Goal: Task Accomplishment & Management: Manage account settings

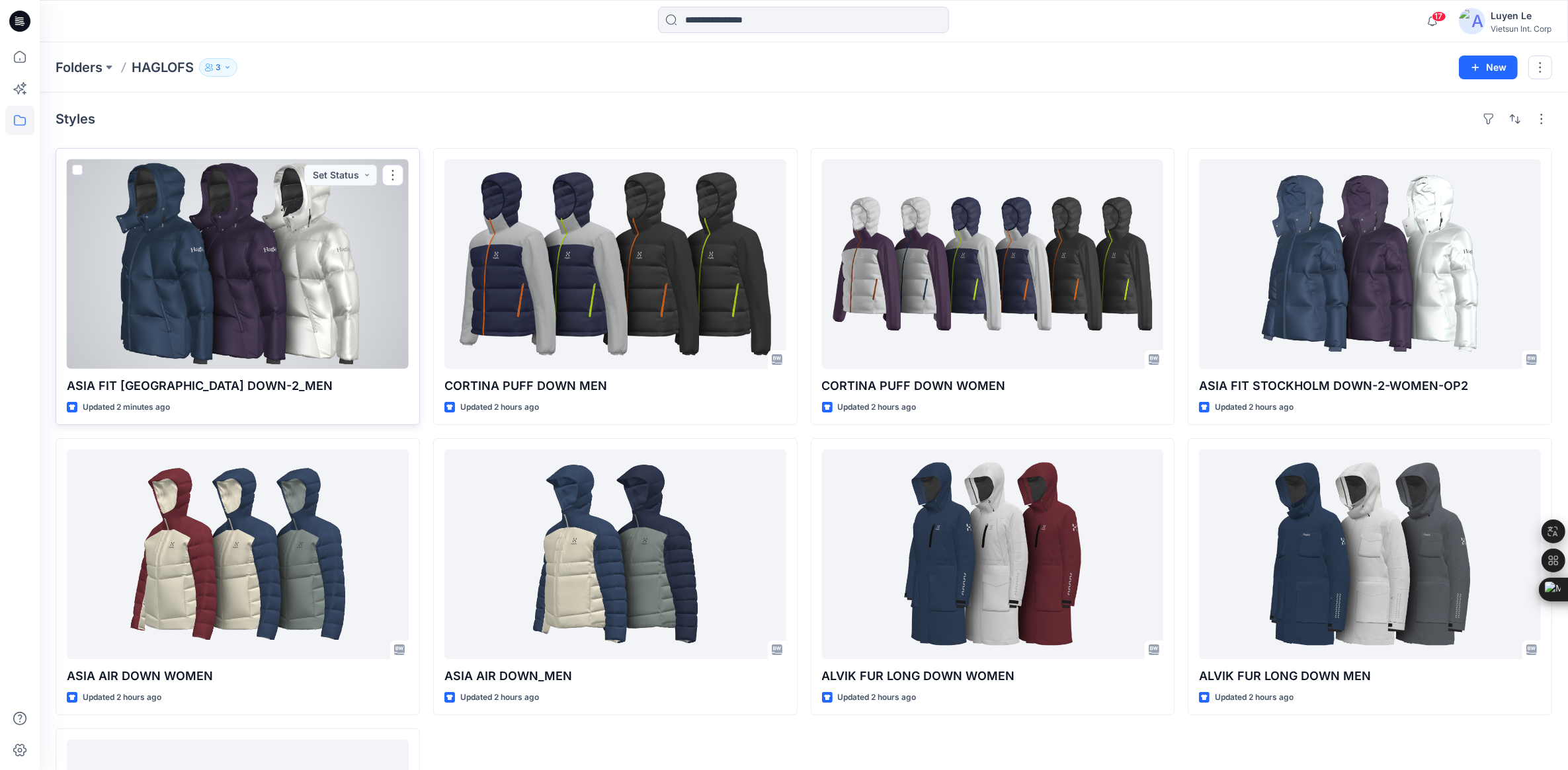
click at [240, 244] on div at bounding box center [238, 264] width 342 height 209
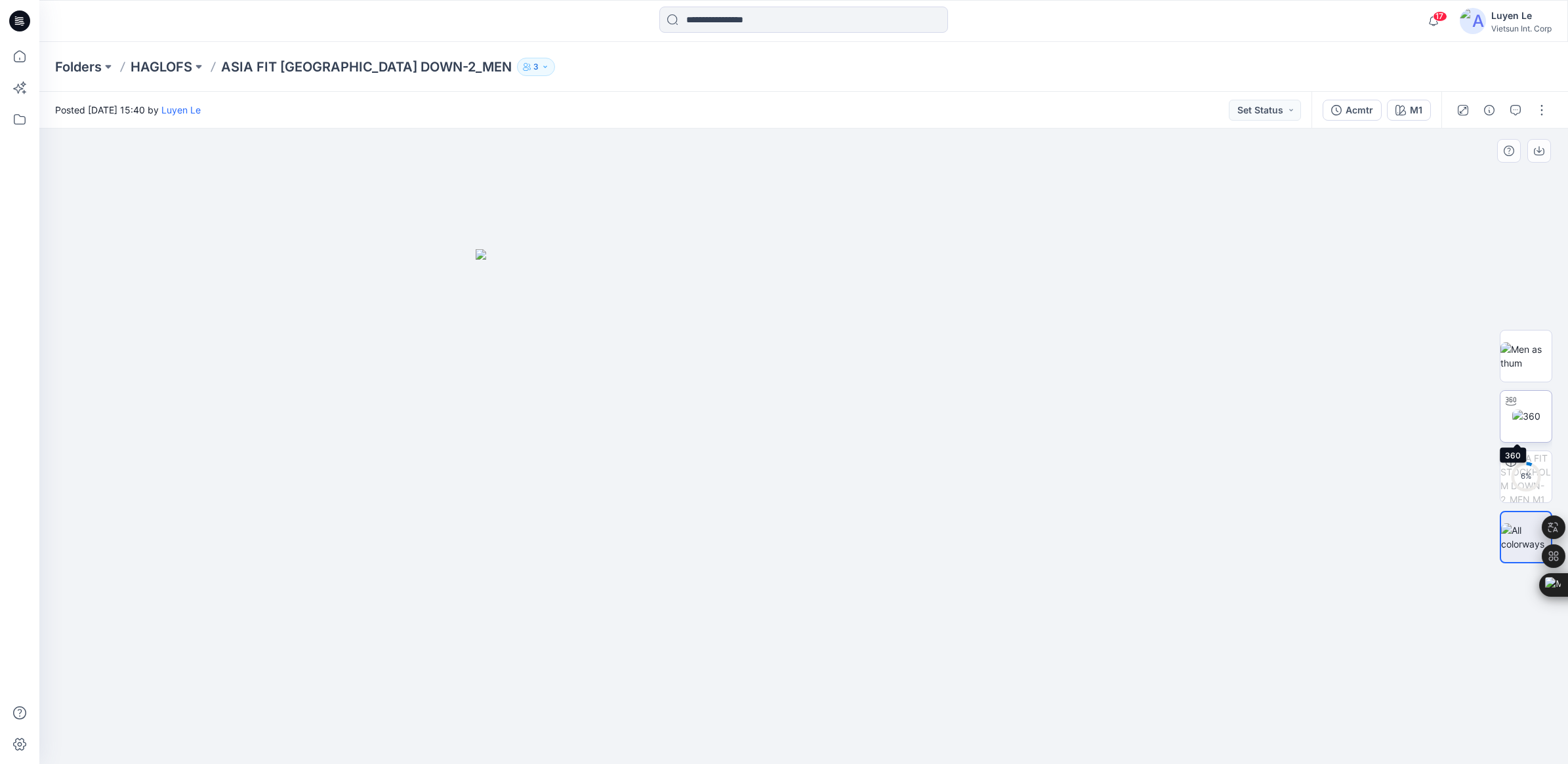
click at [1512, 414] on img at bounding box center [1526, 416] width 28 height 14
drag, startPoint x: 817, startPoint y: 741, endPoint x: 1214, endPoint y: 724, distance: 397.4
click at [1214, 724] on div at bounding box center [804, 446] width 1528 height 636
click at [166, 55] on div "Folders HAGLOFS ASIA FIT STOCKHOLM DOWN-2_MEN 3" at bounding box center [804, 67] width 1528 height 50
click at [164, 68] on p "HAGLOFS" at bounding box center [161, 67] width 62 height 18
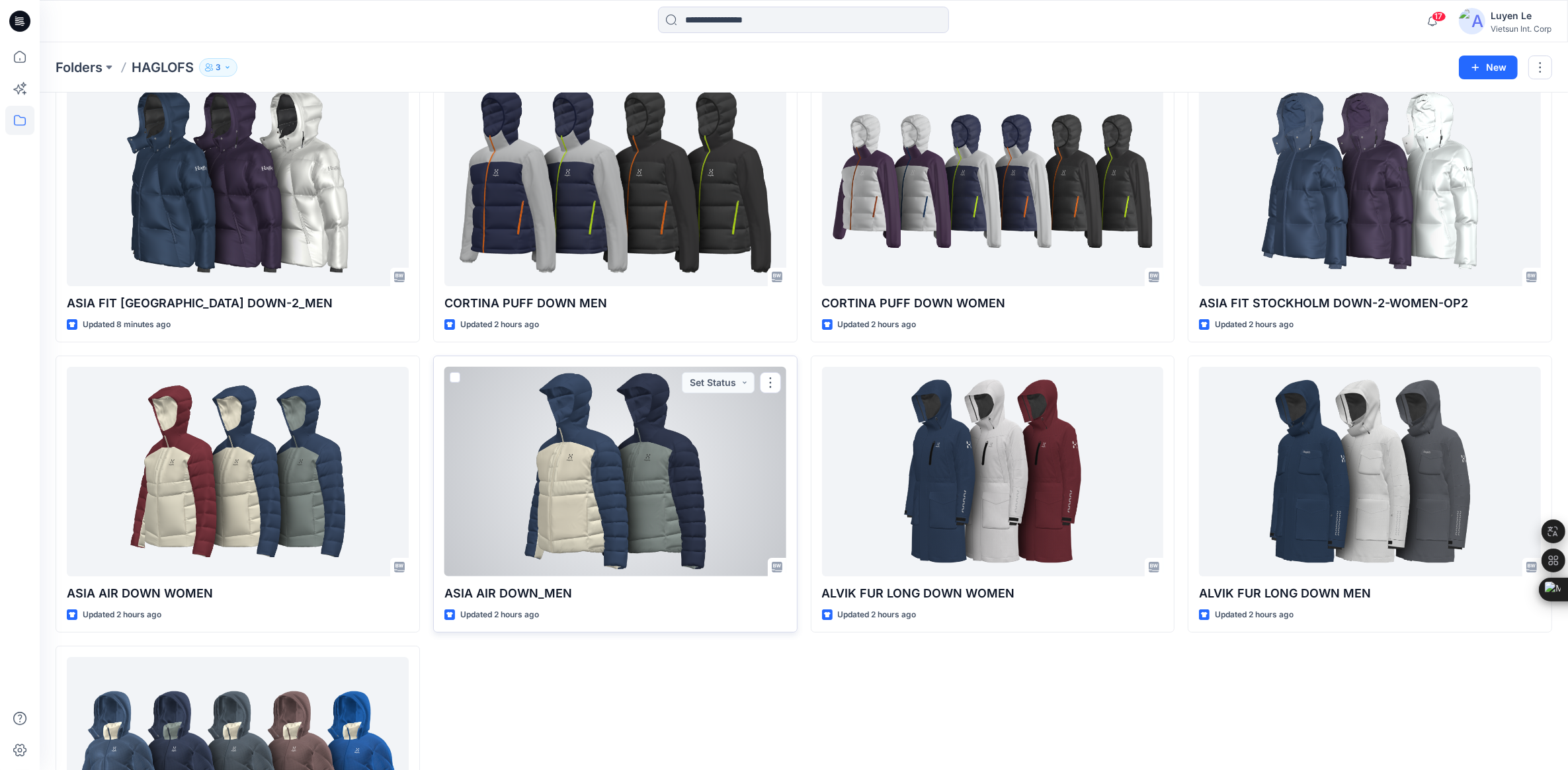
scroll to position [165, 0]
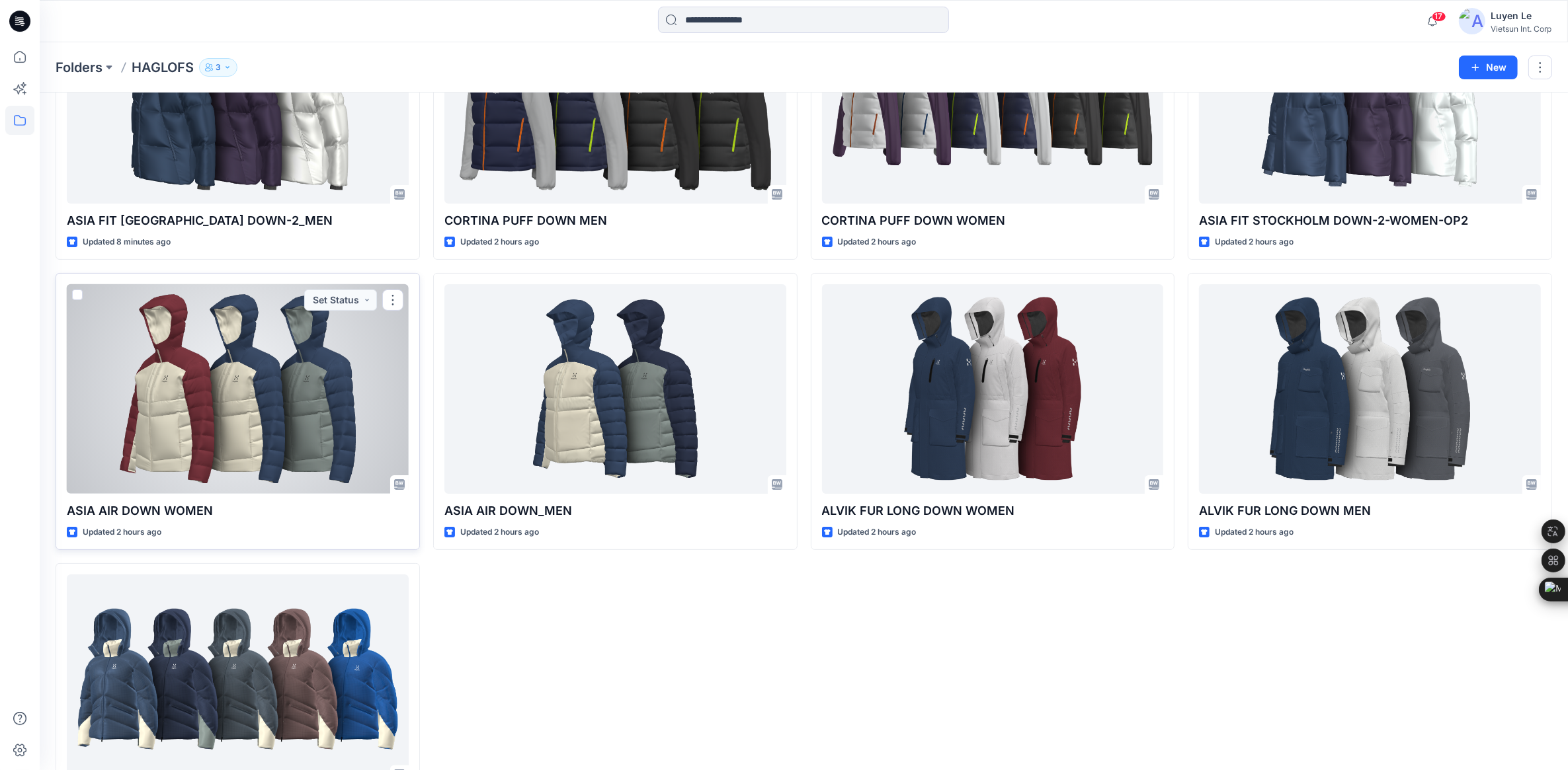
click at [215, 418] on div at bounding box center [238, 388] width 342 height 209
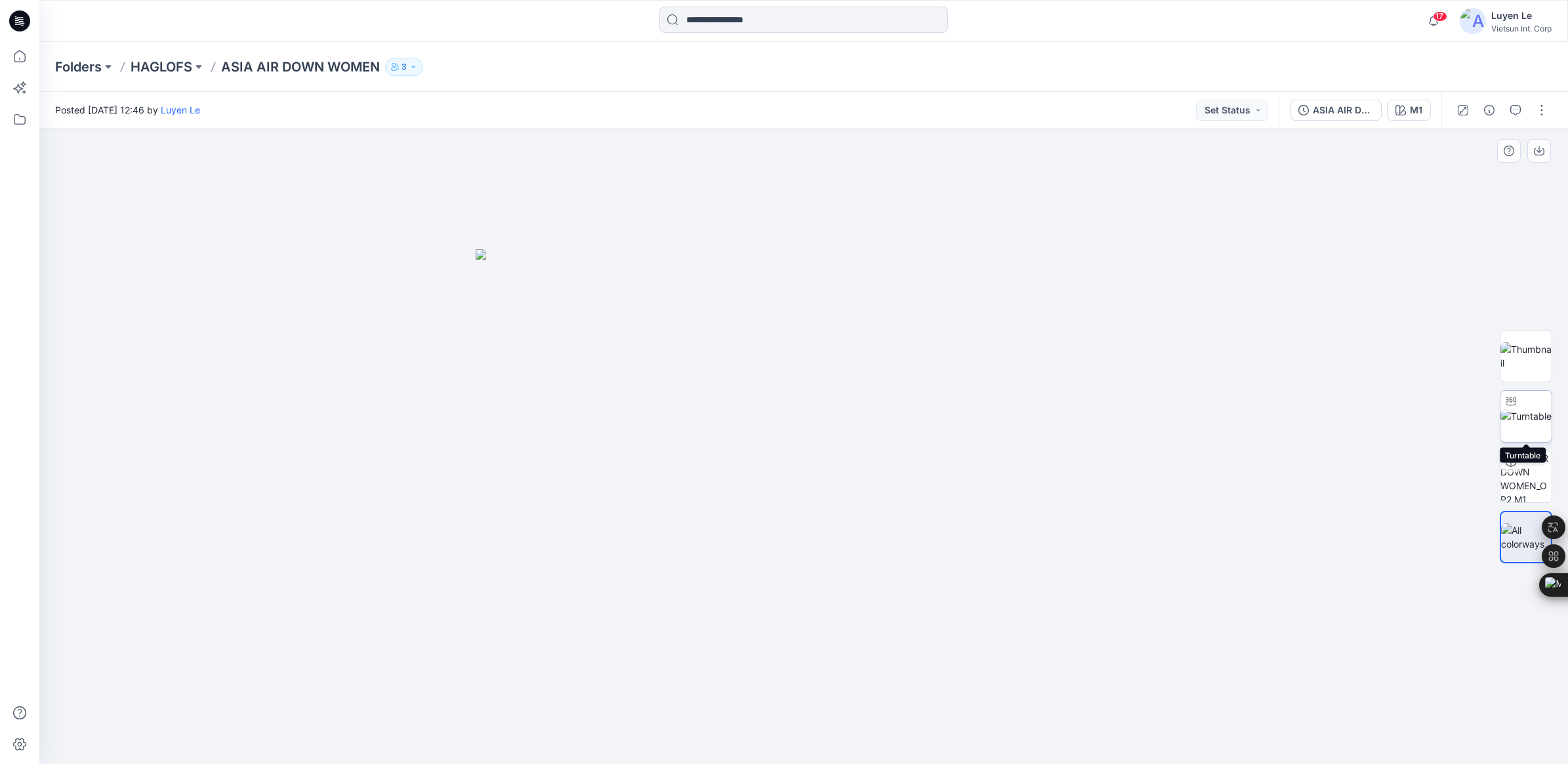
click at [1541, 411] on img at bounding box center [1525, 416] width 51 height 14
drag, startPoint x: 804, startPoint y: 743, endPoint x: 794, endPoint y: 756, distance: 16.4
click at [794, 750] on icon at bounding box center [805, 724] width 397 height 49
click at [176, 65] on p "HAGLOFS" at bounding box center [161, 67] width 62 height 18
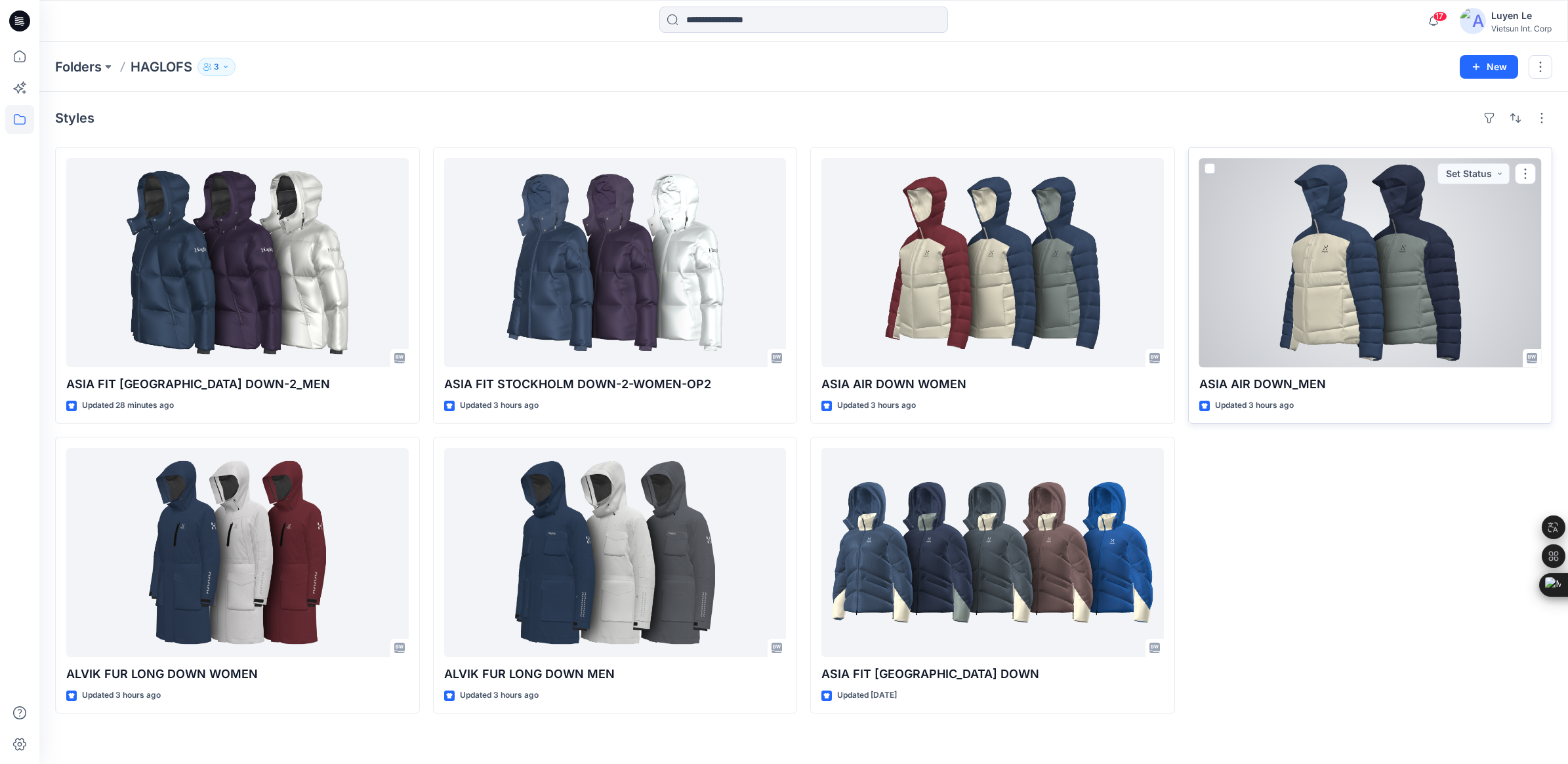
click at [1321, 302] on div at bounding box center [1370, 262] width 342 height 209
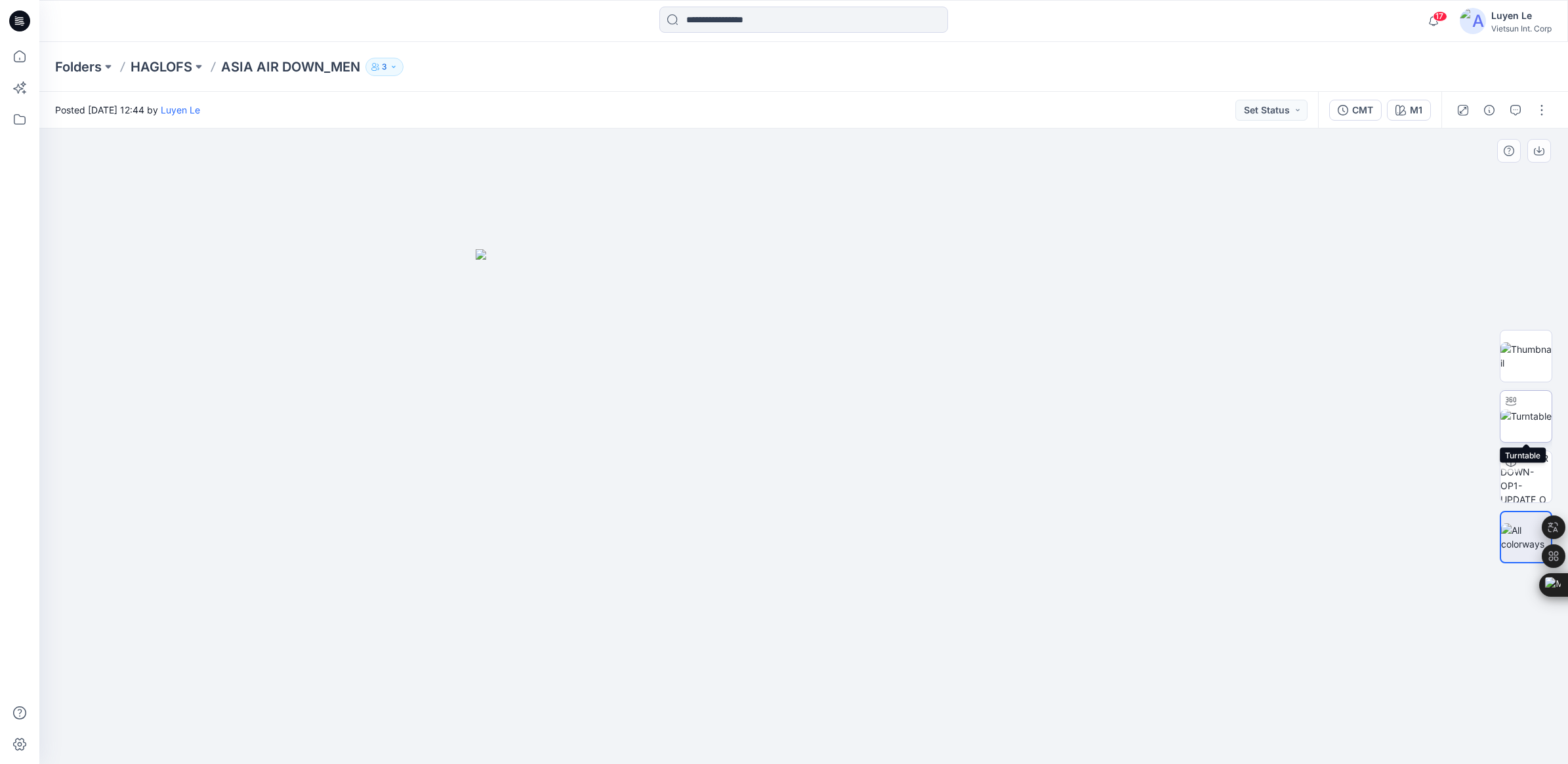
click at [1530, 414] on img at bounding box center [1525, 416] width 51 height 14
click at [1416, 112] on div "M1" at bounding box center [1416, 109] width 12 height 14
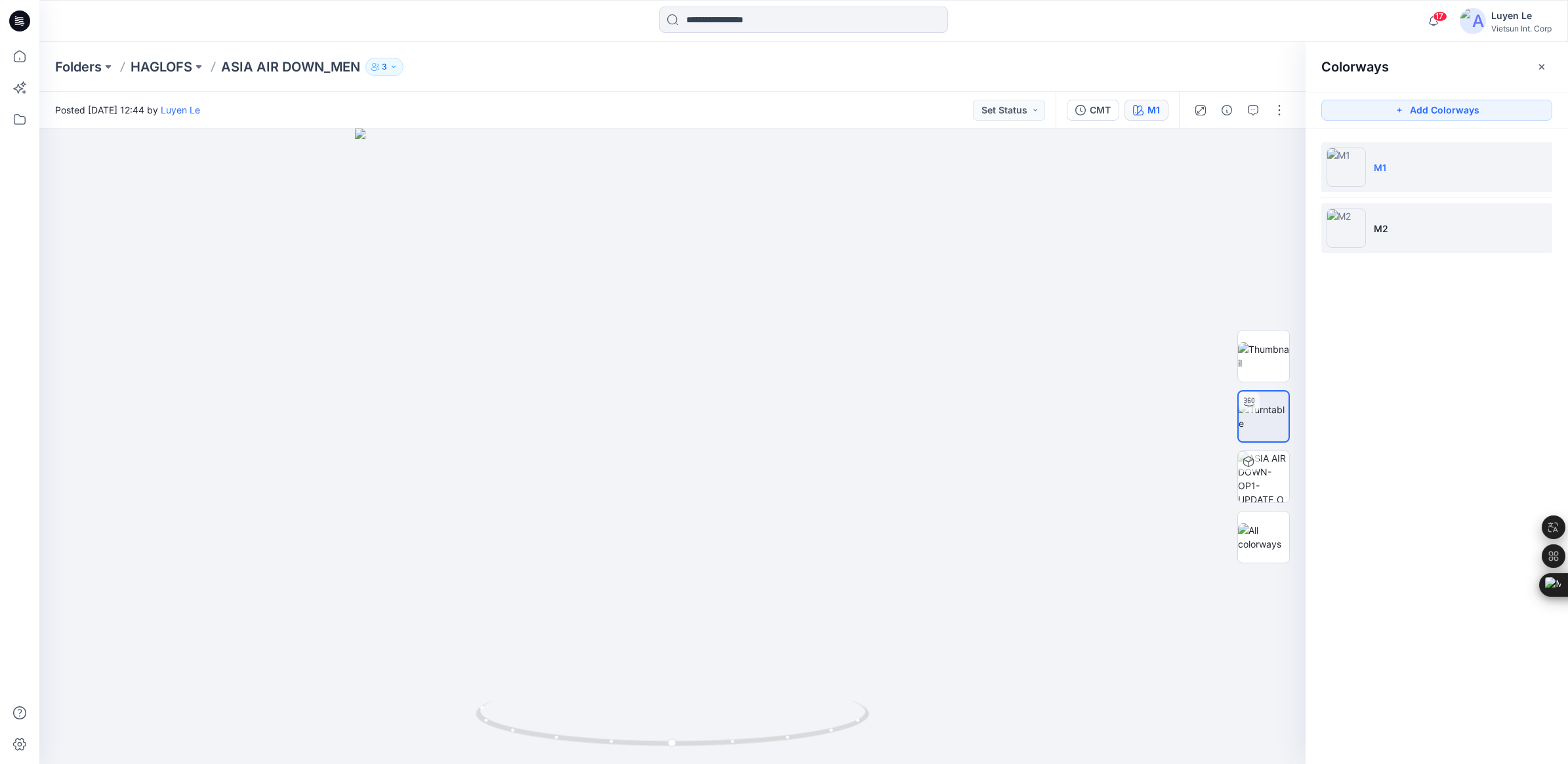
click at [1355, 227] on img at bounding box center [1347, 228] width 40 height 40
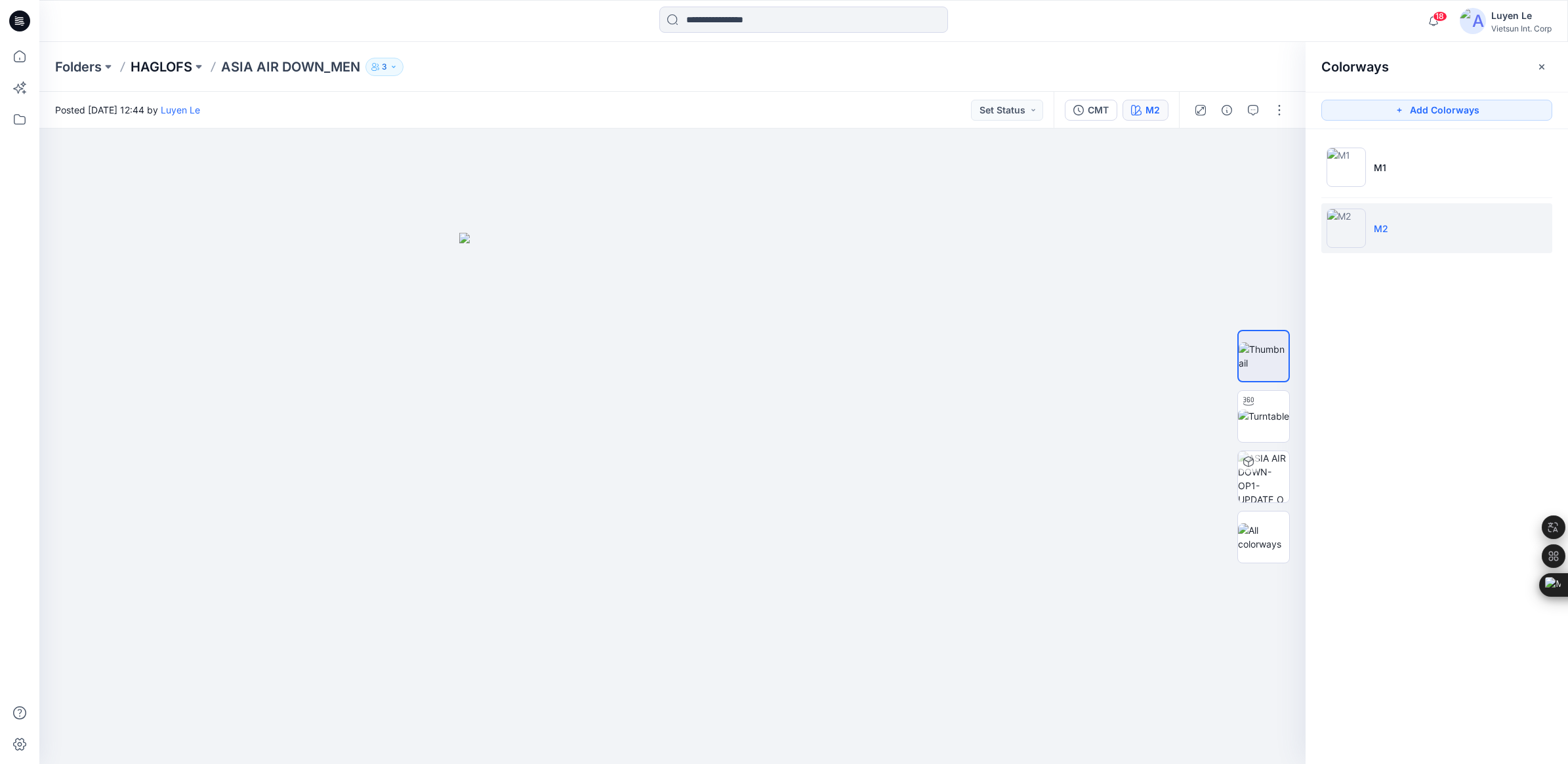
click at [152, 67] on p "HAGLOFS" at bounding box center [161, 67] width 62 height 18
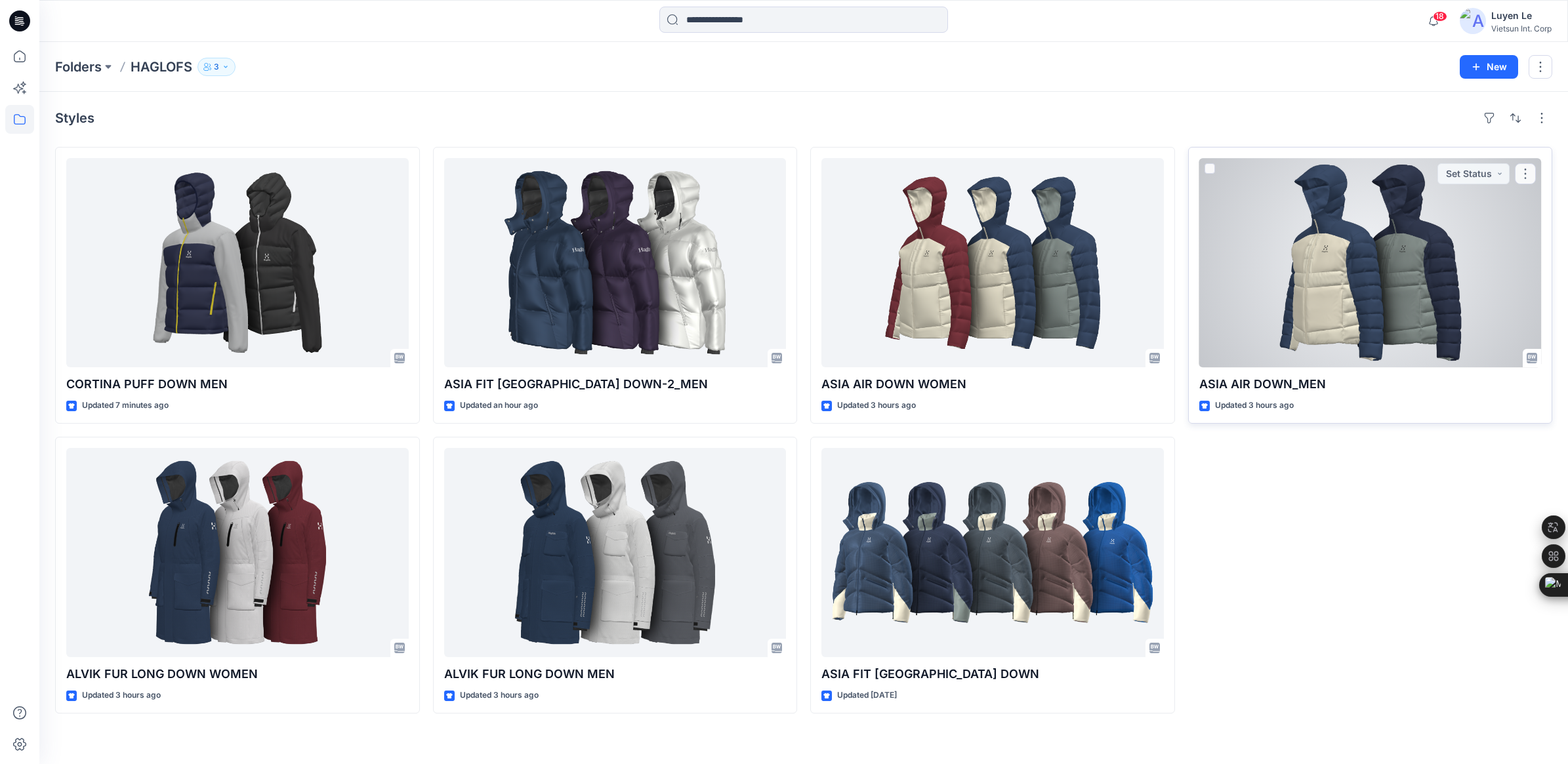
click at [1412, 238] on div at bounding box center [1370, 262] width 342 height 209
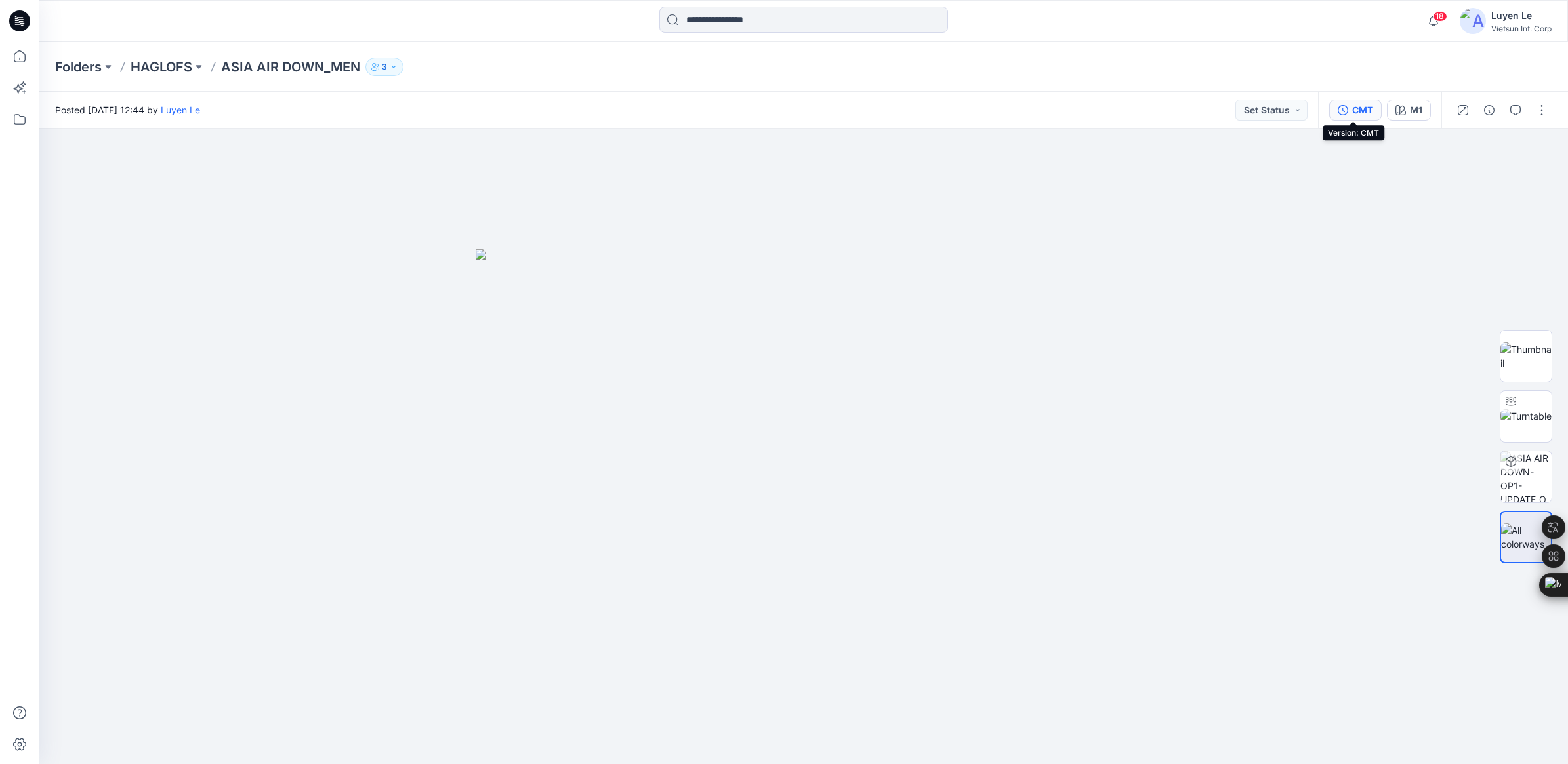
click at [1358, 103] on div "CMT" at bounding box center [1363, 109] width 21 height 14
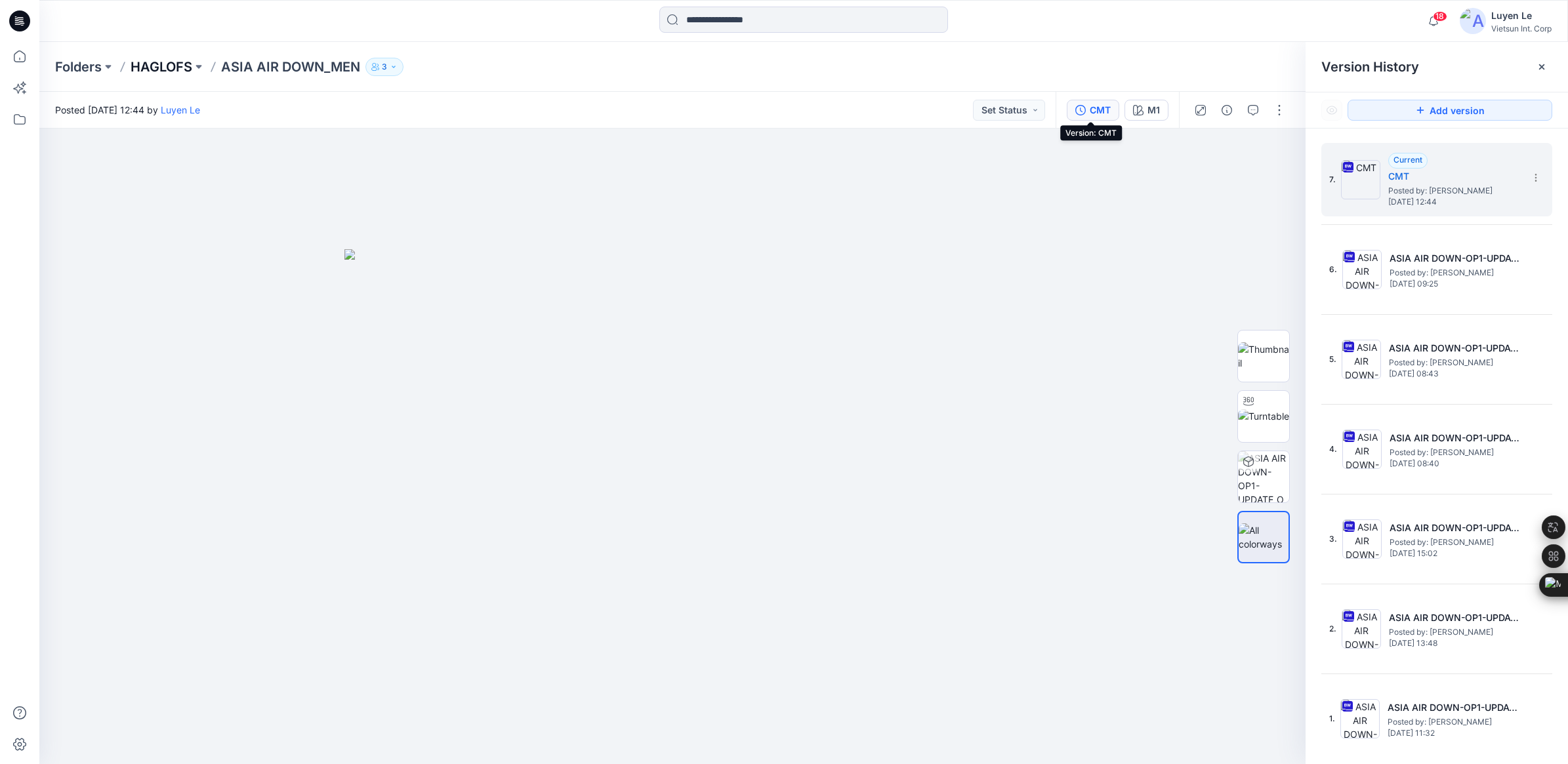
click at [150, 61] on p "HAGLOFS" at bounding box center [161, 67] width 62 height 18
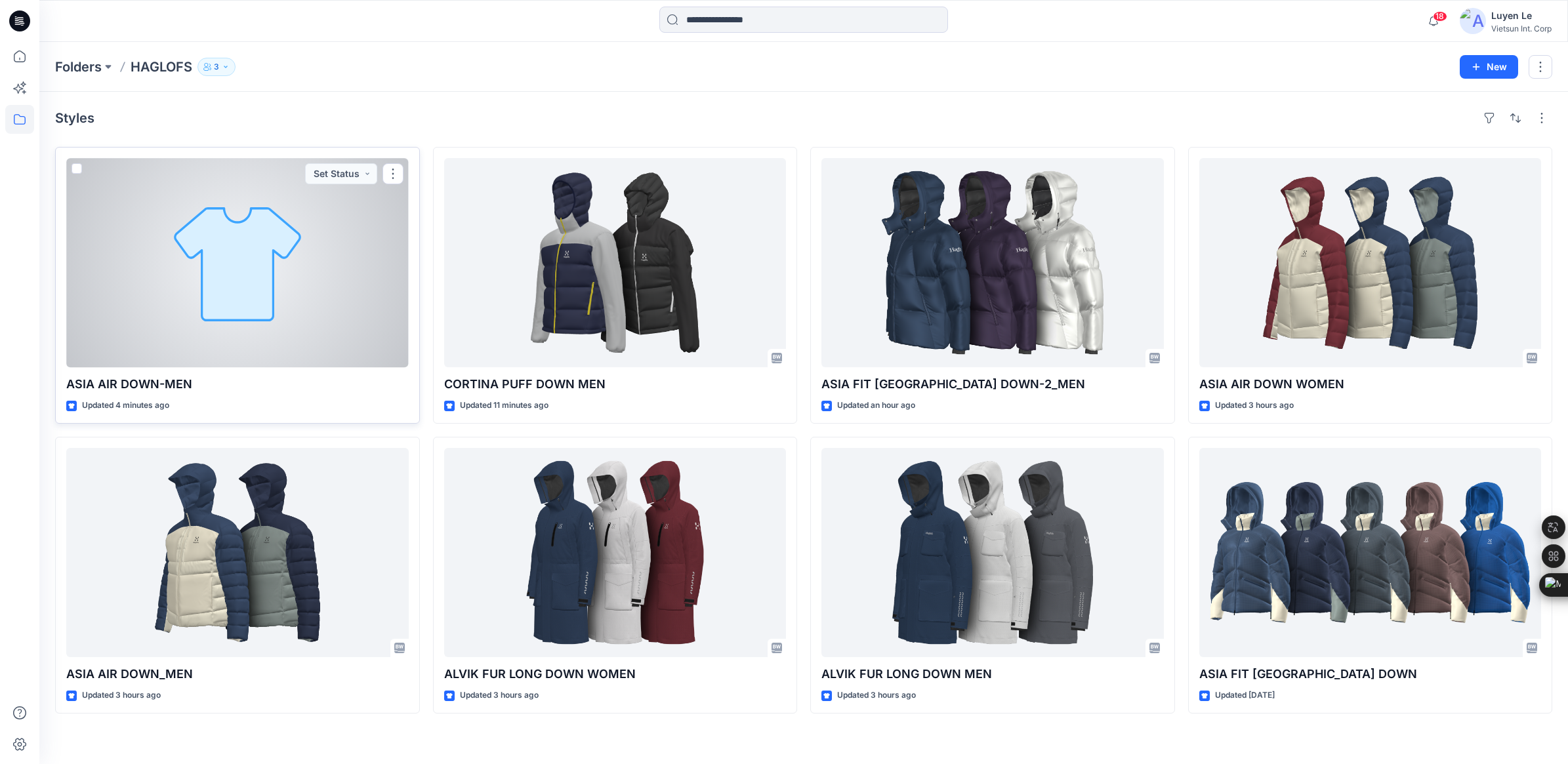
click at [325, 254] on div at bounding box center [237, 262] width 342 height 209
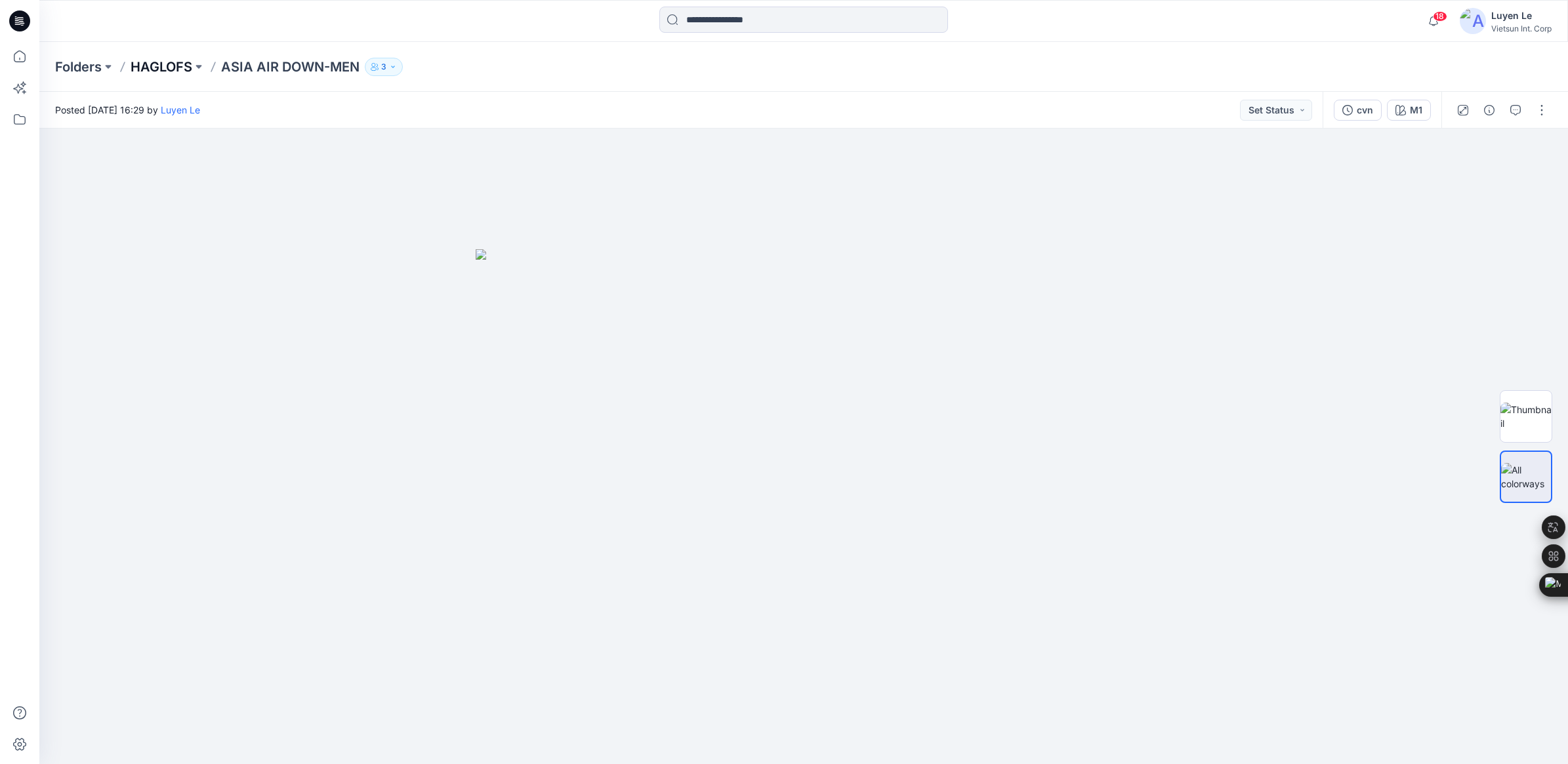
click at [165, 64] on p "HAGLOFS" at bounding box center [161, 67] width 62 height 18
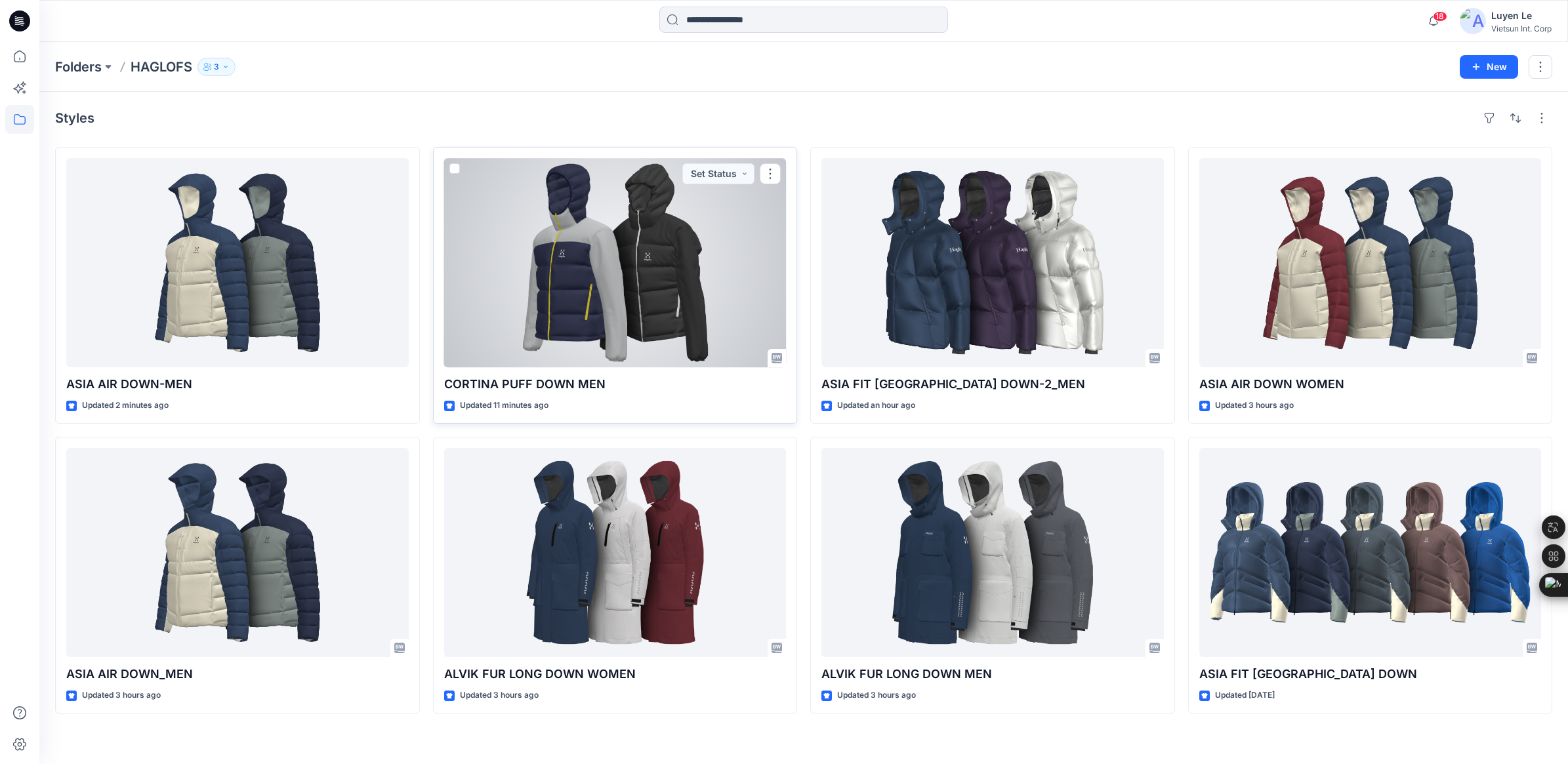
click at [571, 315] on div at bounding box center [615, 262] width 342 height 209
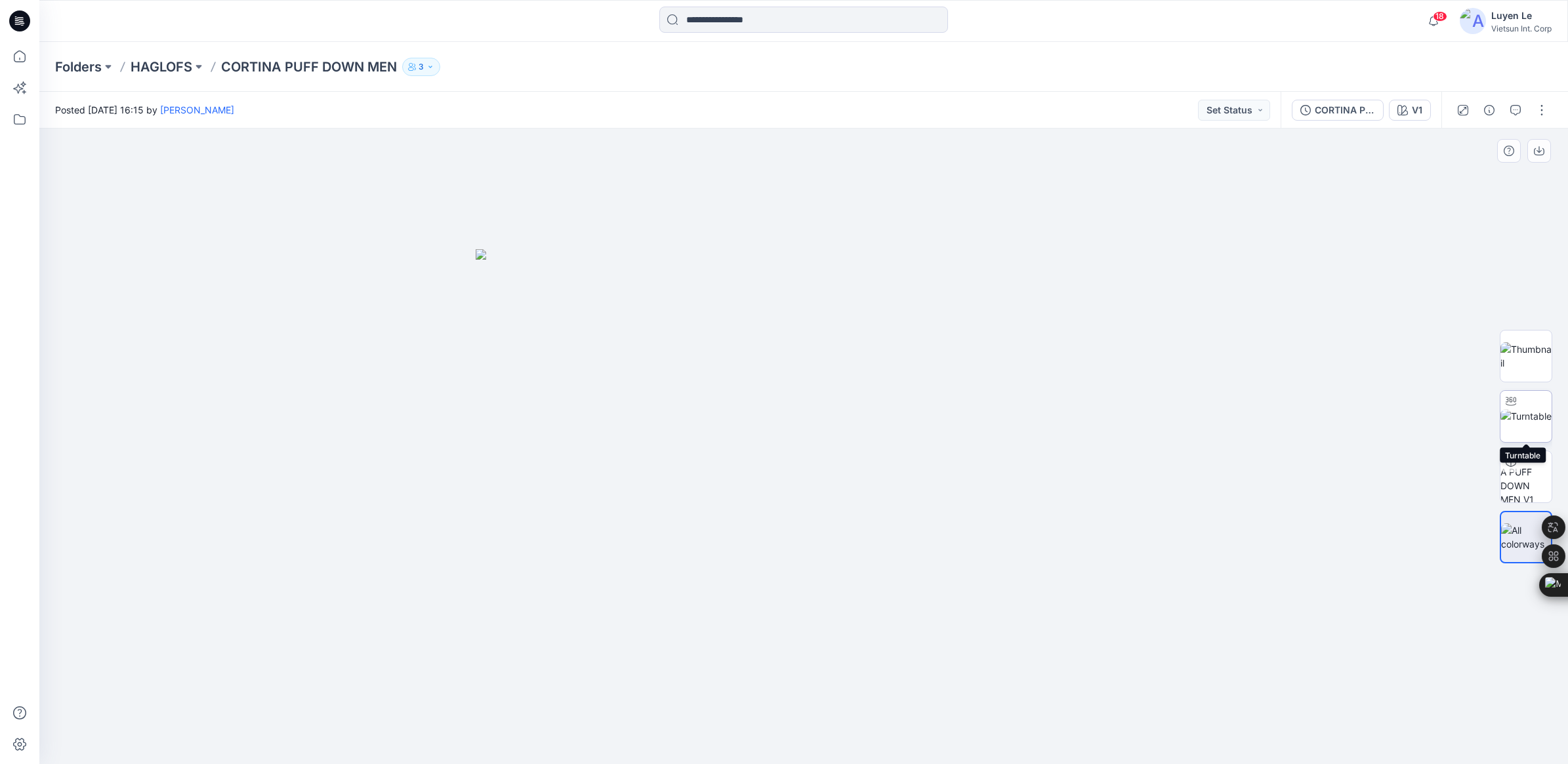
click at [1521, 417] on img at bounding box center [1525, 416] width 51 height 14
drag, startPoint x: 805, startPoint y: 739, endPoint x: 858, endPoint y: 734, distance: 53.2
click at [858, 734] on icon at bounding box center [805, 724] width 397 height 49
click at [156, 62] on p "HAGLOFS" at bounding box center [161, 67] width 62 height 18
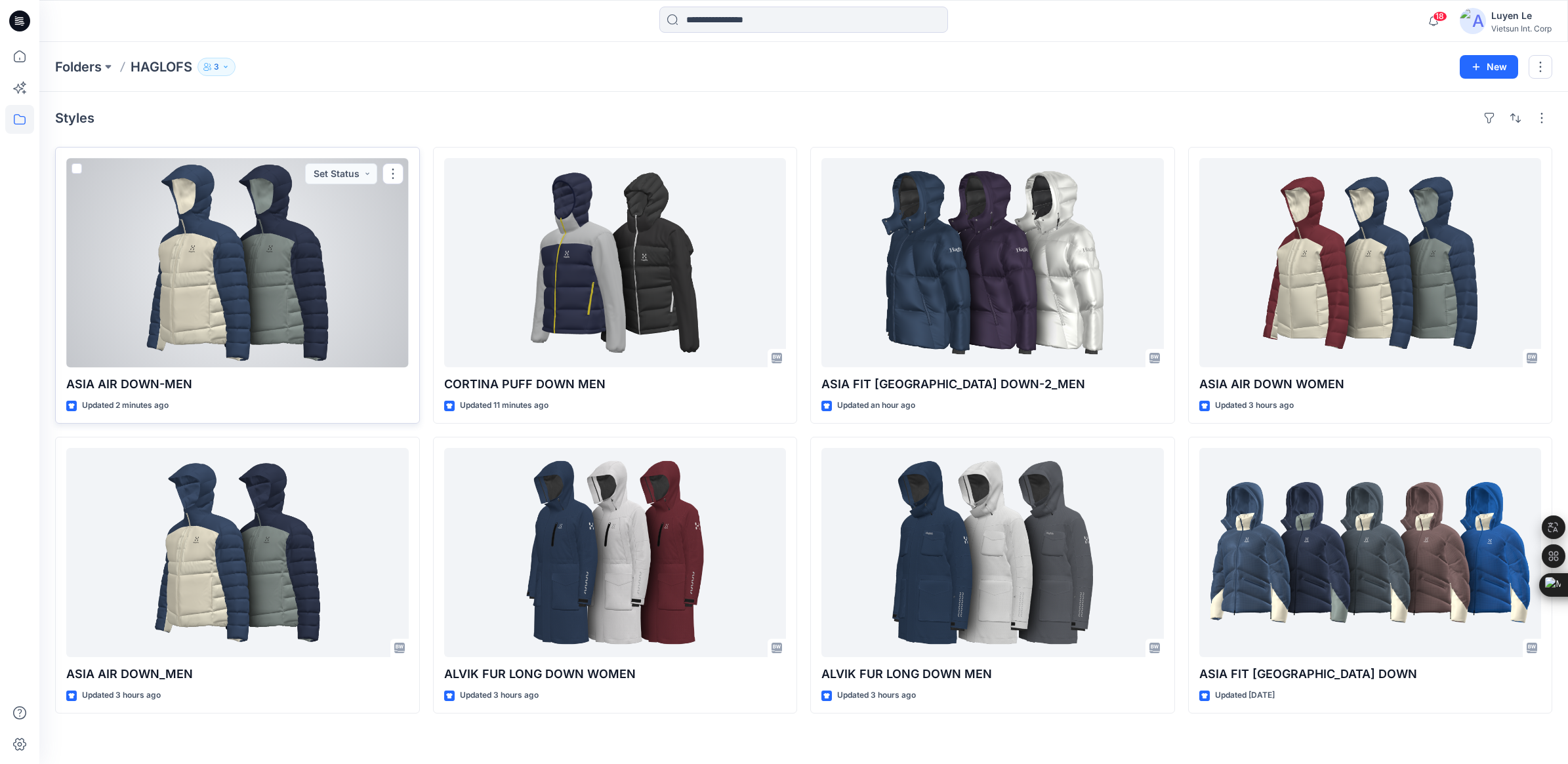
click at [254, 306] on div at bounding box center [237, 262] width 342 height 209
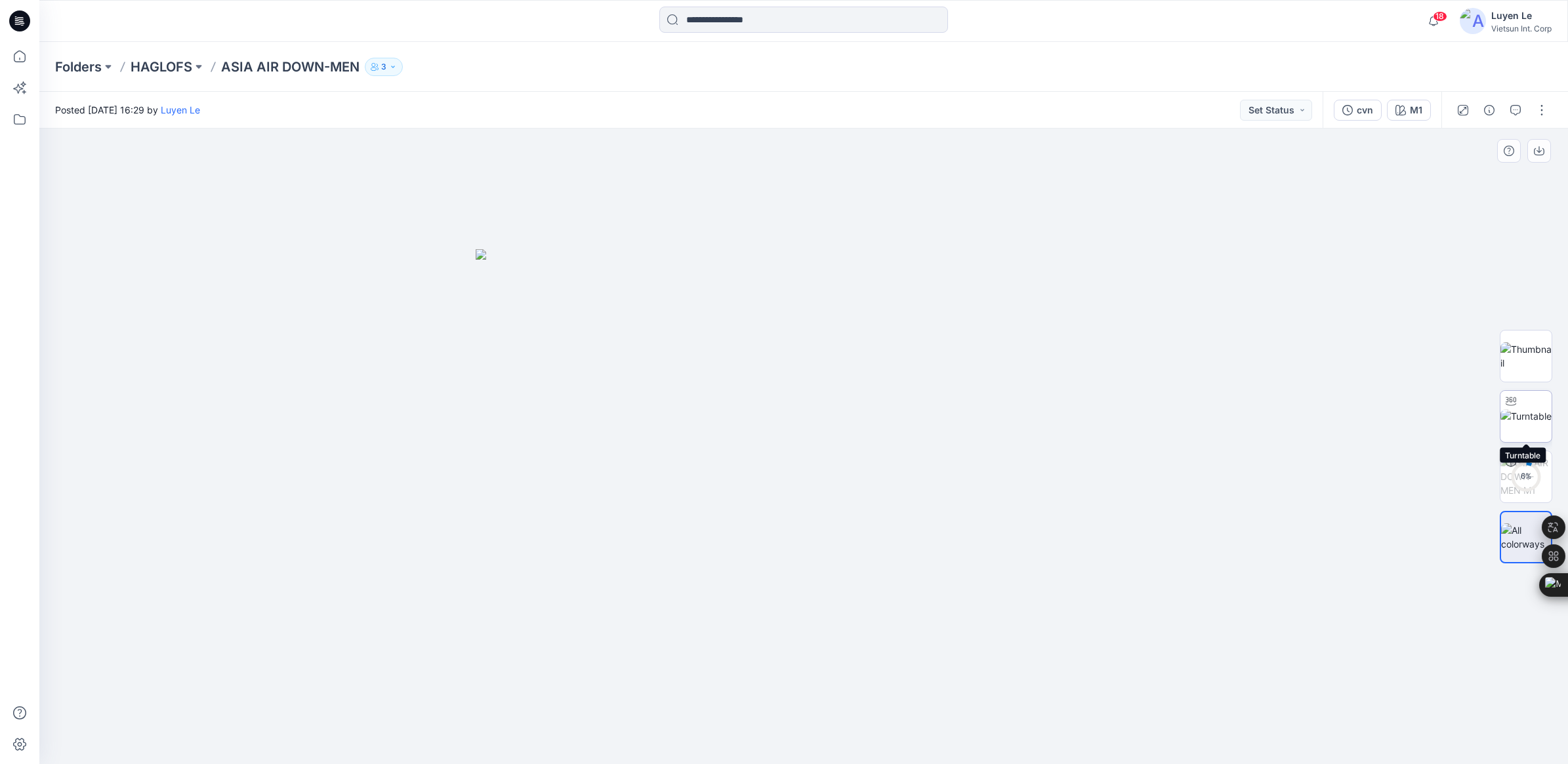
click at [1509, 407] on div at bounding box center [1511, 401] width 21 height 21
drag, startPoint x: 802, startPoint y: 746, endPoint x: 1201, endPoint y: 706, distance: 401.0
click at [1201, 706] on div at bounding box center [804, 446] width 1528 height 636
click at [1418, 113] on div "M1" at bounding box center [1416, 109] width 12 height 14
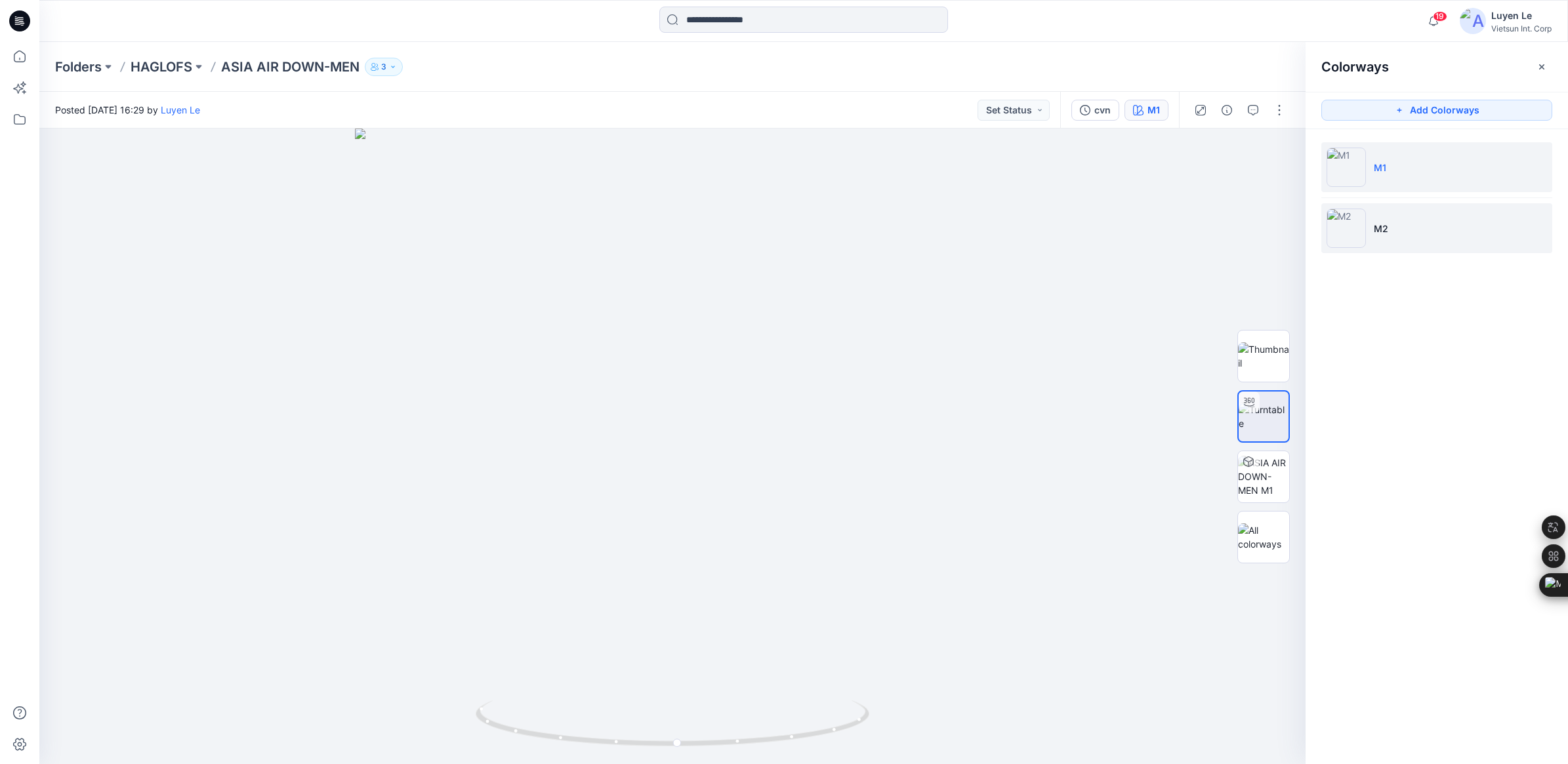
click at [1366, 225] on li "M2" at bounding box center [1437, 228] width 231 height 50
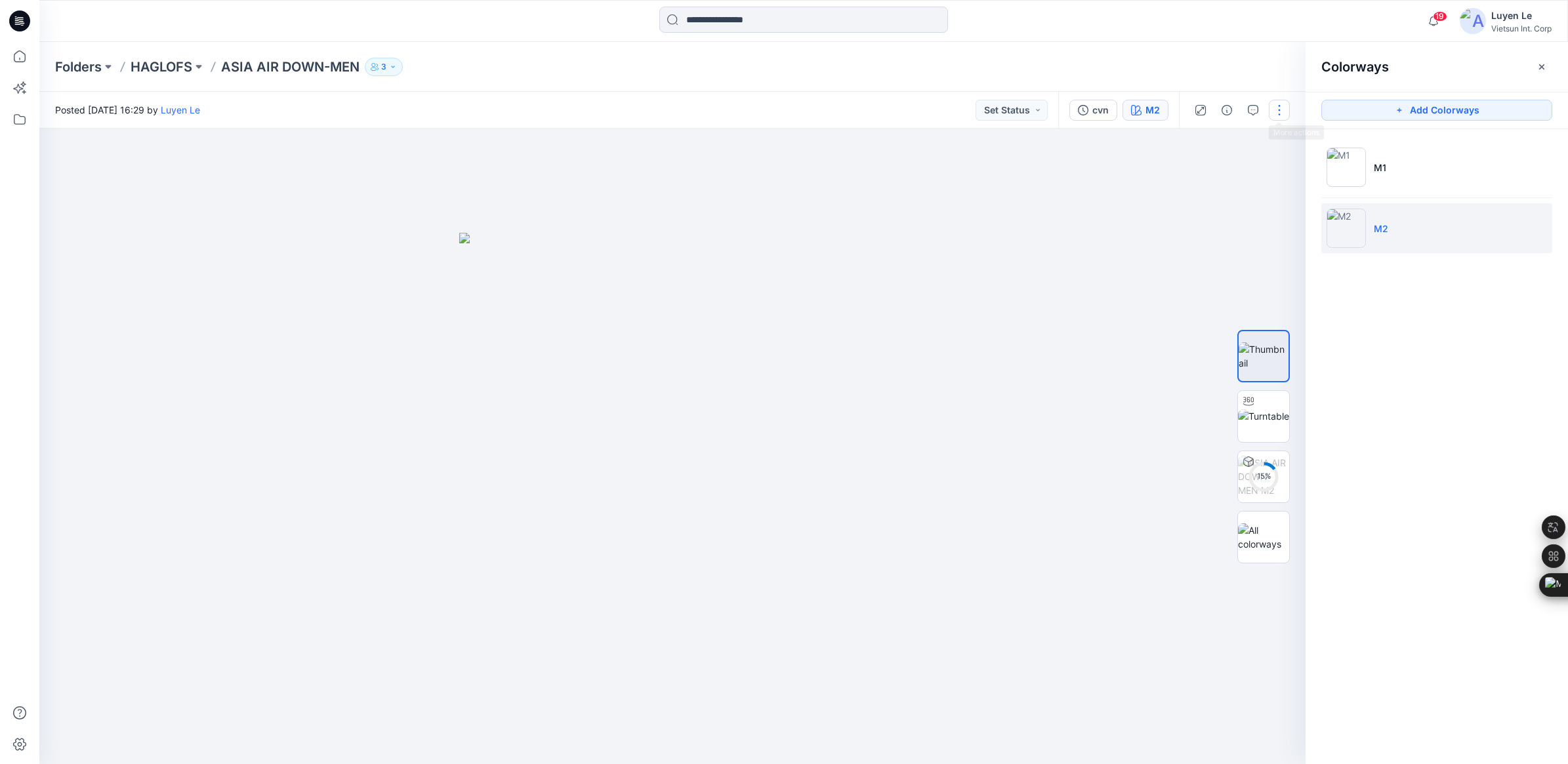
click at [1281, 108] on button "button" at bounding box center [1280, 110] width 21 height 21
click button "Edit"
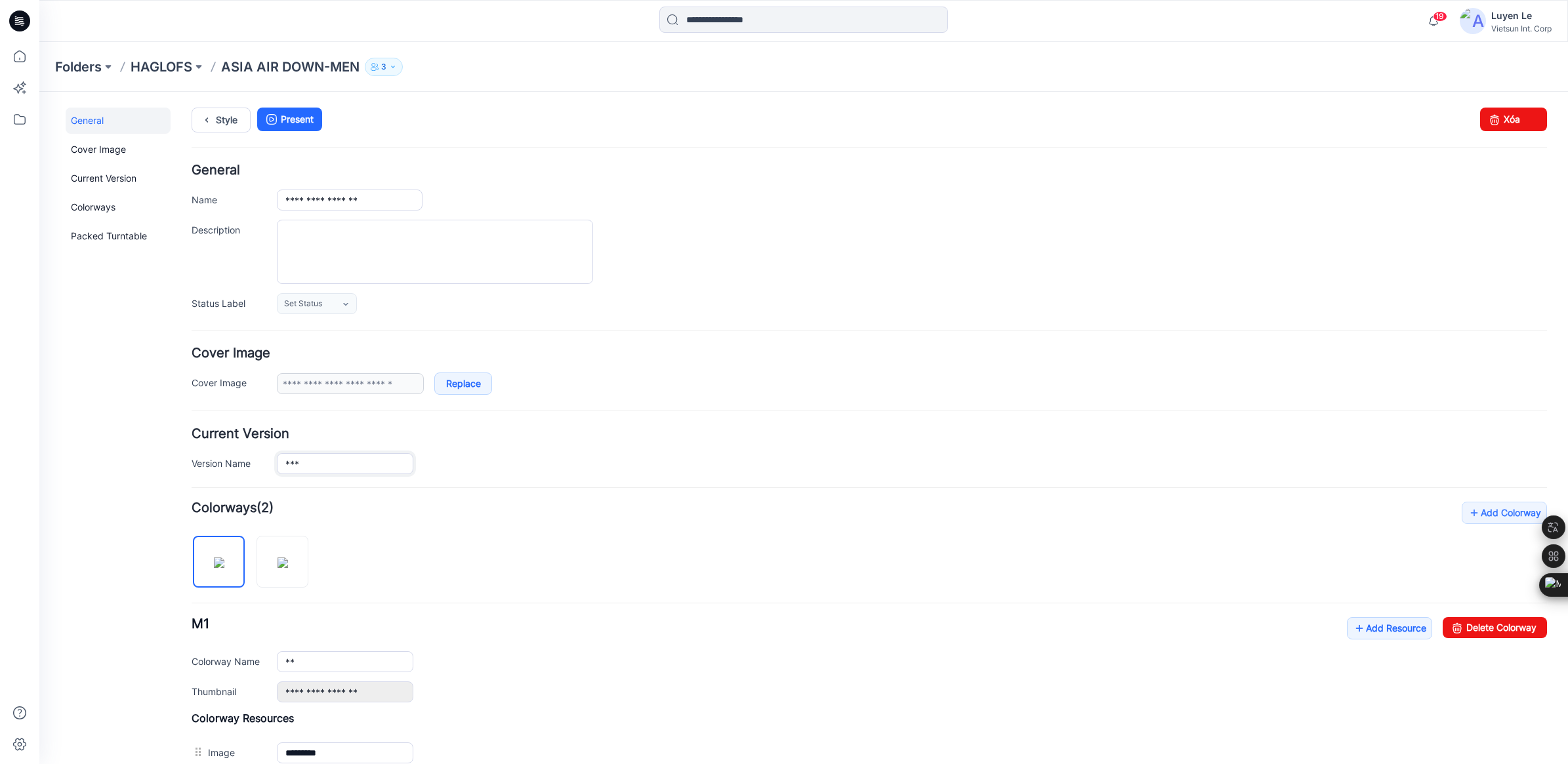
drag, startPoint x: 328, startPoint y: 464, endPoint x: 300, endPoint y: 469, distance: 28.4
click at [300, 469] on input "***" at bounding box center [344, 464] width 136 height 21
click at [160, 60] on p "HAGLOFS" at bounding box center [161, 67] width 62 height 18
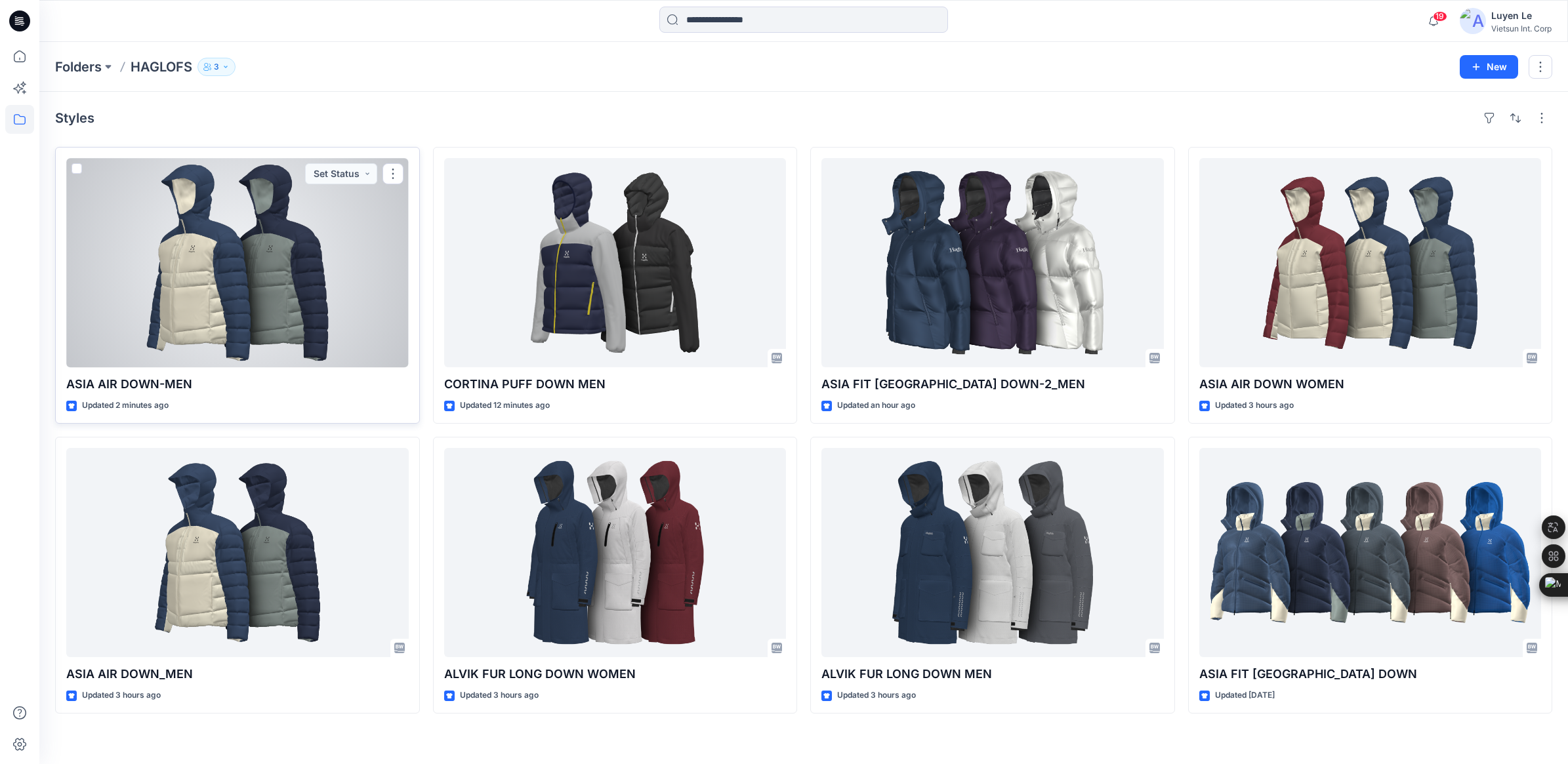
click at [275, 294] on div at bounding box center [237, 262] width 342 height 209
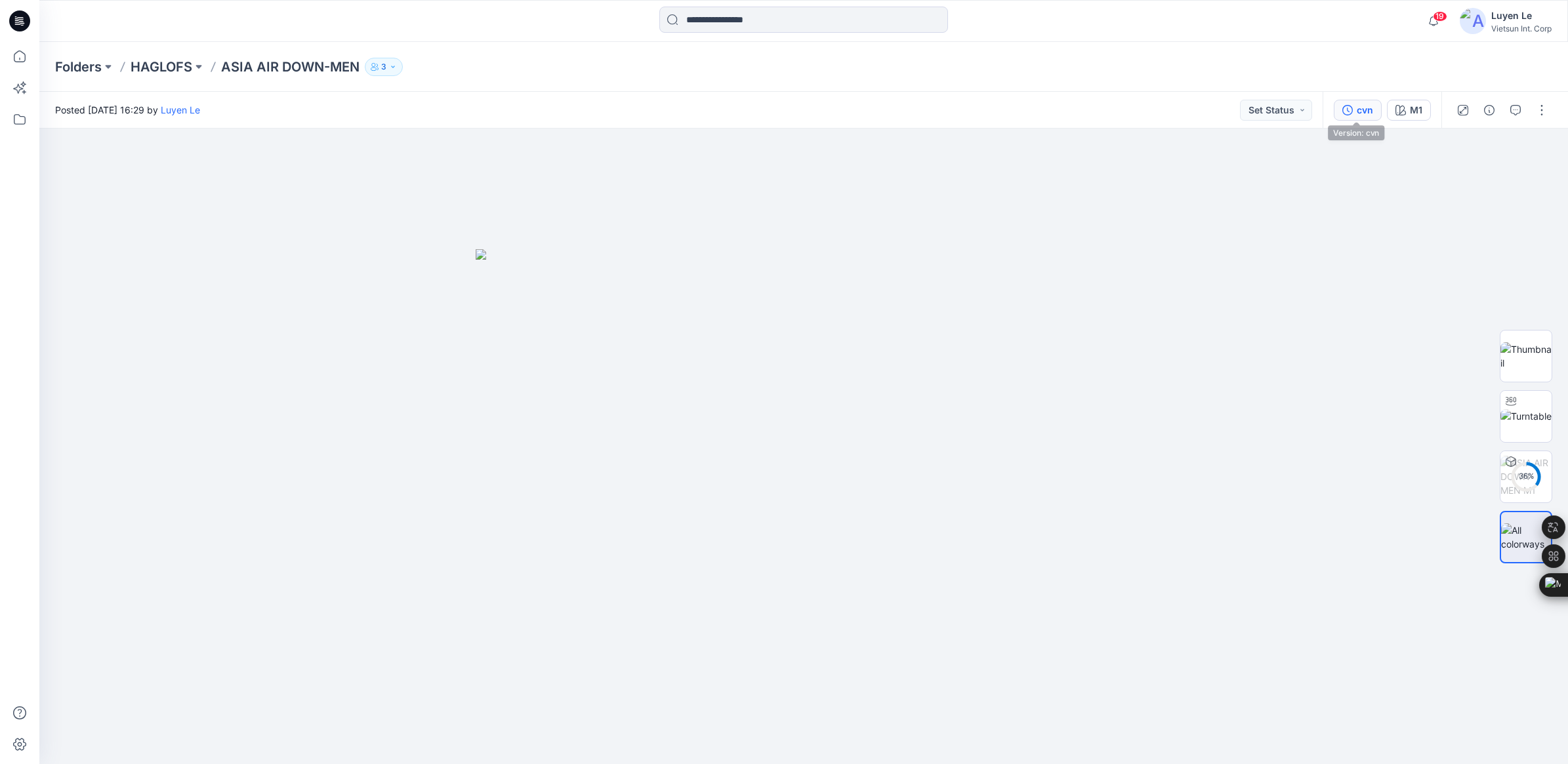
click at [1361, 110] on div "cvn" at bounding box center [1365, 109] width 17 height 14
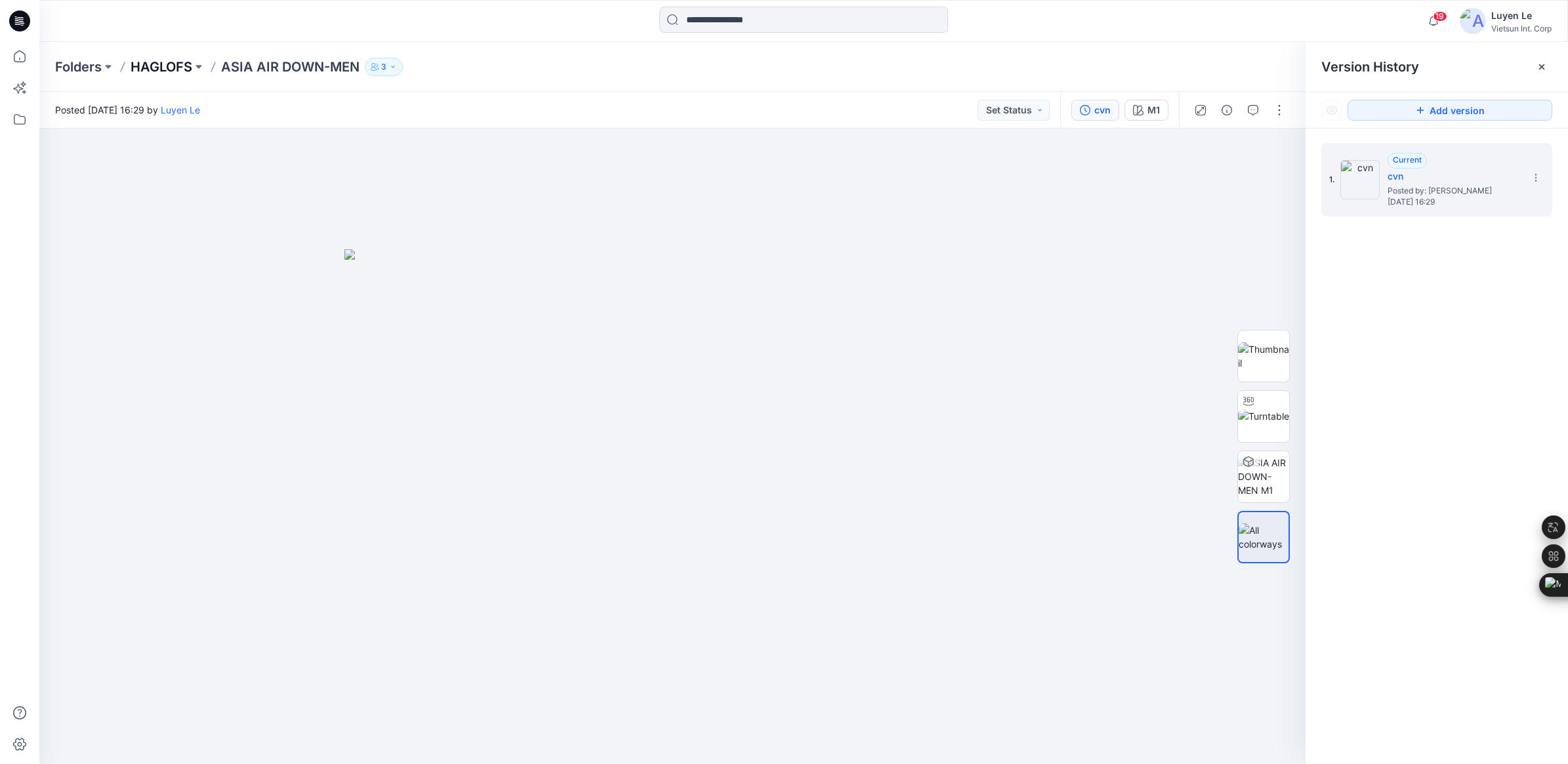
click at [132, 62] on p "HAGLOFS" at bounding box center [161, 67] width 62 height 18
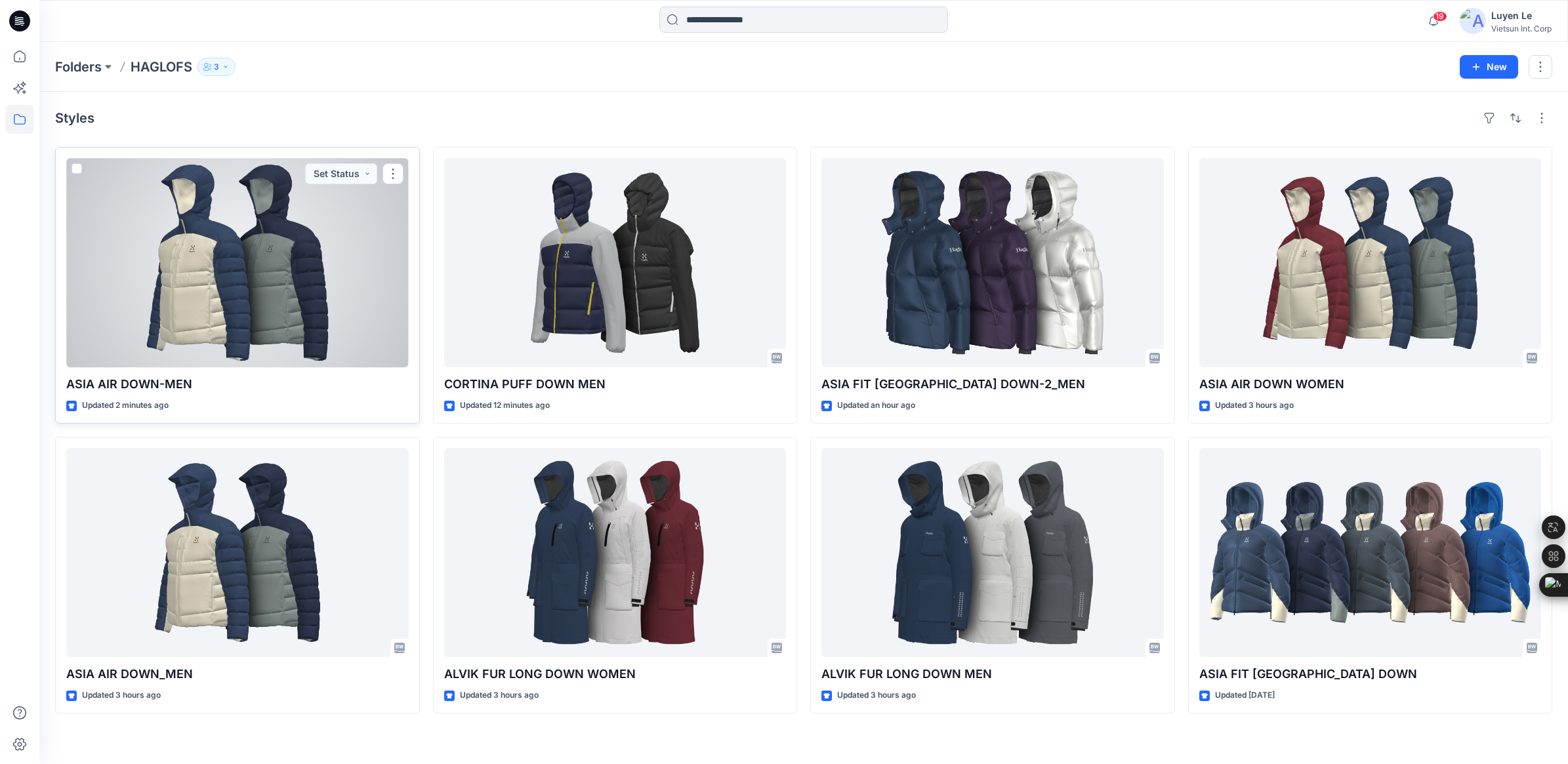
click at [178, 250] on div at bounding box center [237, 262] width 342 height 209
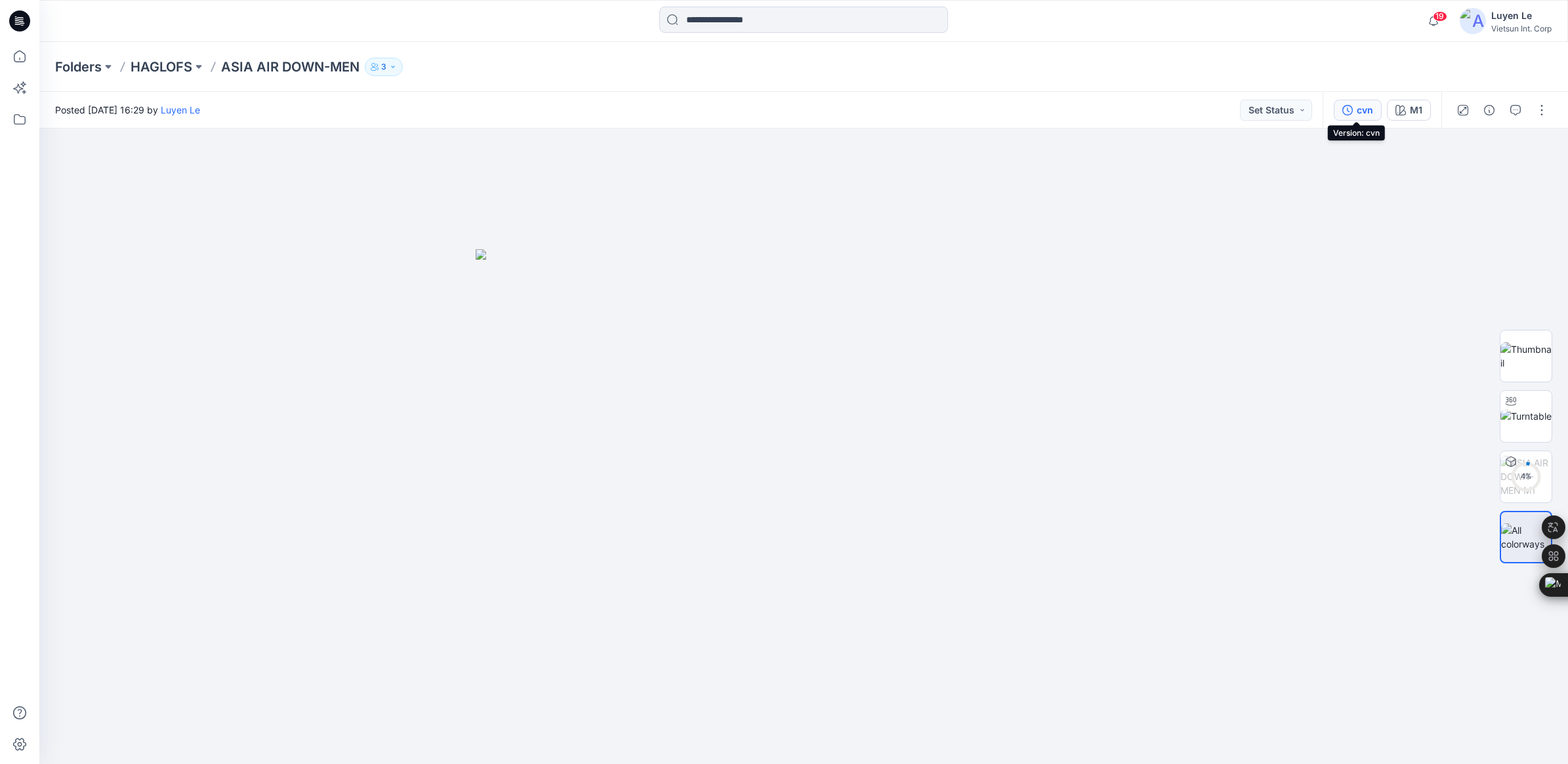
click at [1374, 109] on button "cvn" at bounding box center [1357, 110] width 48 height 21
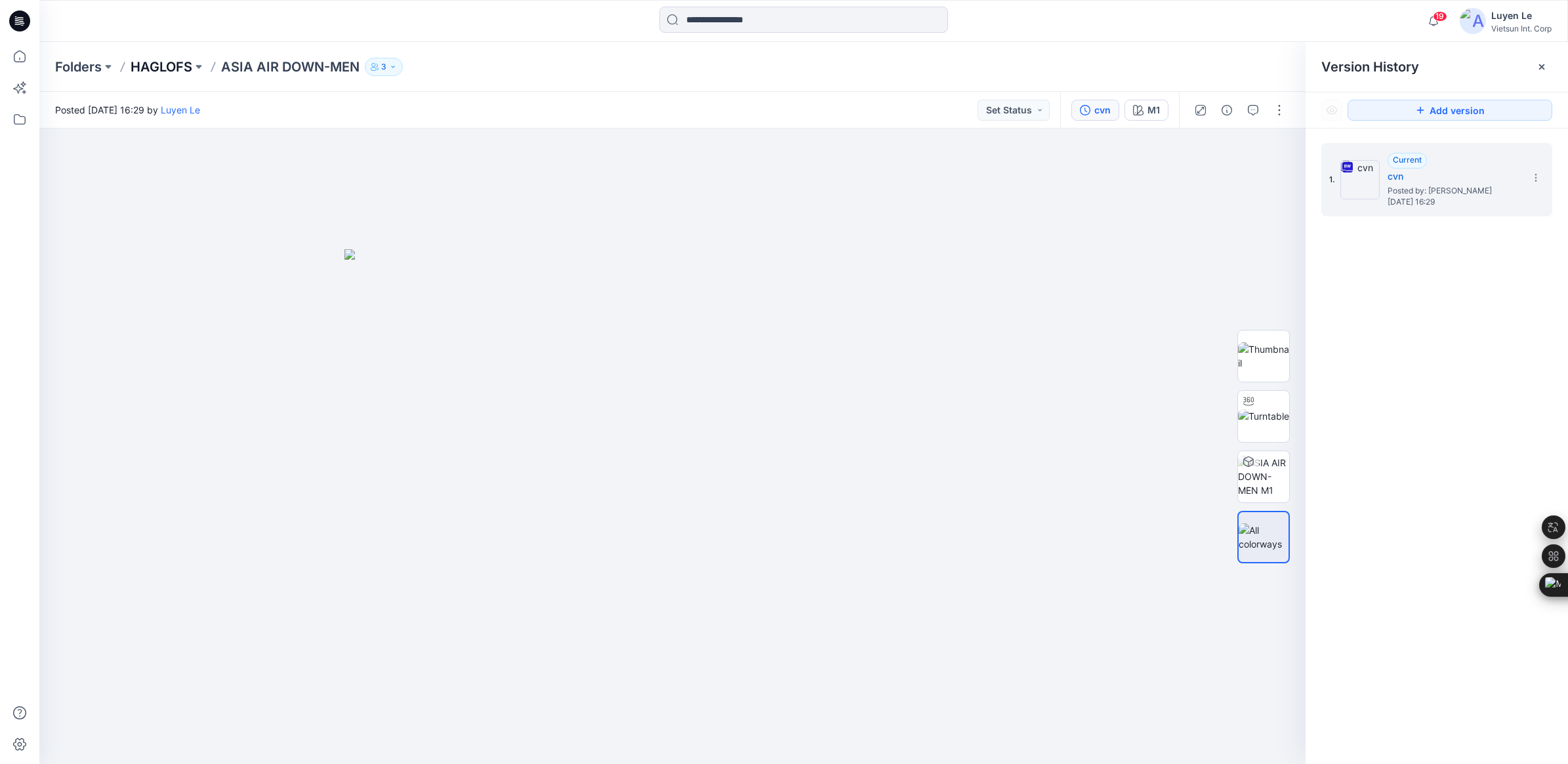
click at [166, 69] on p "HAGLOFS" at bounding box center [161, 67] width 62 height 18
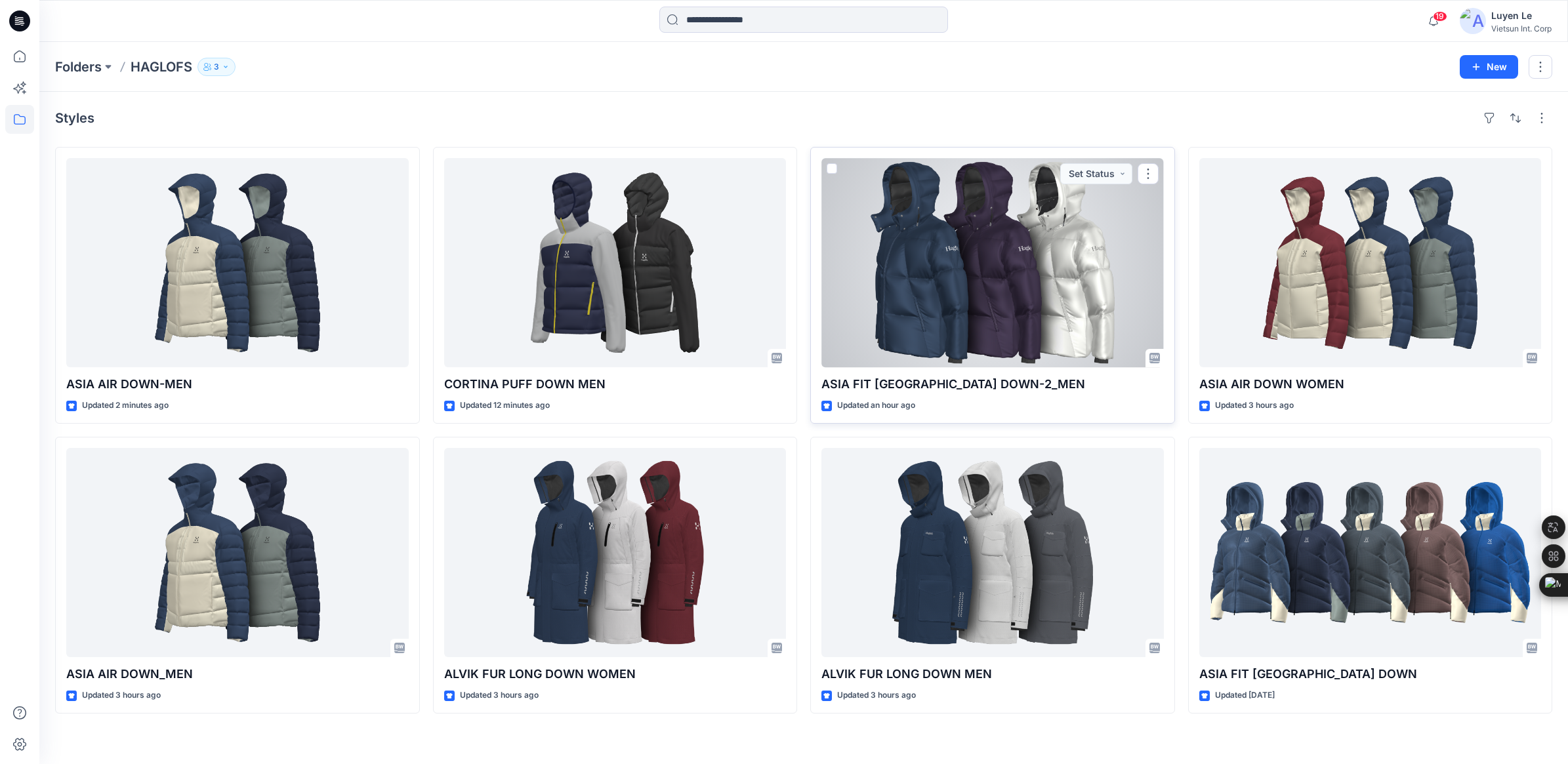
click at [988, 277] on div at bounding box center [992, 262] width 342 height 209
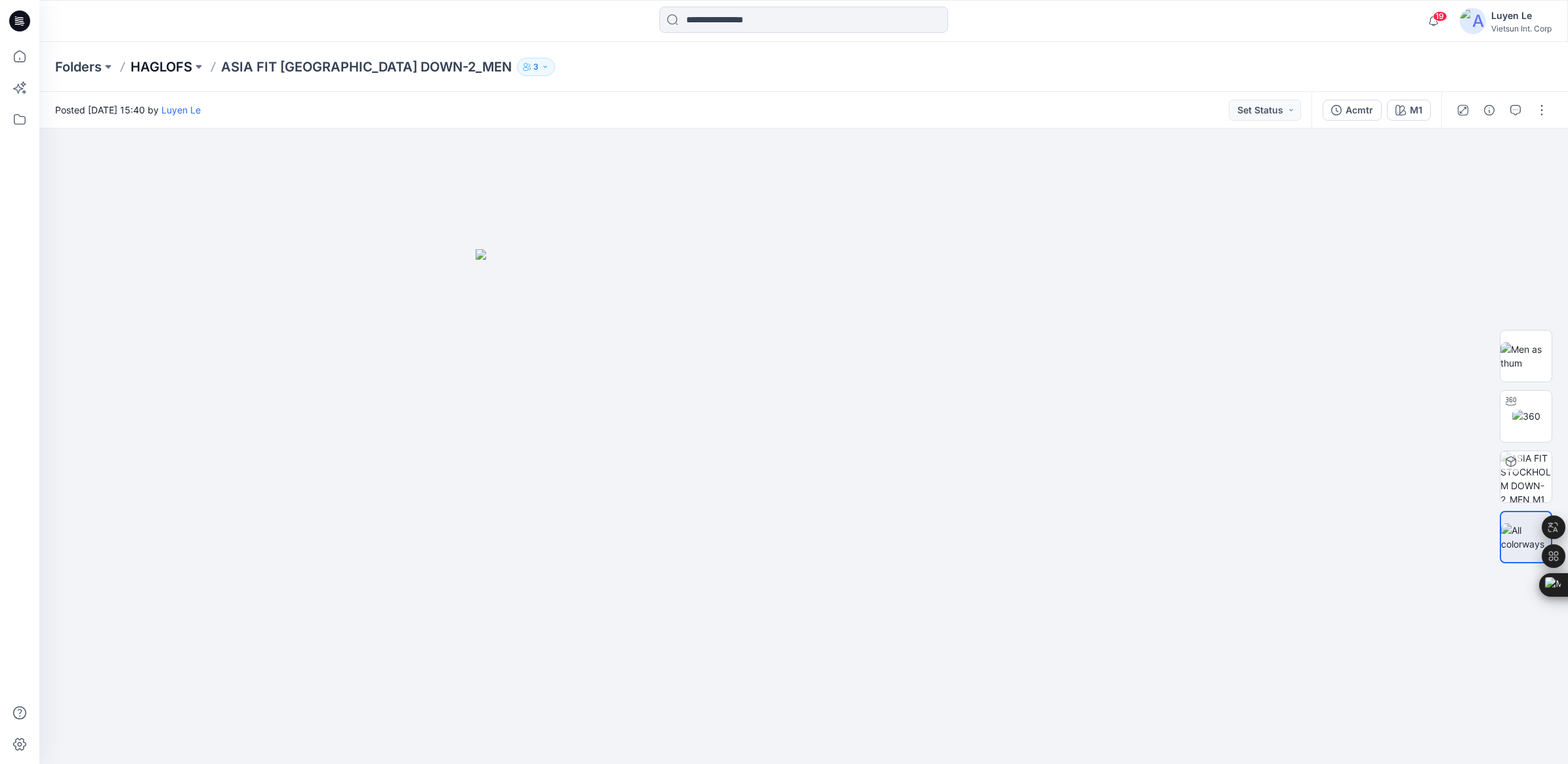
click at [159, 70] on p "HAGLOFS" at bounding box center [161, 67] width 62 height 18
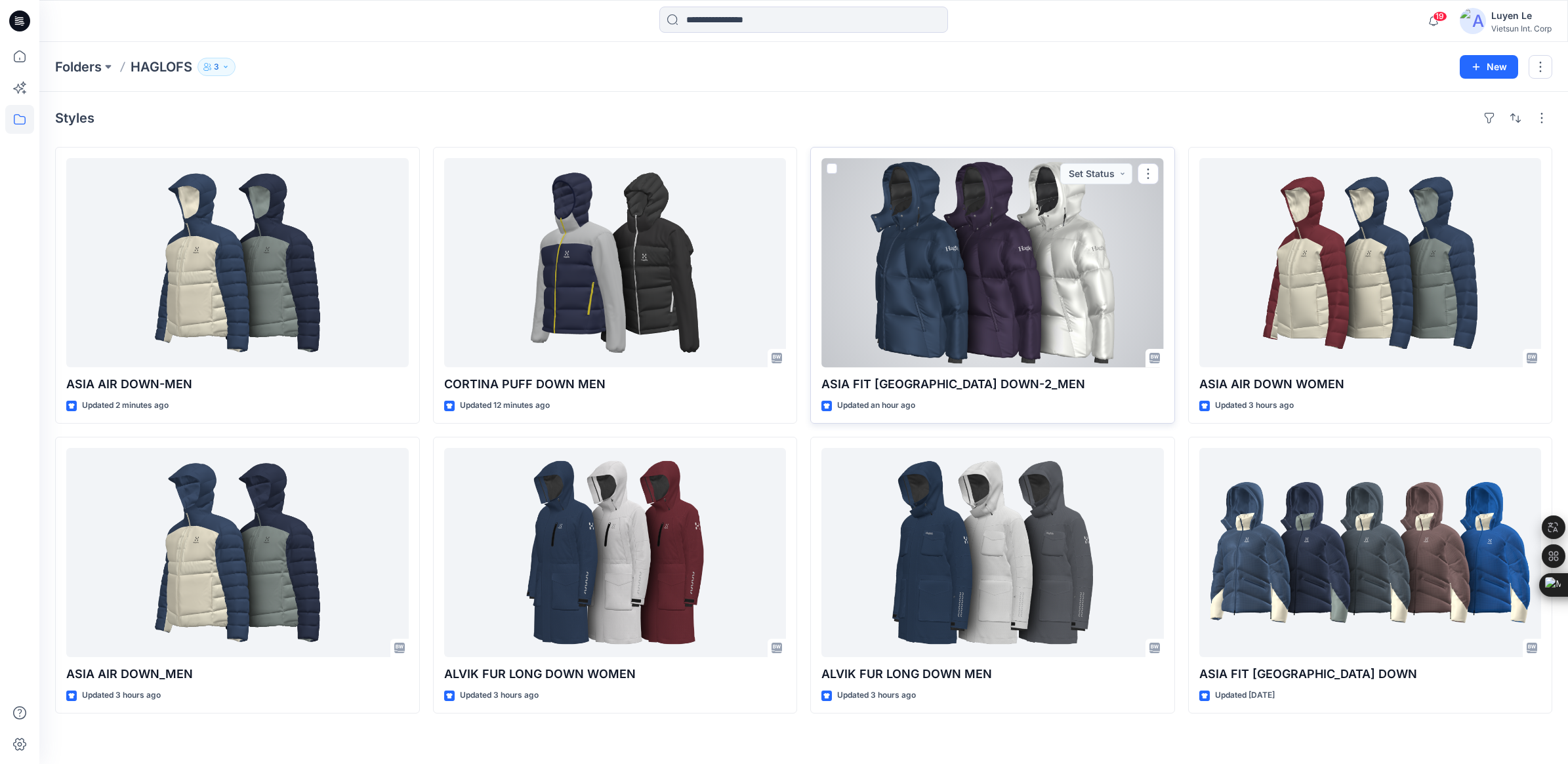
click at [884, 268] on div at bounding box center [992, 262] width 342 height 209
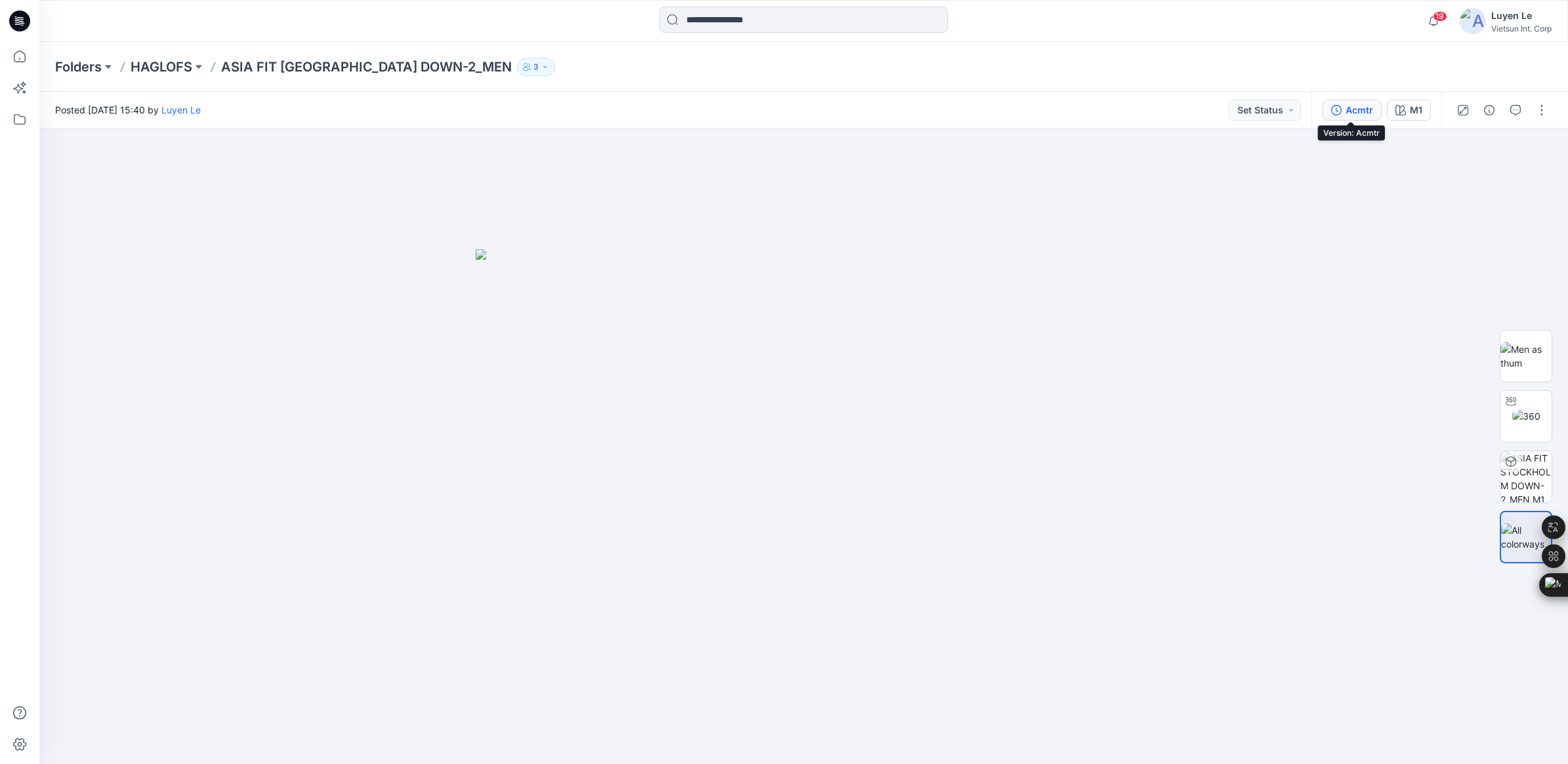
click at [1359, 107] on div "Acmtr" at bounding box center [1360, 109] width 27 height 14
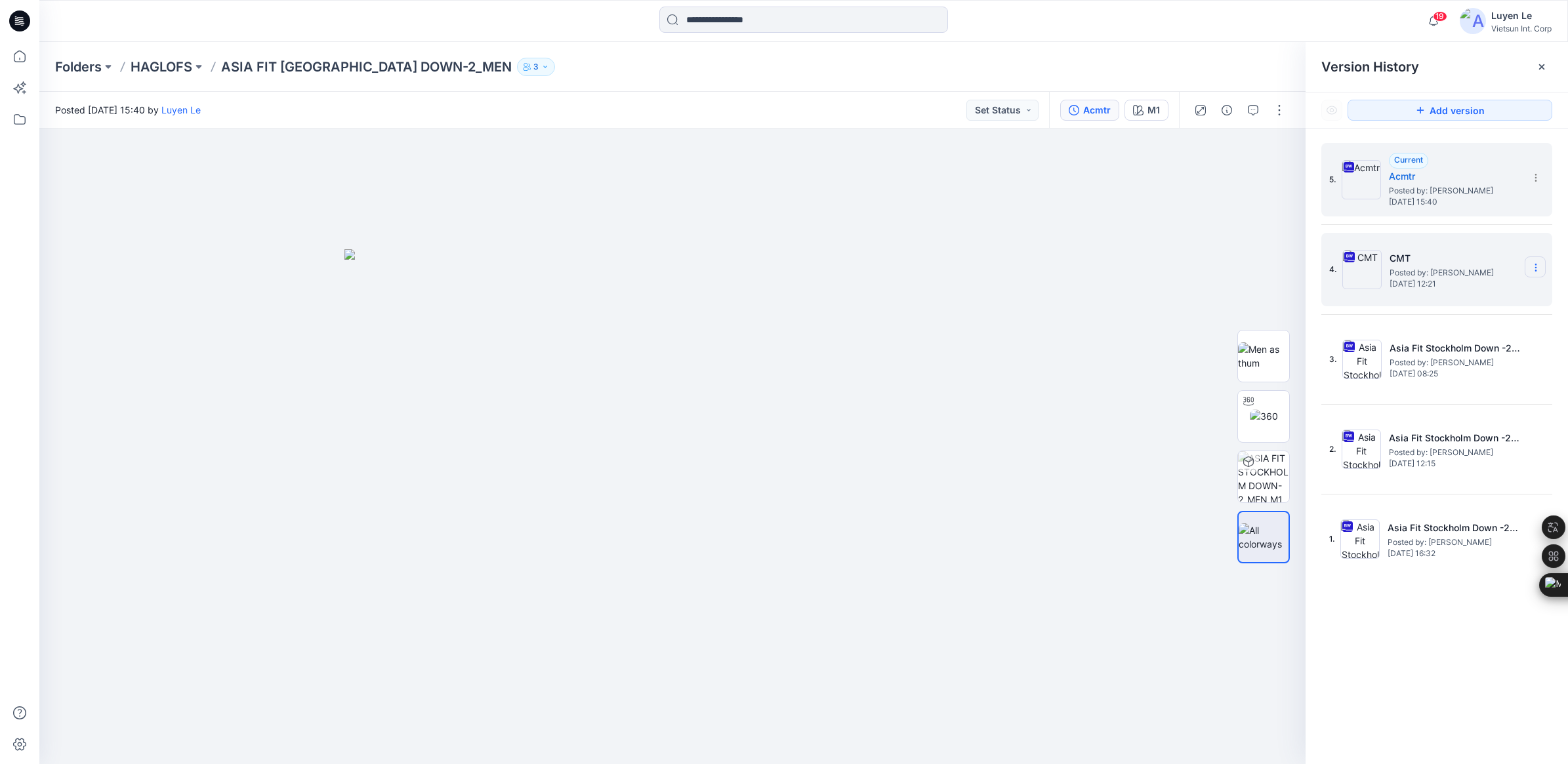
click at [1537, 270] on icon at bounding box center [1536, 268] width 11 height 11
click at [1441, 401] on span "Delete Version" at bounding box center [1445, 404] width 61 height 16
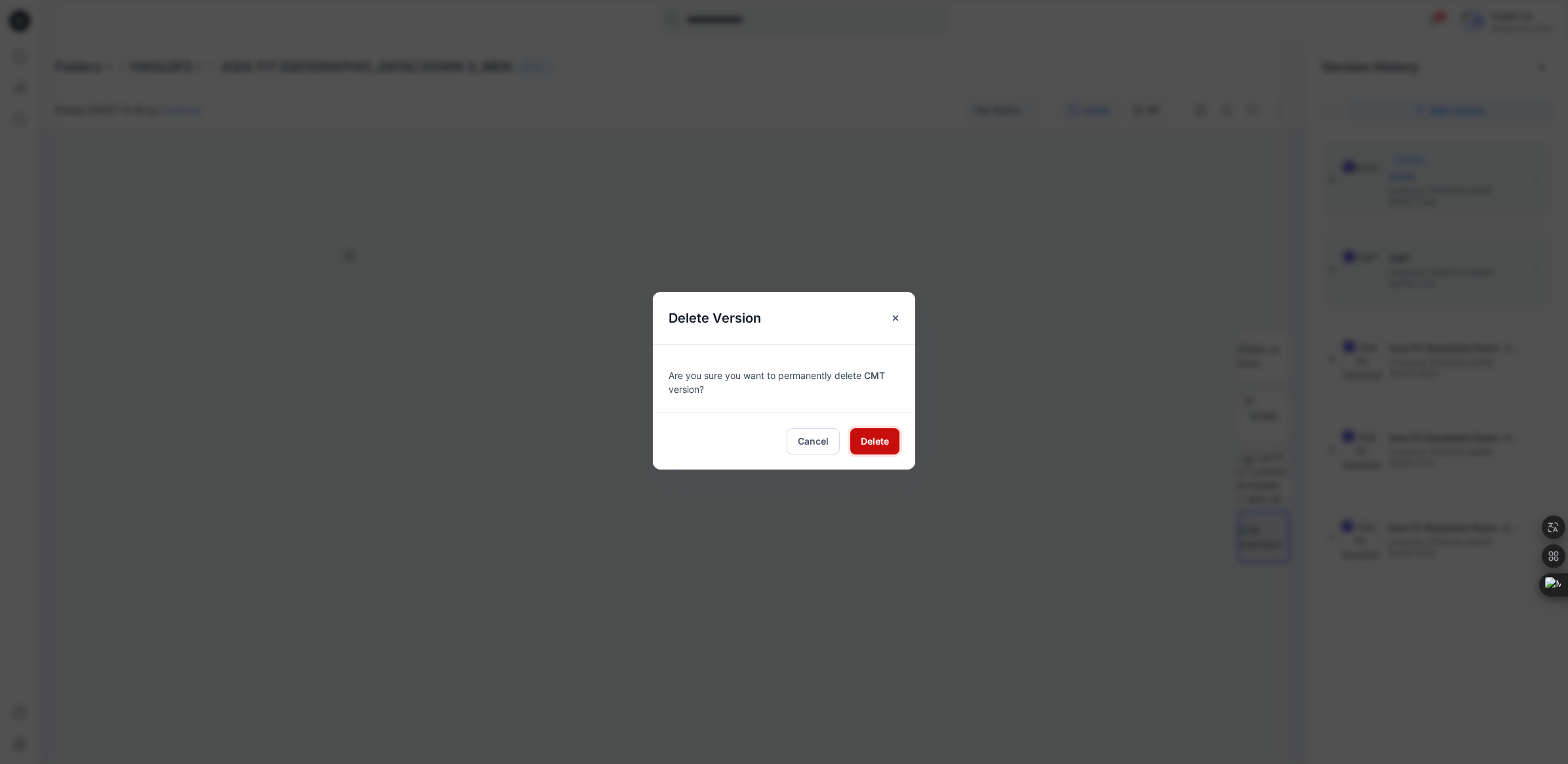
click at [873, 438] on span "Delete" at bounding box center [874, 441] width 28 height 14
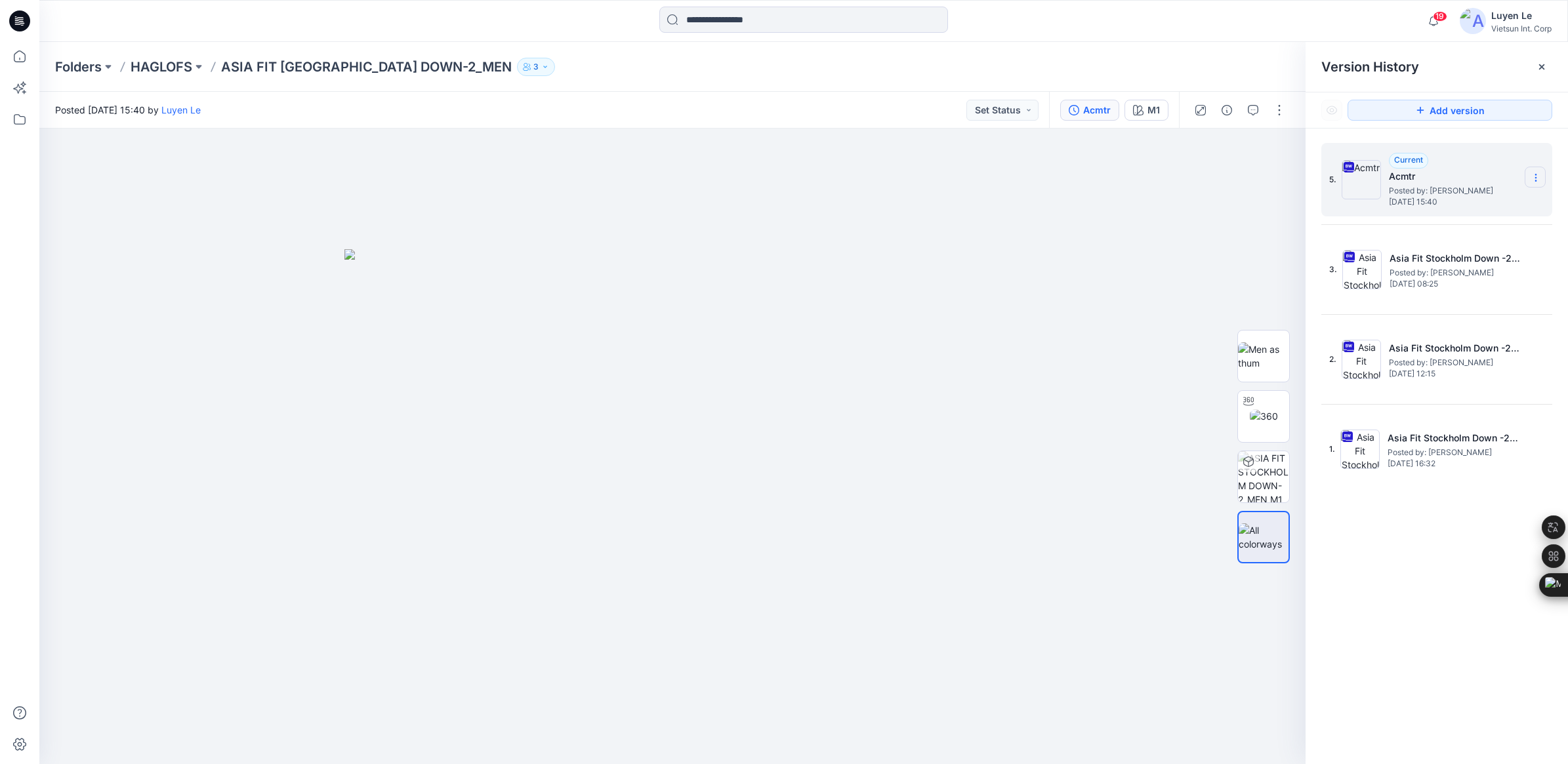
click at [1531, 174] on icon at bounding box center [1536, 178] width 11 height 11
click at [1465, 257] on span "Rename Version" at bounding box center [1449, 256] width 68 height 16
click at [1441, 182] on input "*****" at bounding box center [1471, 176] width 144 height 21
drag, startPoint x: 1445, startPoint y: 179, endPoint x: 1301, endPoint y: 184, distance: 144.1
click at [1301, 184] on div "M1 Loading... Material Properties Loading... Version History Version History Ad…" at bounding box center [804, 446] width 1528 height 636
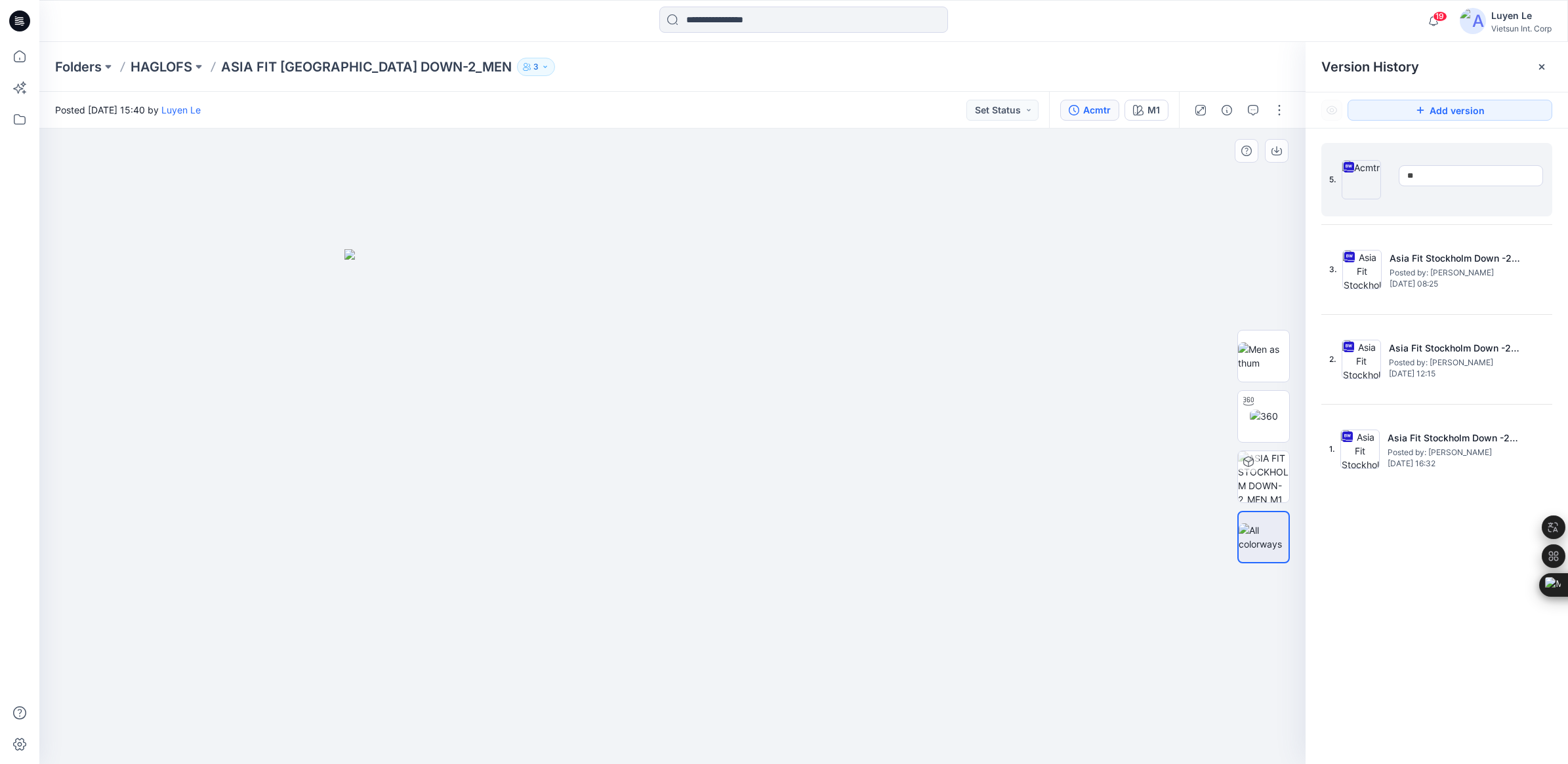
type input "***"
click at [1195, 272] on div at bounding box center [672, 446] width 1266 height 636
click at [146, 72] on p "HAGLOFS" at bounding box center [161, 67] width 62 height 18
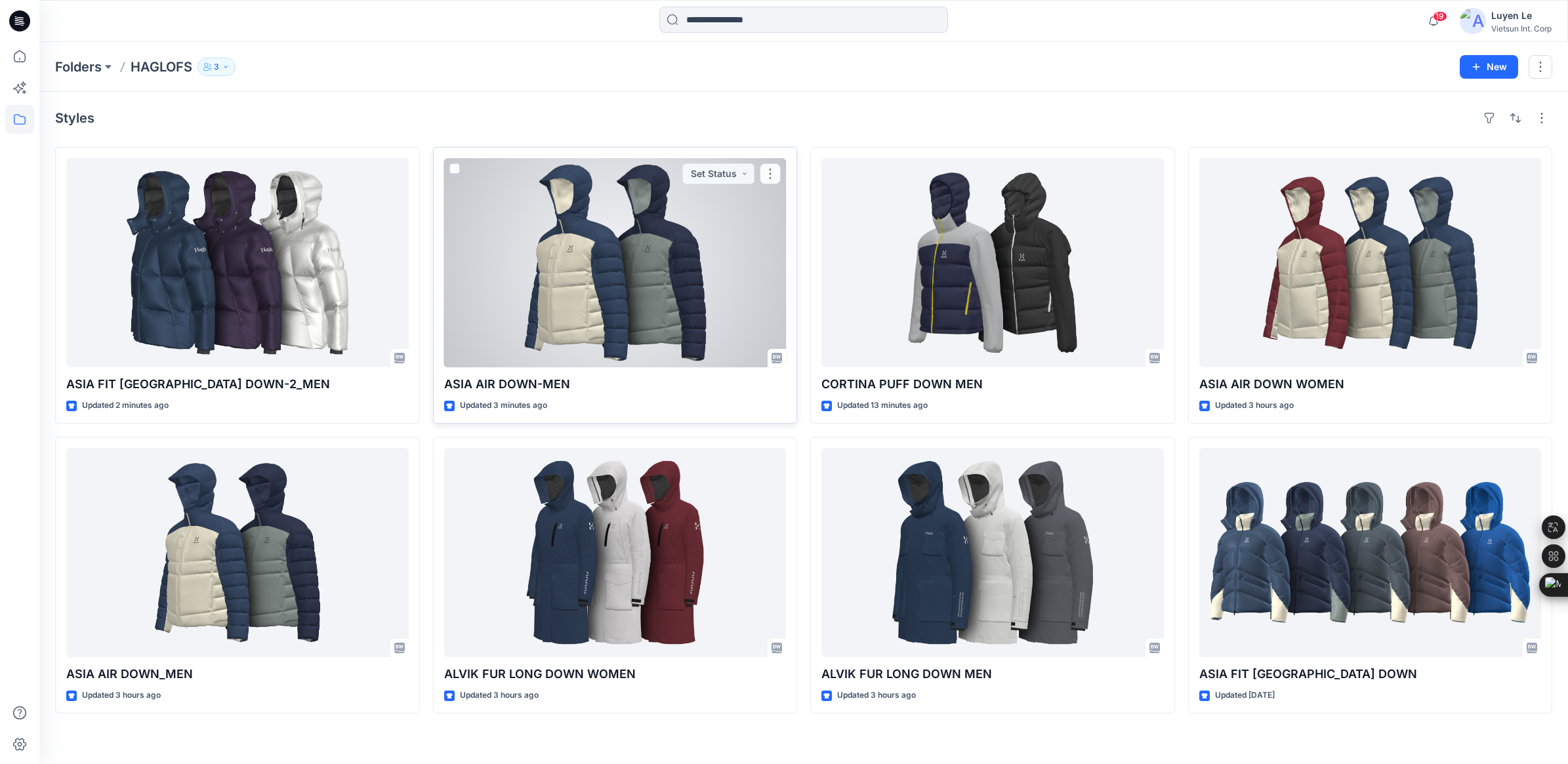
click at [579, 287] on div at bounding box center [615, 262] width 342 height 209
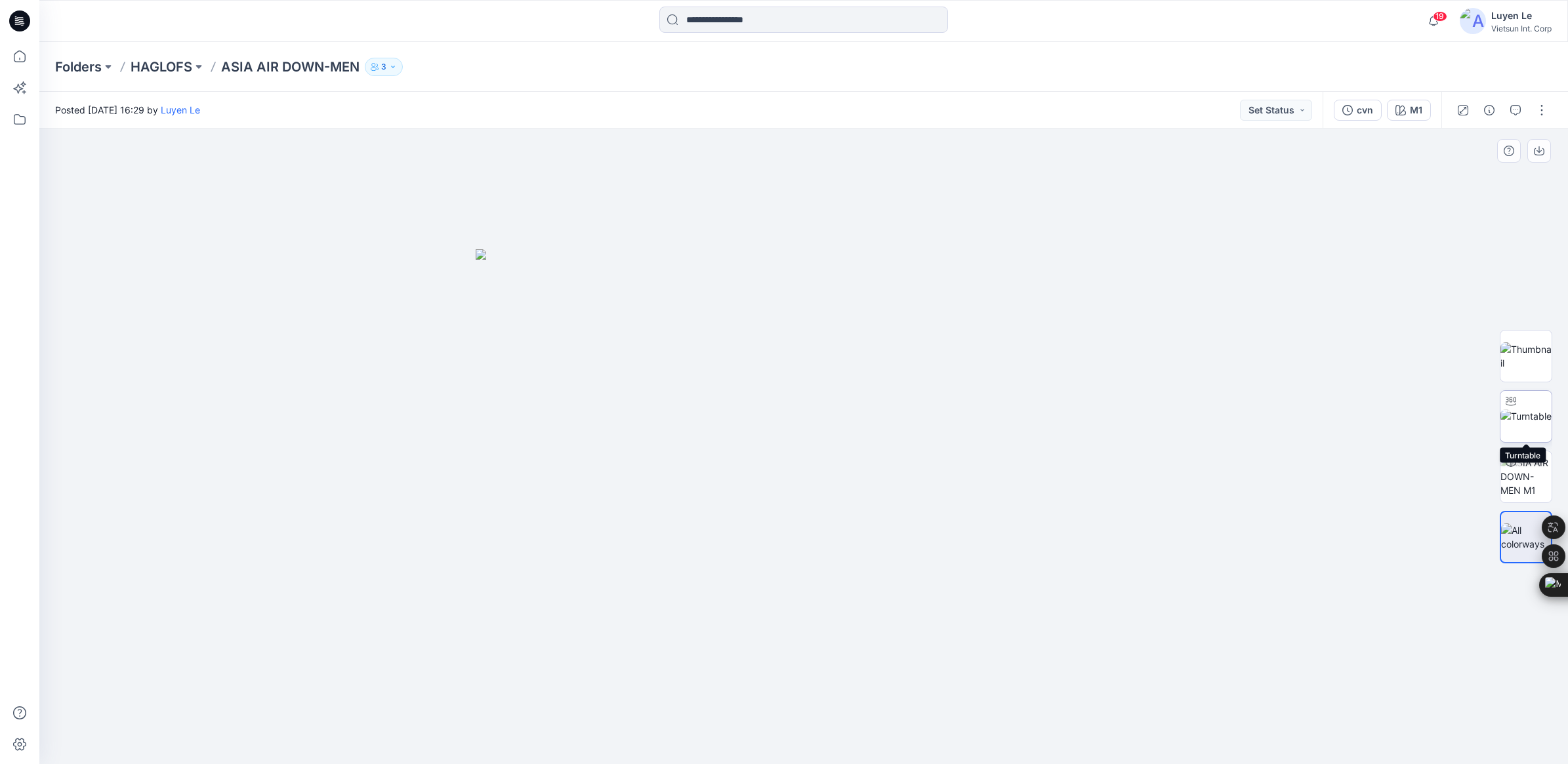
click at [1519, 404] on div at bounding box center [1511, 401] width 21 height 21
drag, startPoint x: 805, startPoint y: 747, endPoint x: 840, endPoint y: 677, distance: 78.3
click at [840, 677] on div at bounding box center [804, 446] width 1528 height 636
click at [1240, 504] on div at bounding box center [804, 446] width 1528 height 636
click at [169, 72] on p "HAGLOFS" at bounding box center [161, 67] width 62 height 18
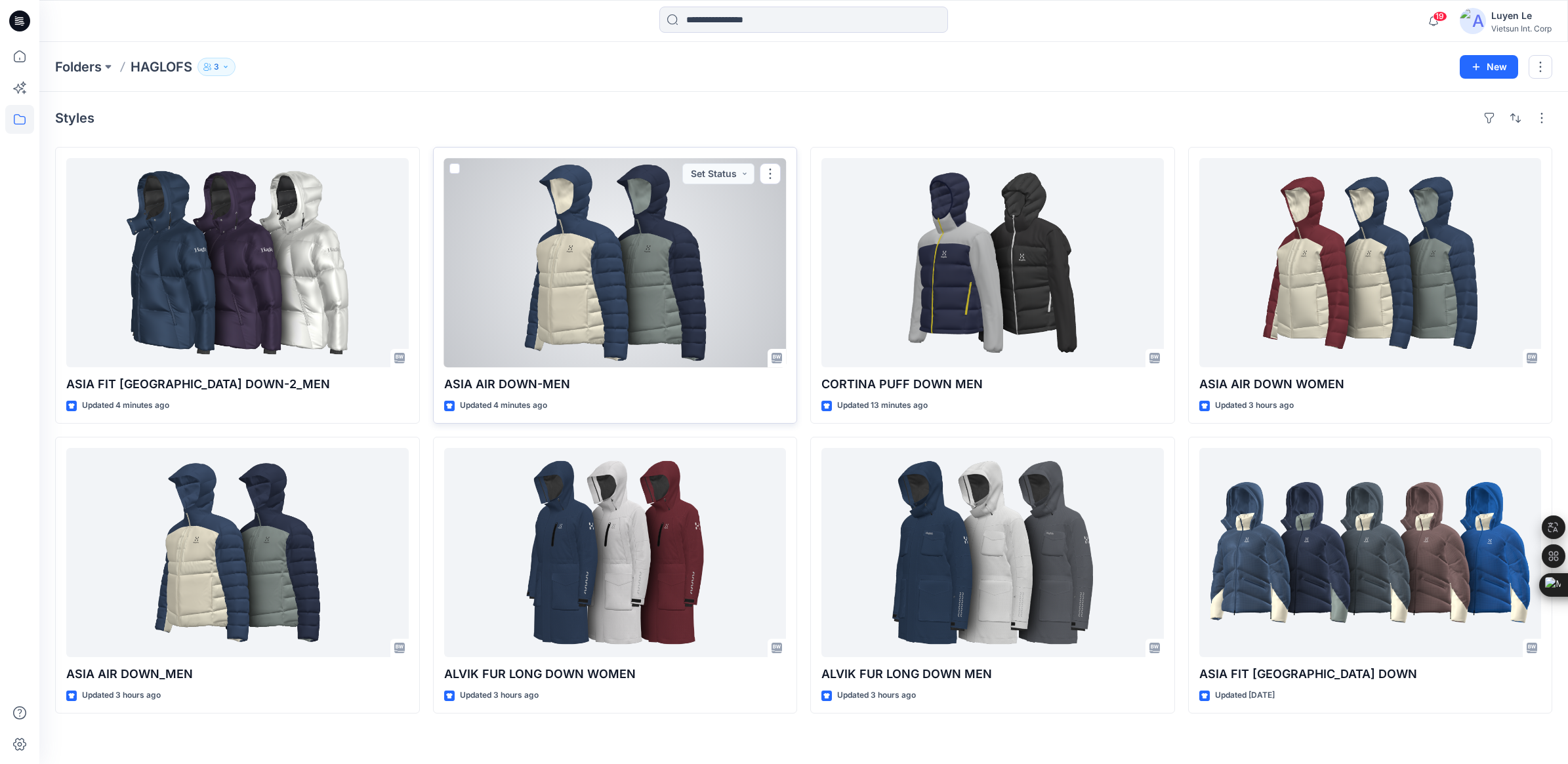
click at [627, 280] on div at bounding box center [615, 262] width 342 height 209
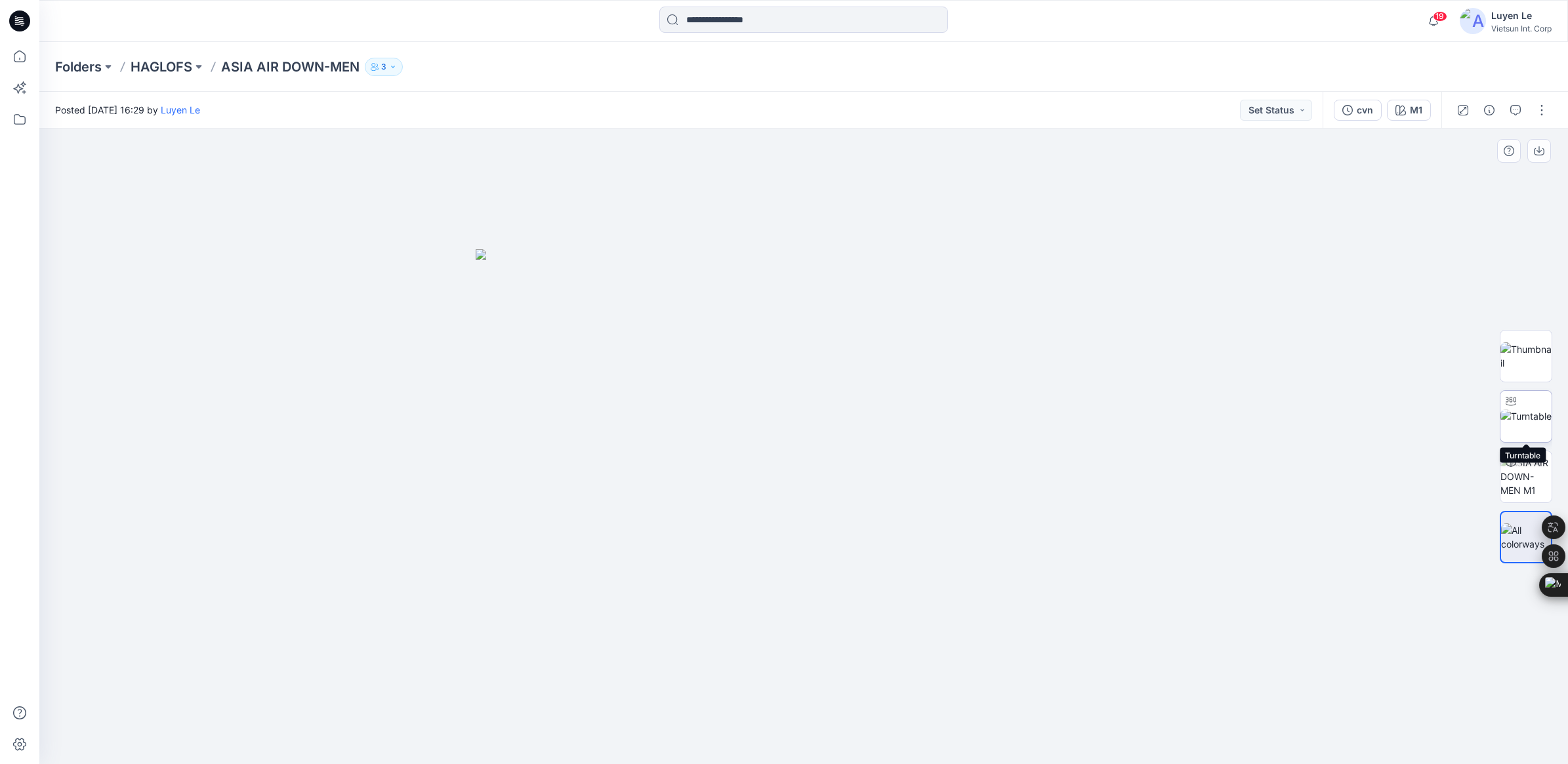
click at [1513, 404] on icon at bounding box center [1511, 401] width 11 height 11
click at [173, 61] on p "HAGLOFS" at bounding box center [161, 67] width 62 height 18
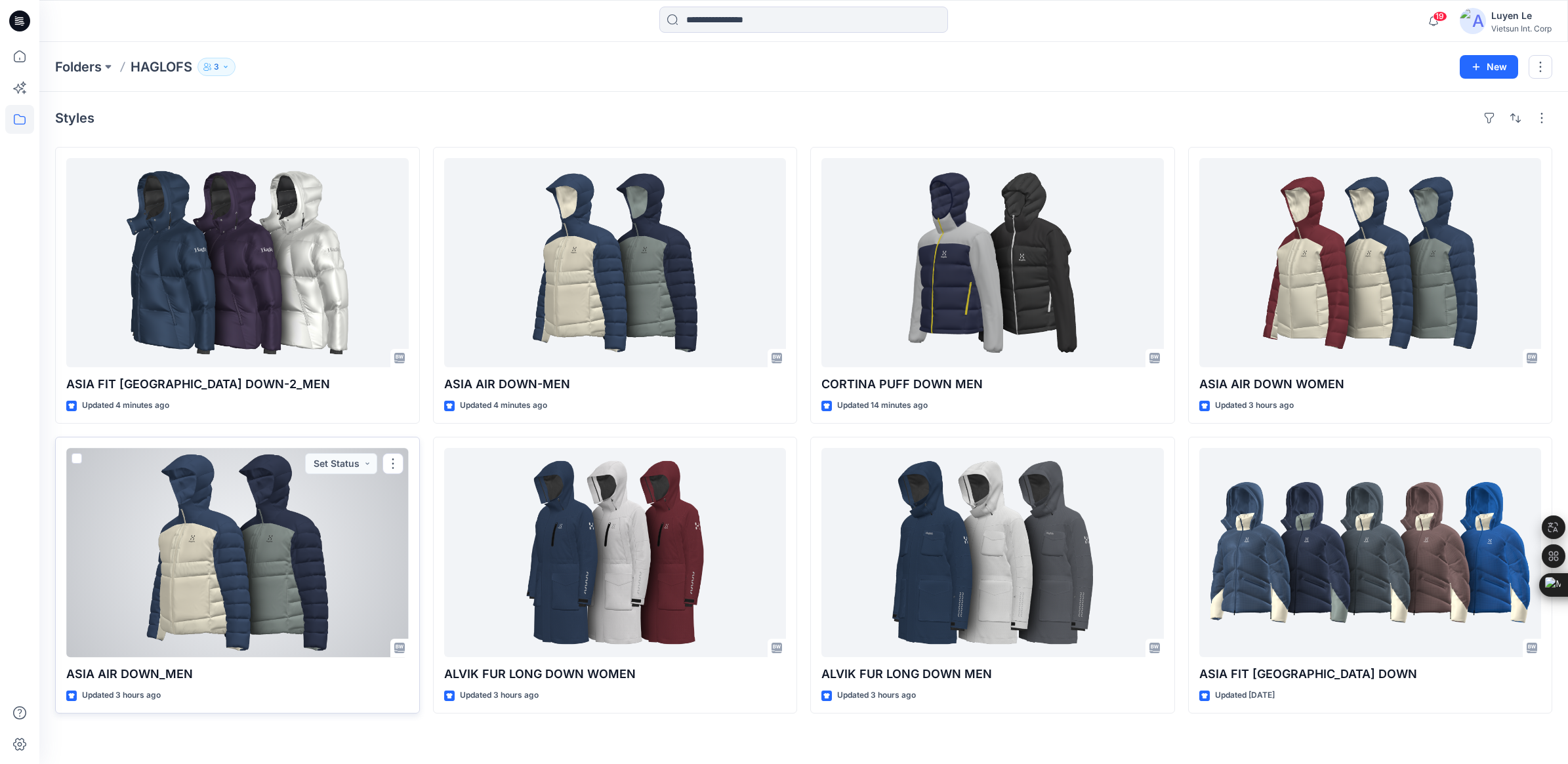
click at [261, 530] on div at bounding box center [237, 552] width 342 height 209
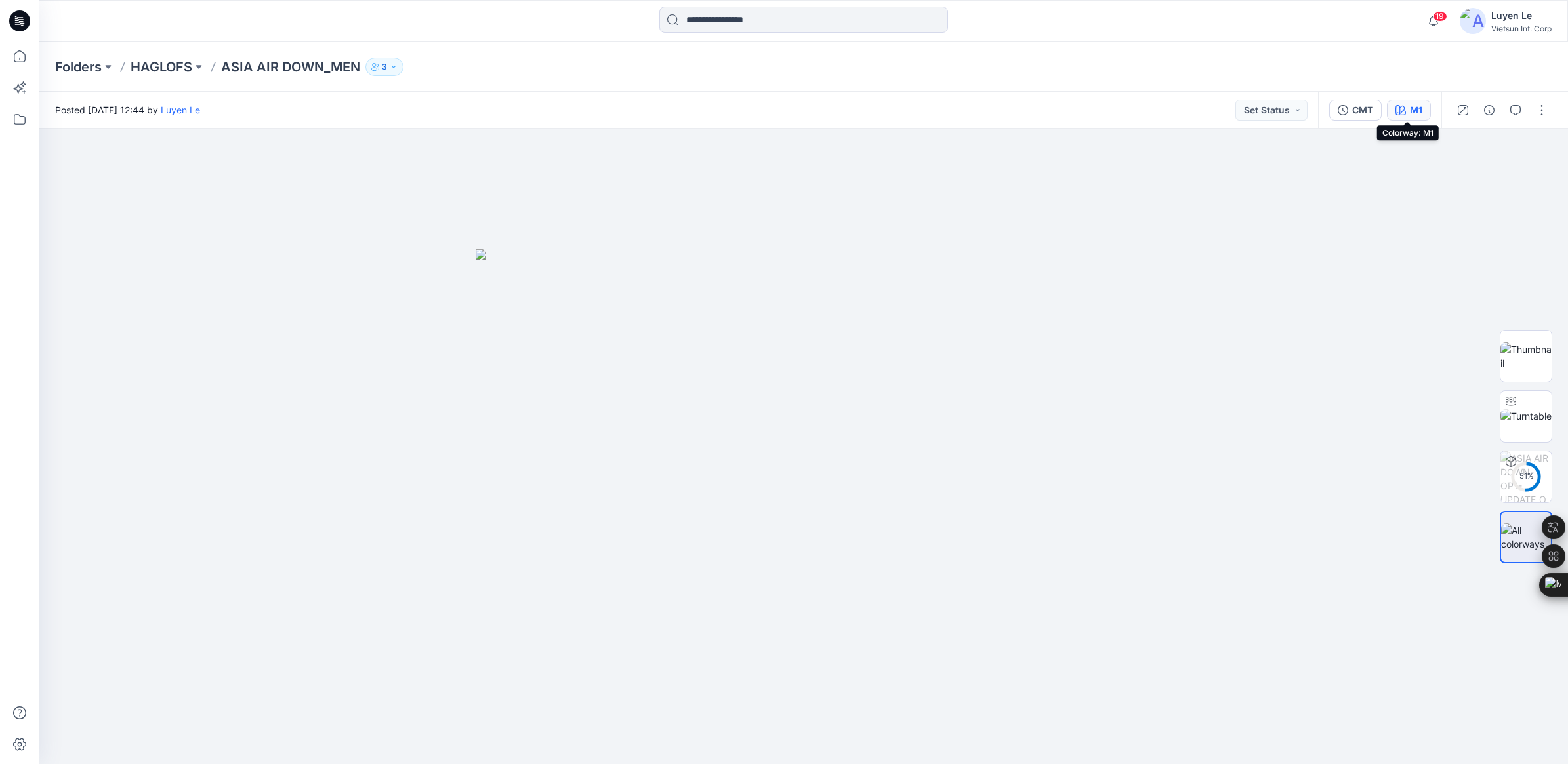
click at [1408, 102] on button "M1" at bounding box center [1409, 110] width 44 height 21
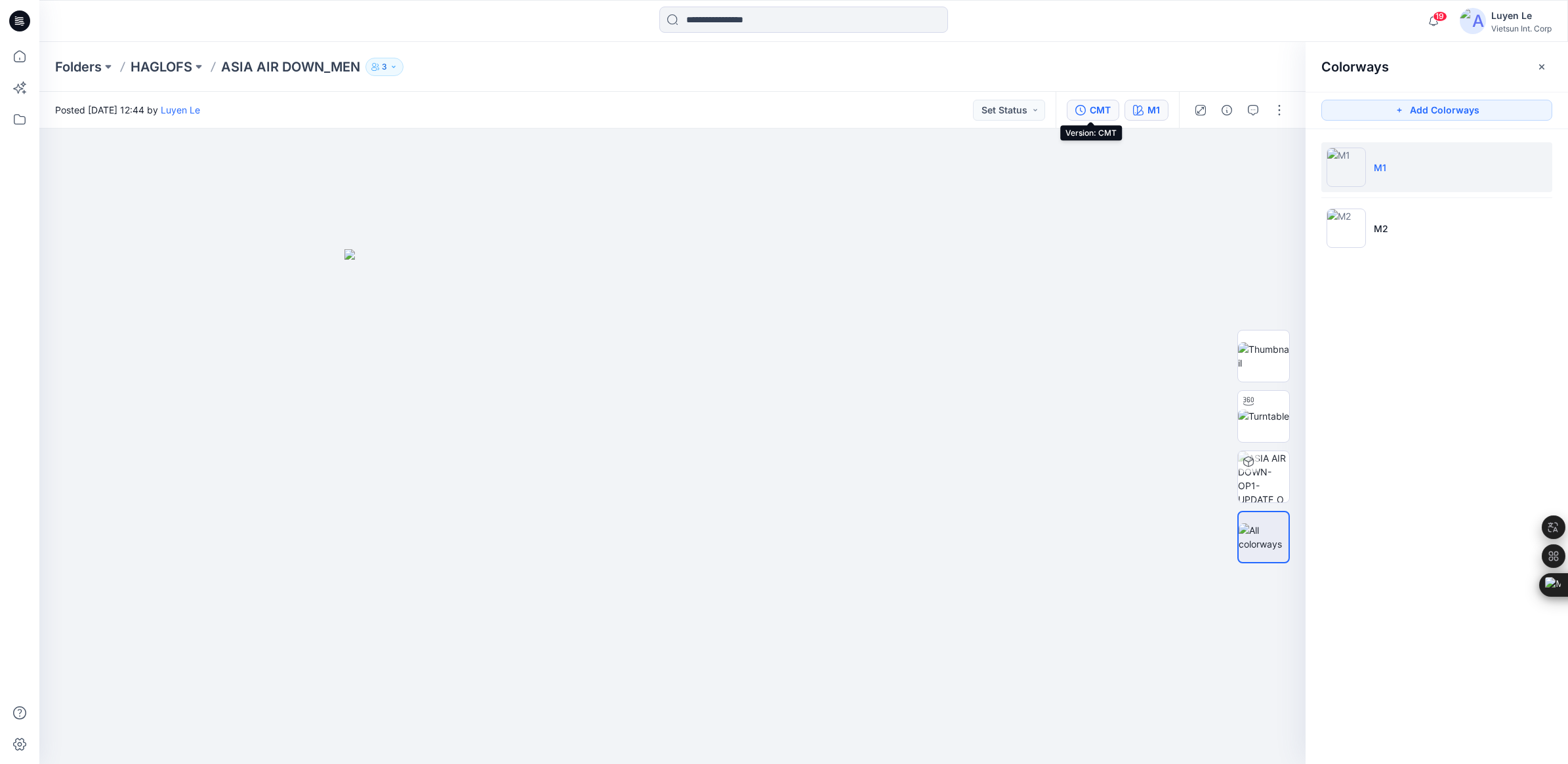
click at [1107, 110] on div "CMT" at bounding box center [1100, 109] width 21 height 14
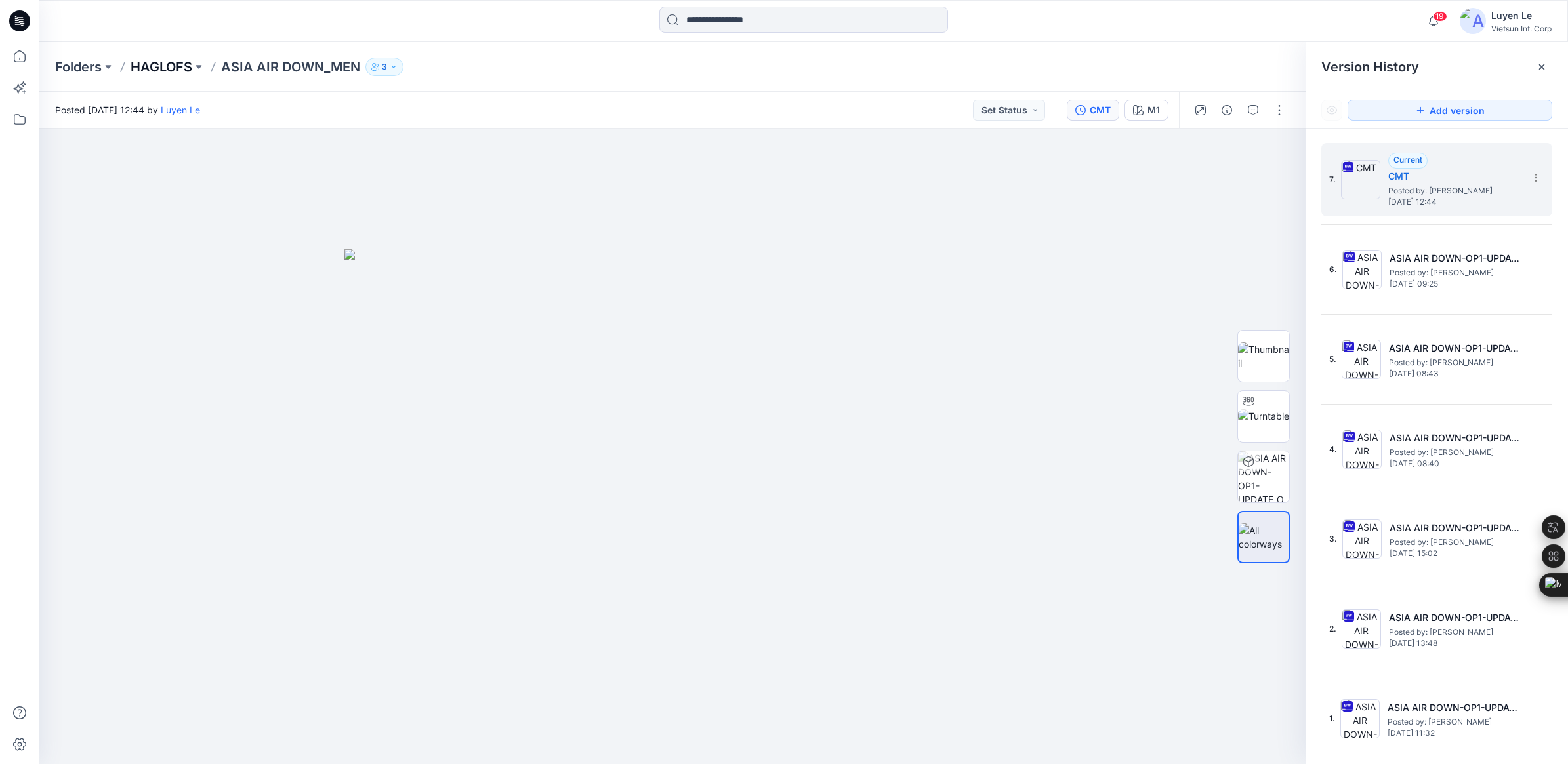
click at [155, 61] on p "HAGLOFS" at bounding box center [161, 67] width 62 height 18
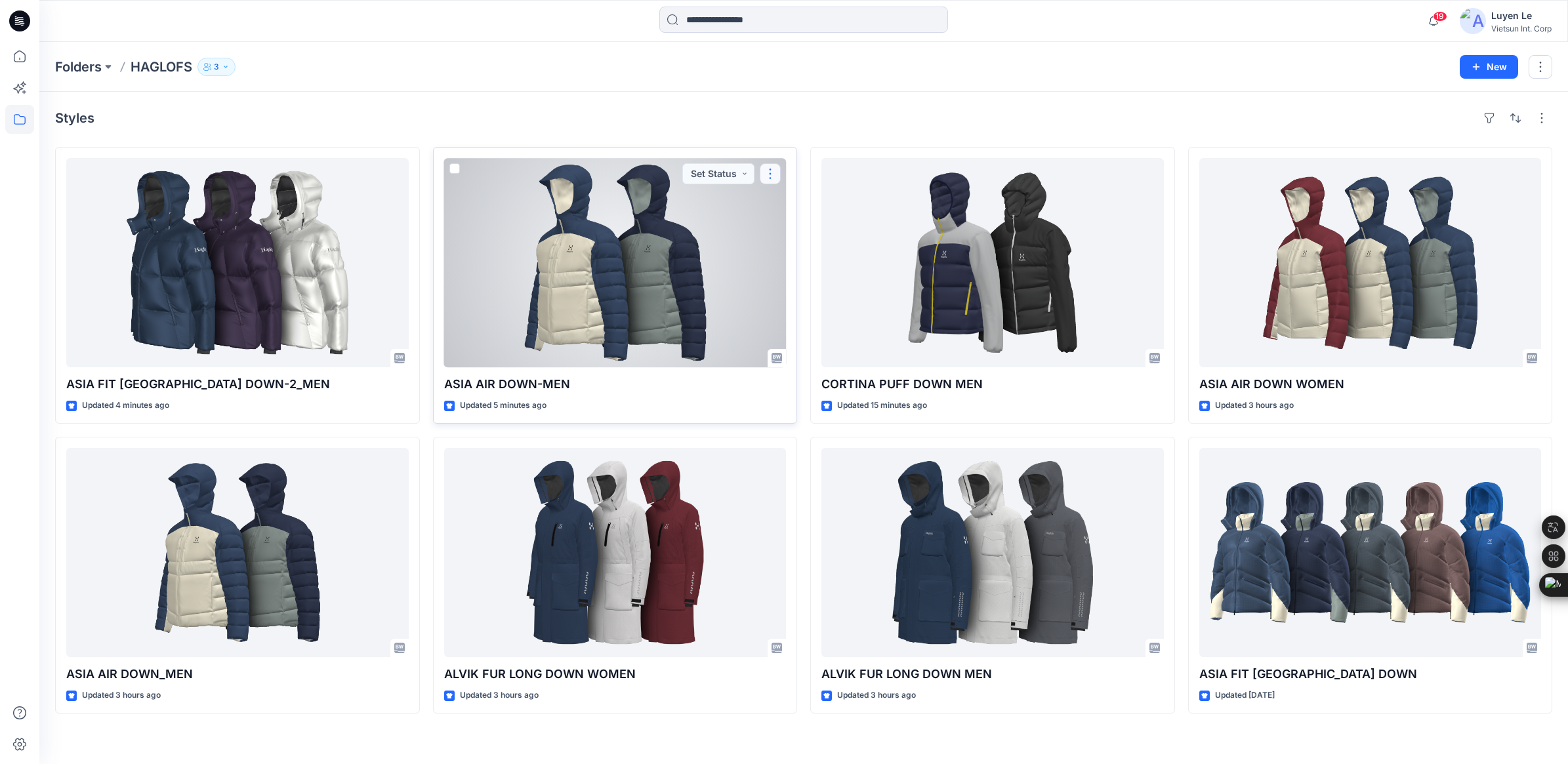
click at [776, 175] on button "button" at bounding box center [770, 174] width 21 height 21
click at [805, 204] on button "Edit" at bounding box center [833, 204] width 141 height 24
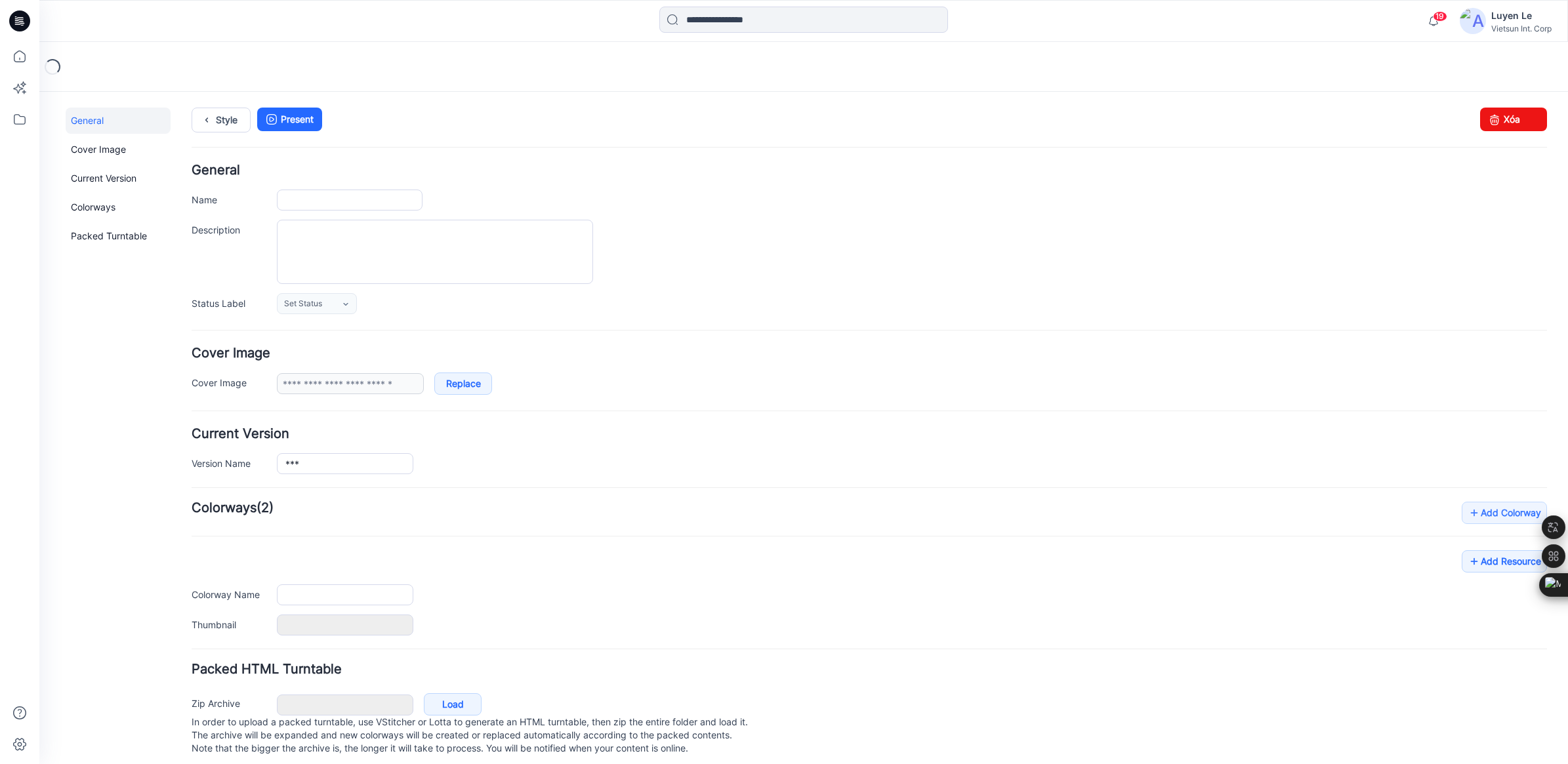
type input "**********"
type input "**"
type input "**********"
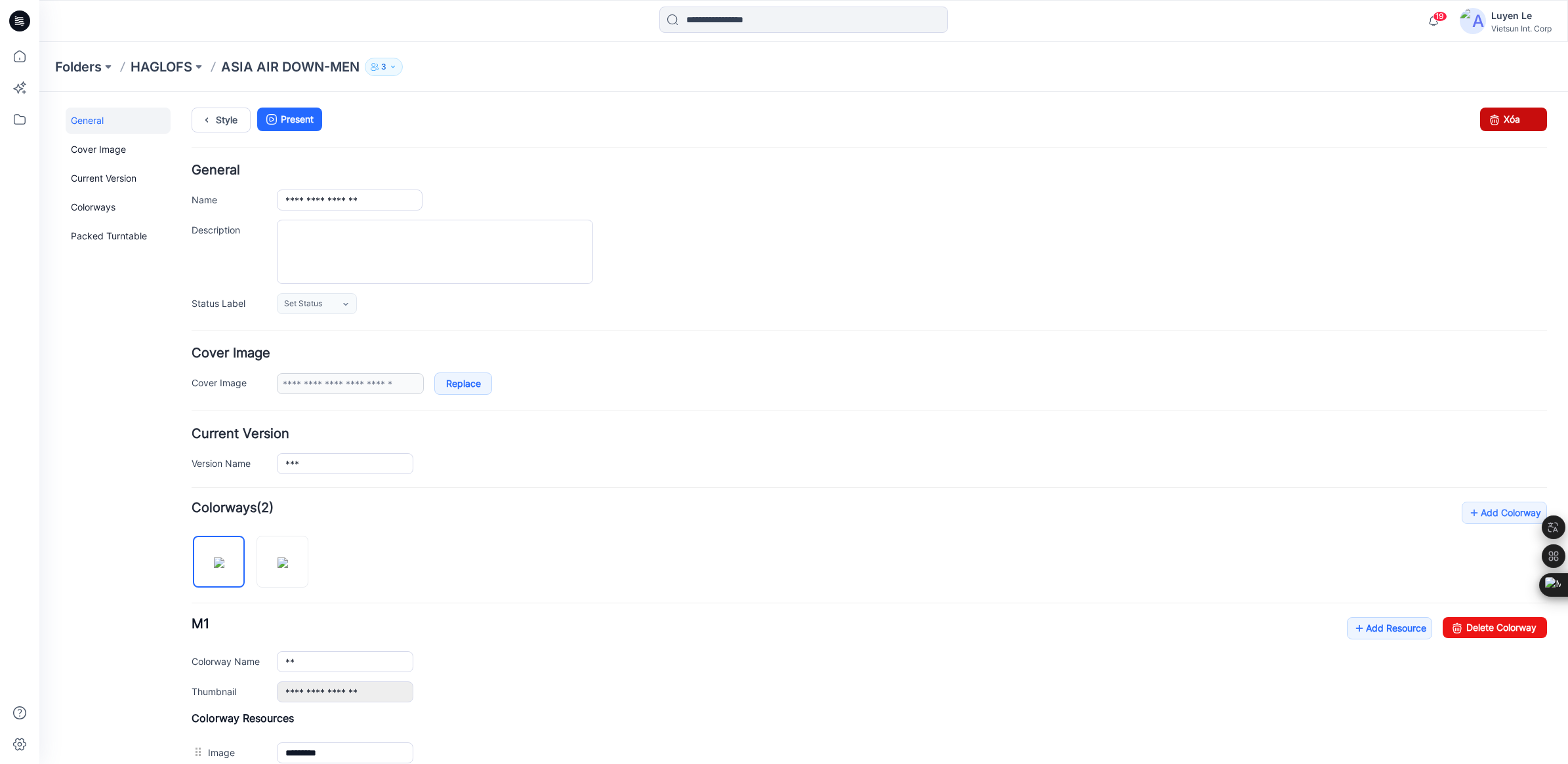
click at [1524, 113] on link "Xóa" at bounding box center [1513, 119] width 67 height 24
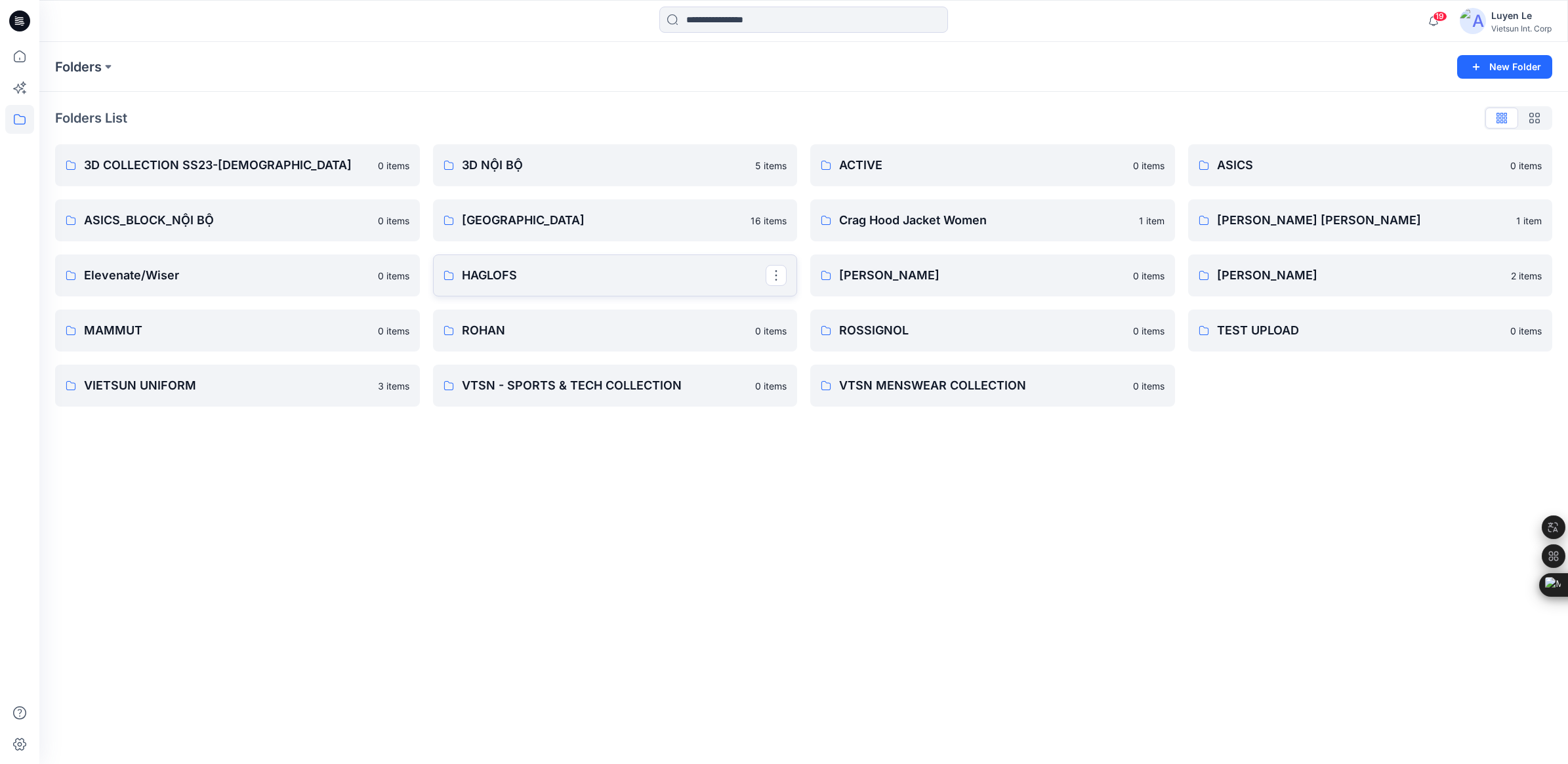
click at [515, 272] on p "HAGLOFS" at bounding box center [614, 275] width 304 height 18
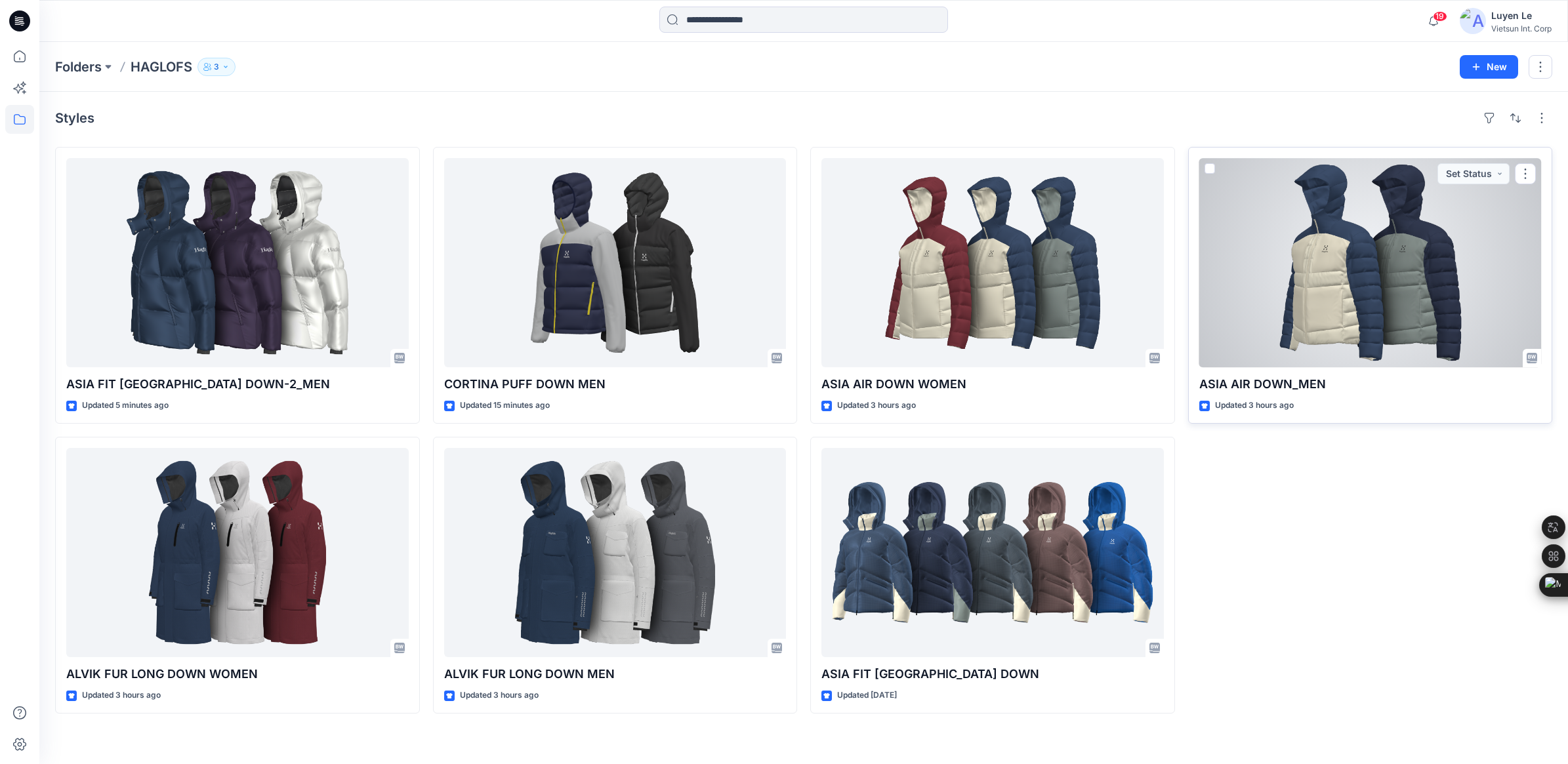
click at [1330, 289] on div at bounding box center [1370, 262] width 342 height 209
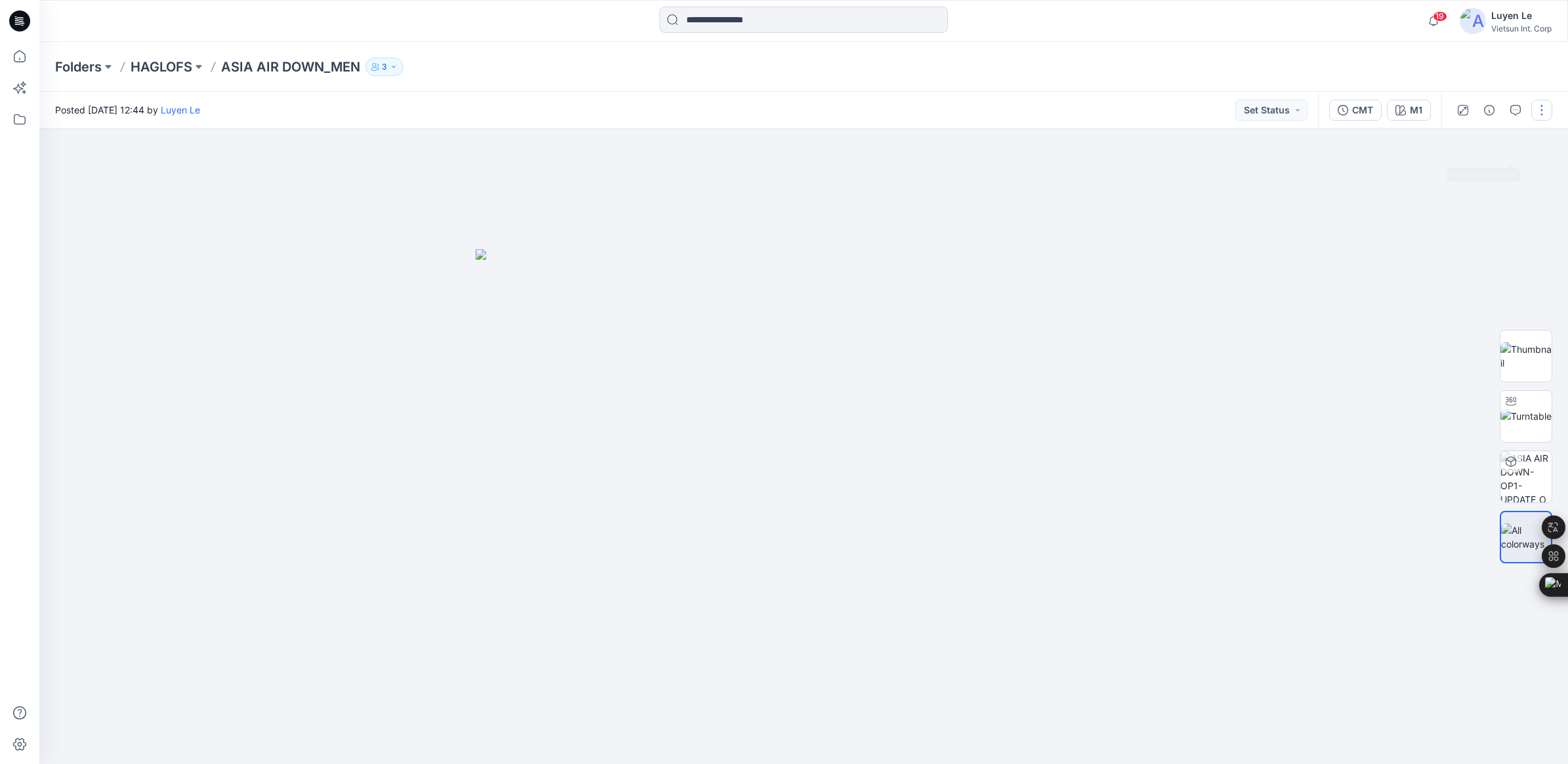
click at [1543, 103] on button "button" at bounding box center [1542, 110] width 21 height 21
click at [1447, 173] on button "Edit" at bounding box center [1487, 177] width 121 height 24
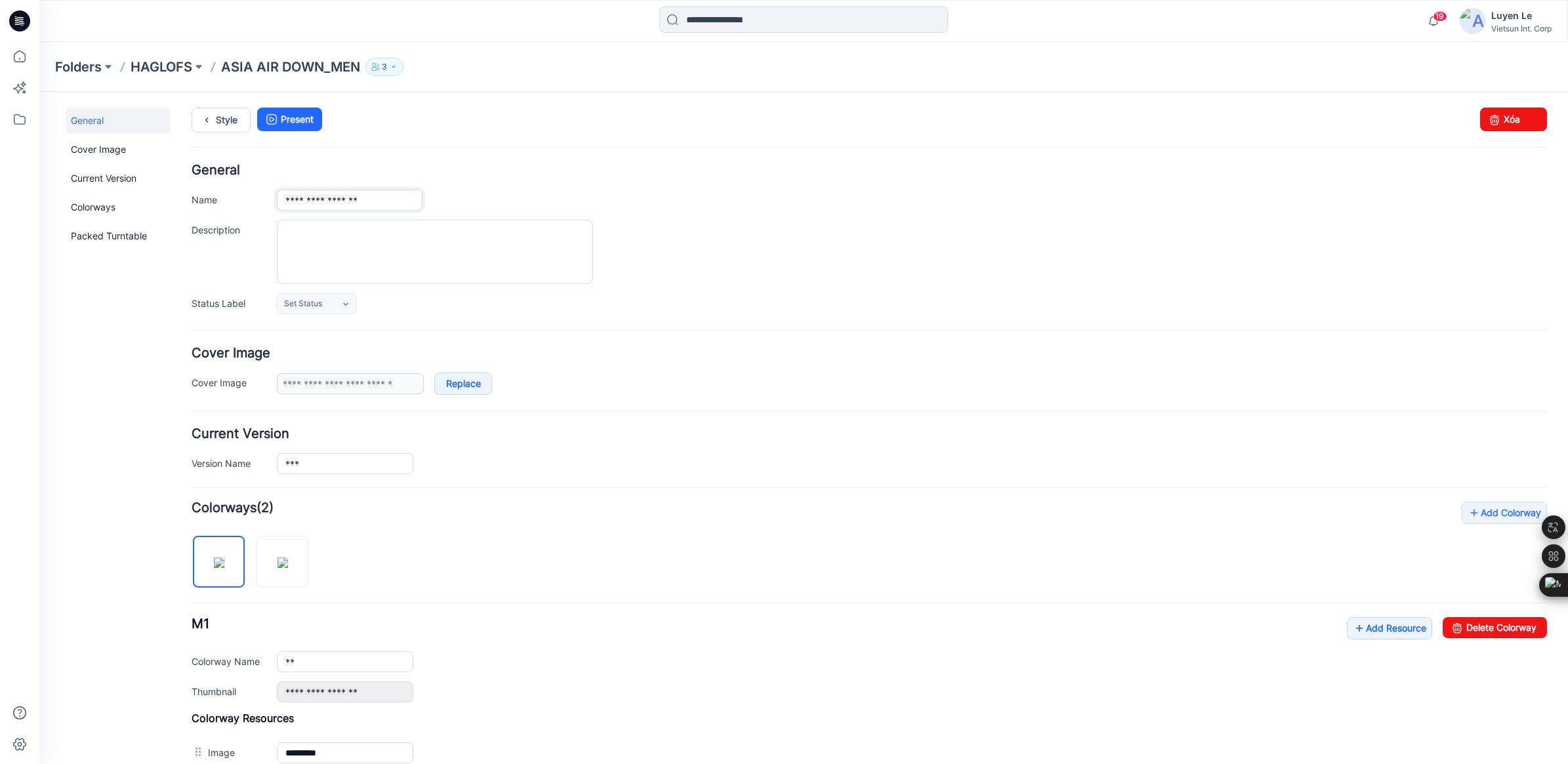
drag, startPoint x: 280, startPoint y: 198, endPoint x: 552, endPoint y: 212, distance: 272.4
click at [552, 212] on div "**********" at bounding box center [869, 239] width 1355 height 151
click at [165, 65] on p "HAGLOFS" at bounding box center [161, 67] width 62 height 18
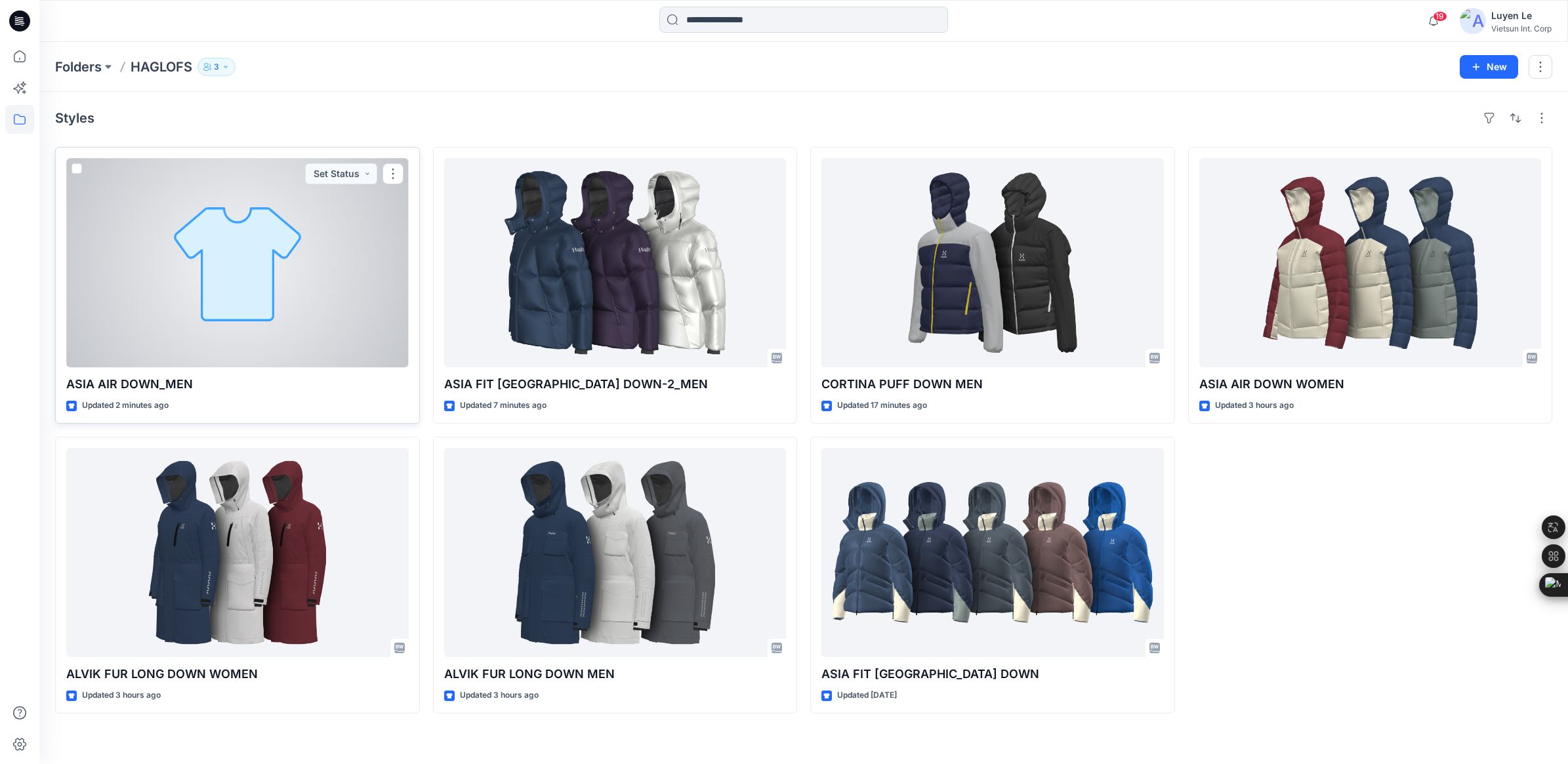
click at [249, 279] on div at bounding box center [237, 262] width 342 height 209
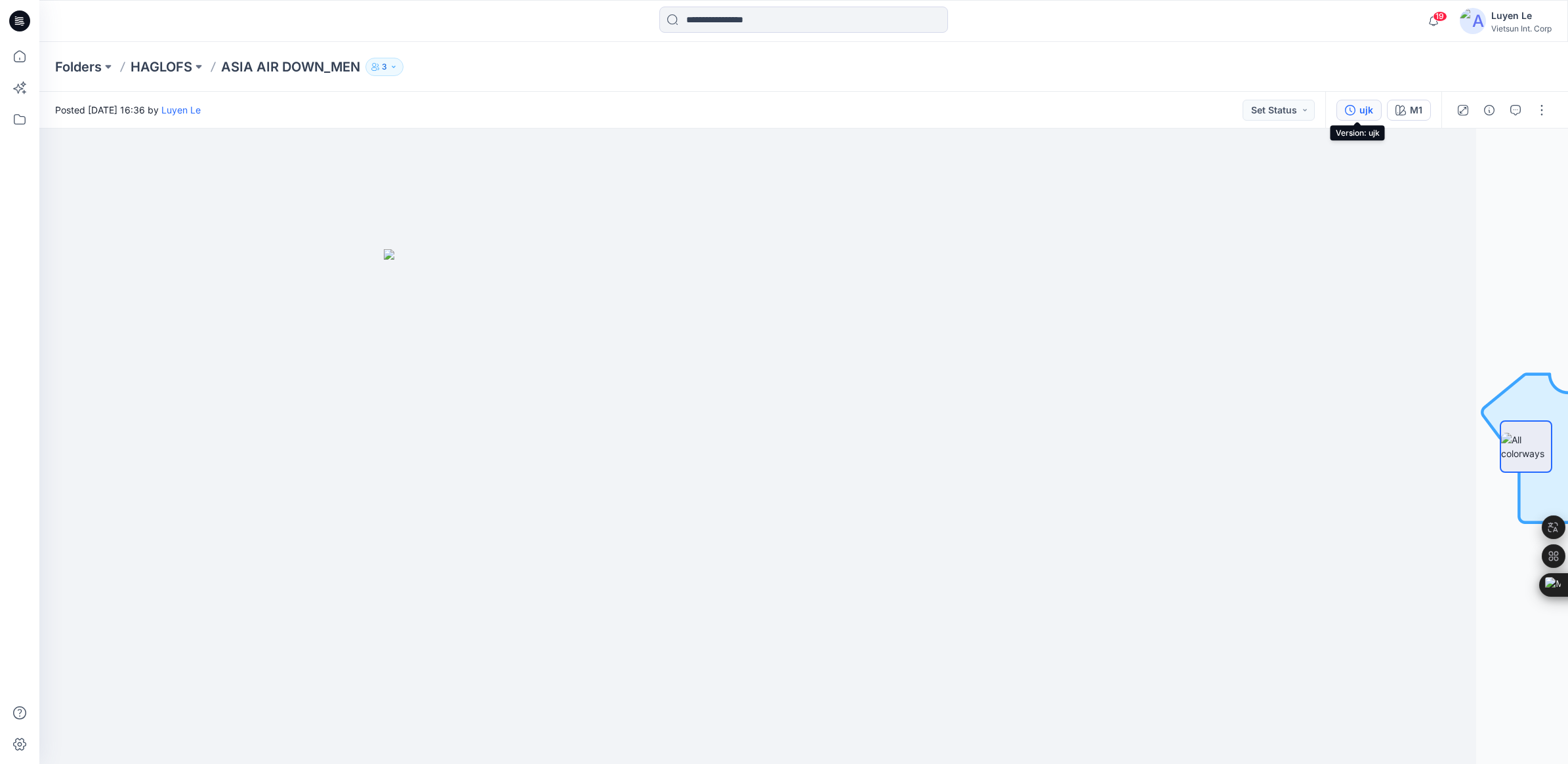
click at [1365, 109] on div "ujk" at bounding box center [1366, 109] width 14 height 14
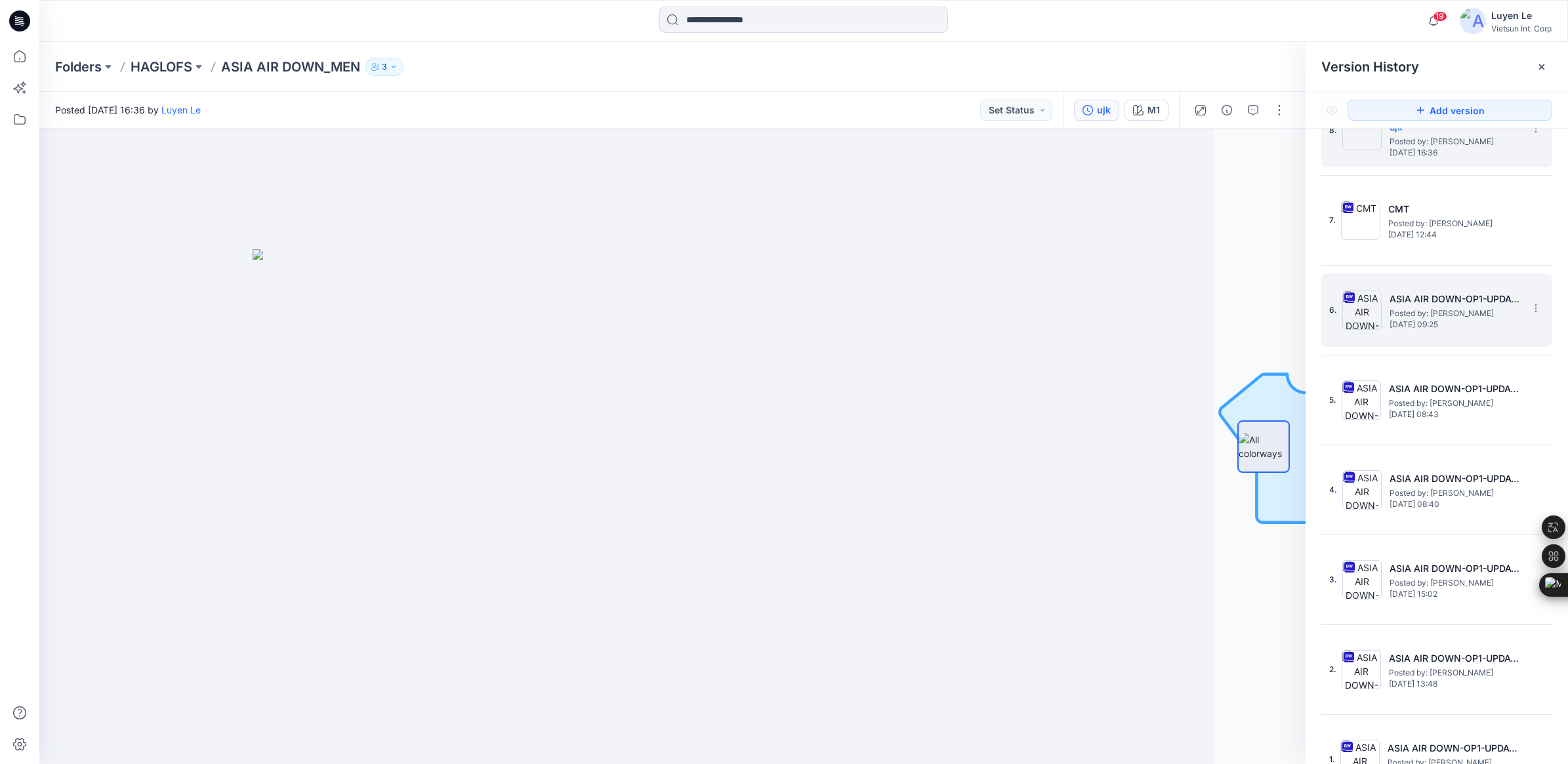
scroll to position [77, 0]
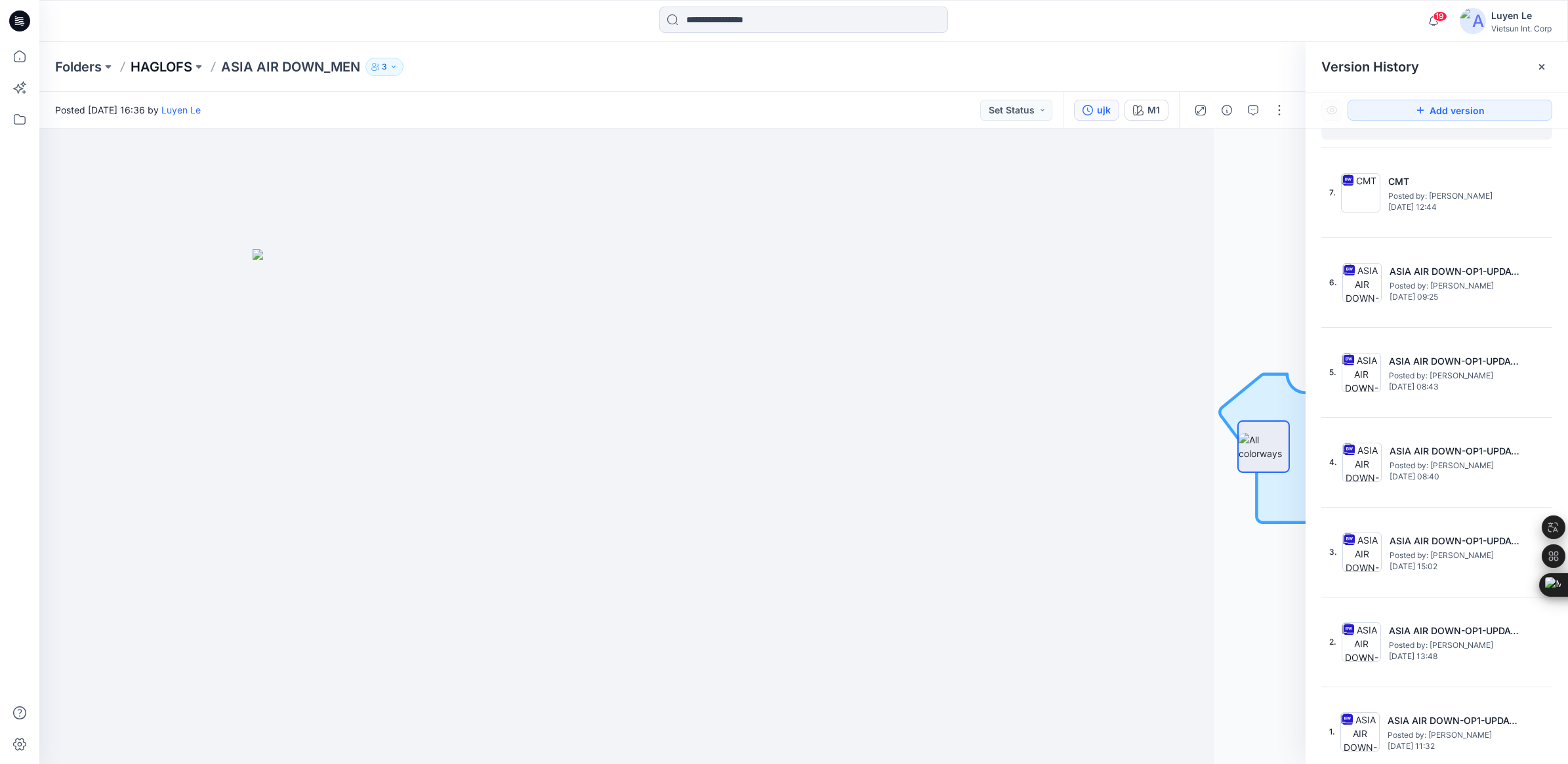
click at [157, 59] on p "HAGLOFS" at bounding box center [161, 67] width 62 height 18
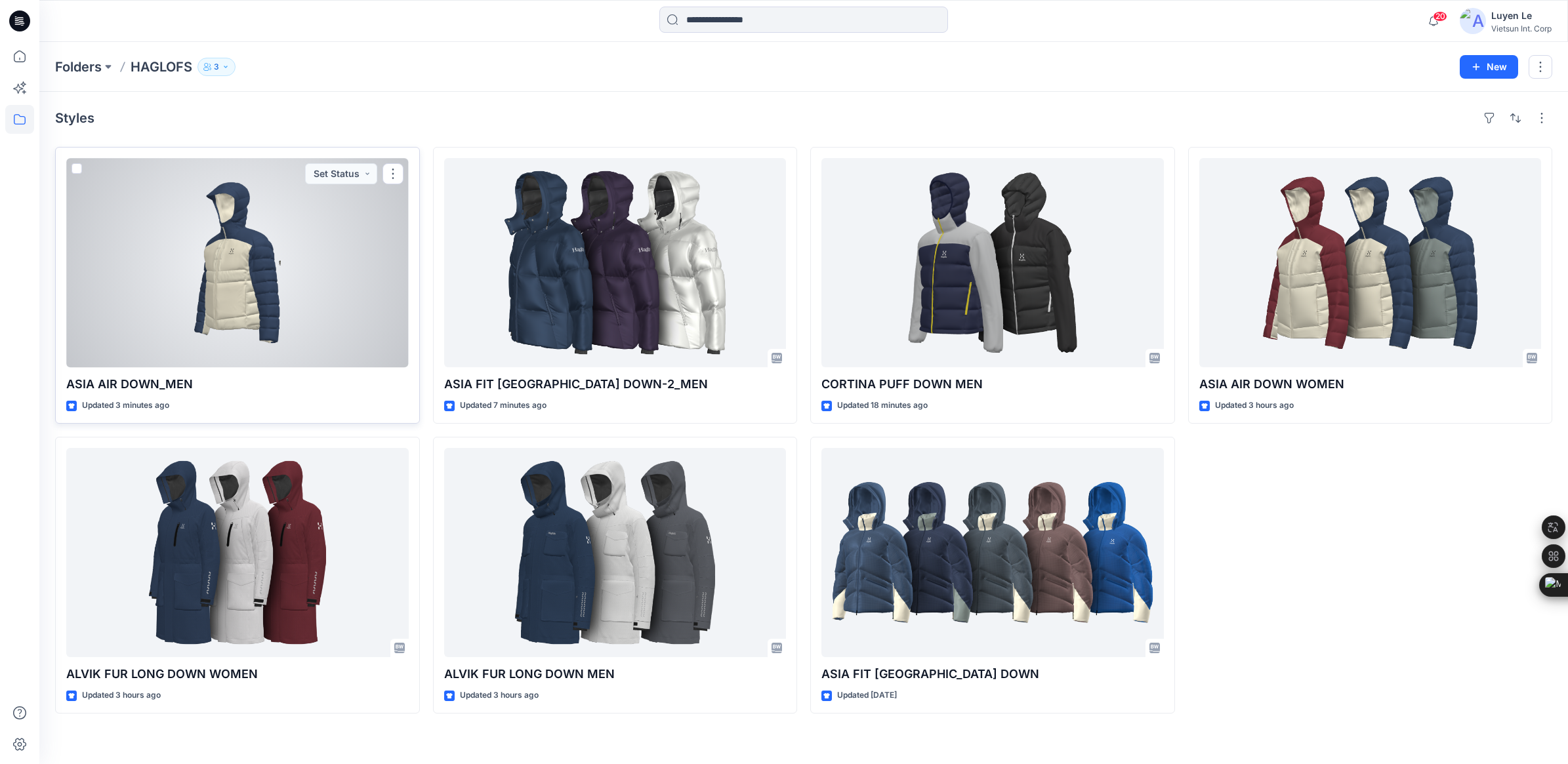
click at [306, 398] on div "ASIA AIR DOWN_MEN Updated 3 minutes ago Set Status" at bounding box center [237, 285] width 365 height 277
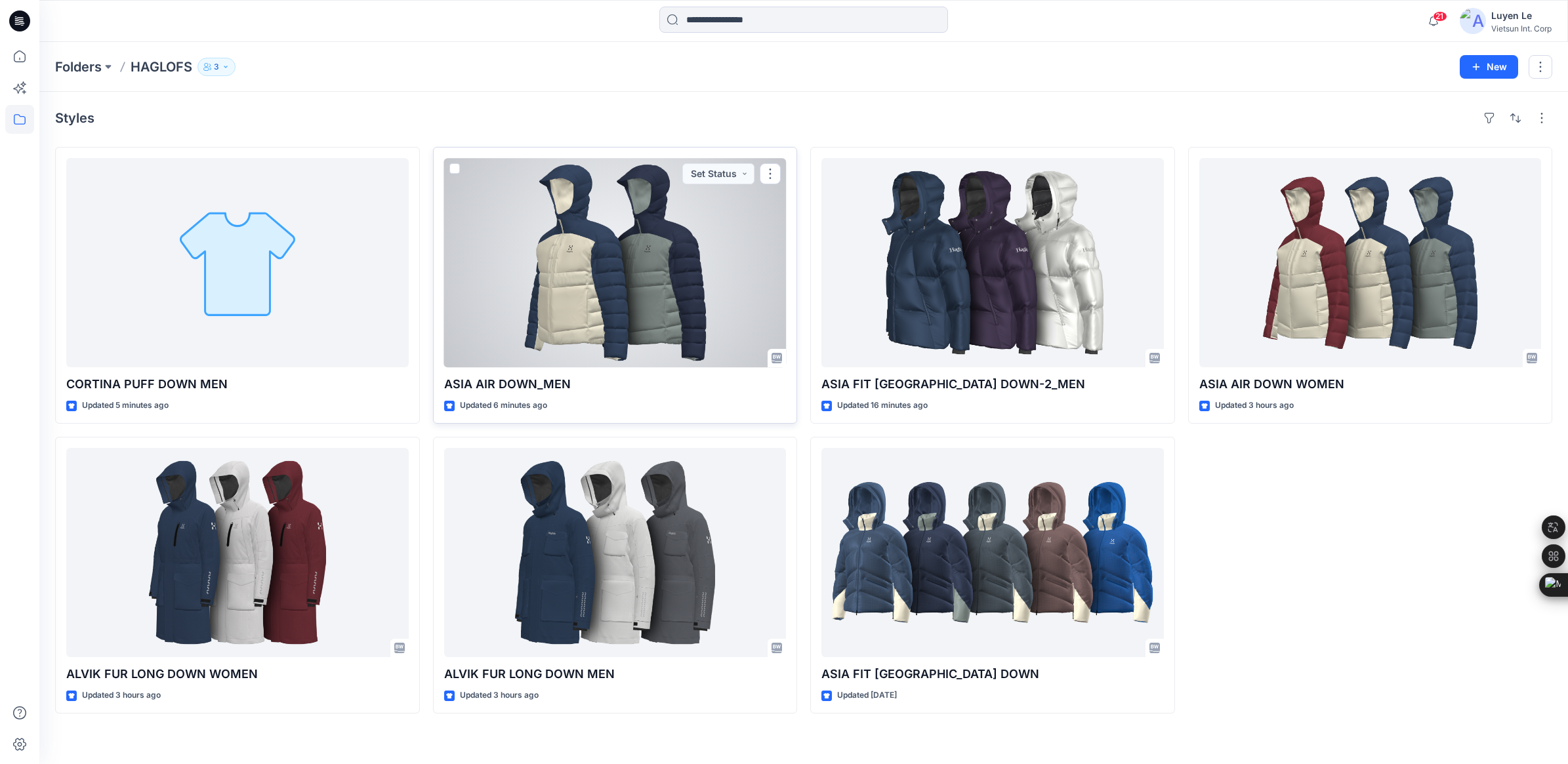
click at [673, 332] on div at bounding box center [615, 262] width 342 height 209
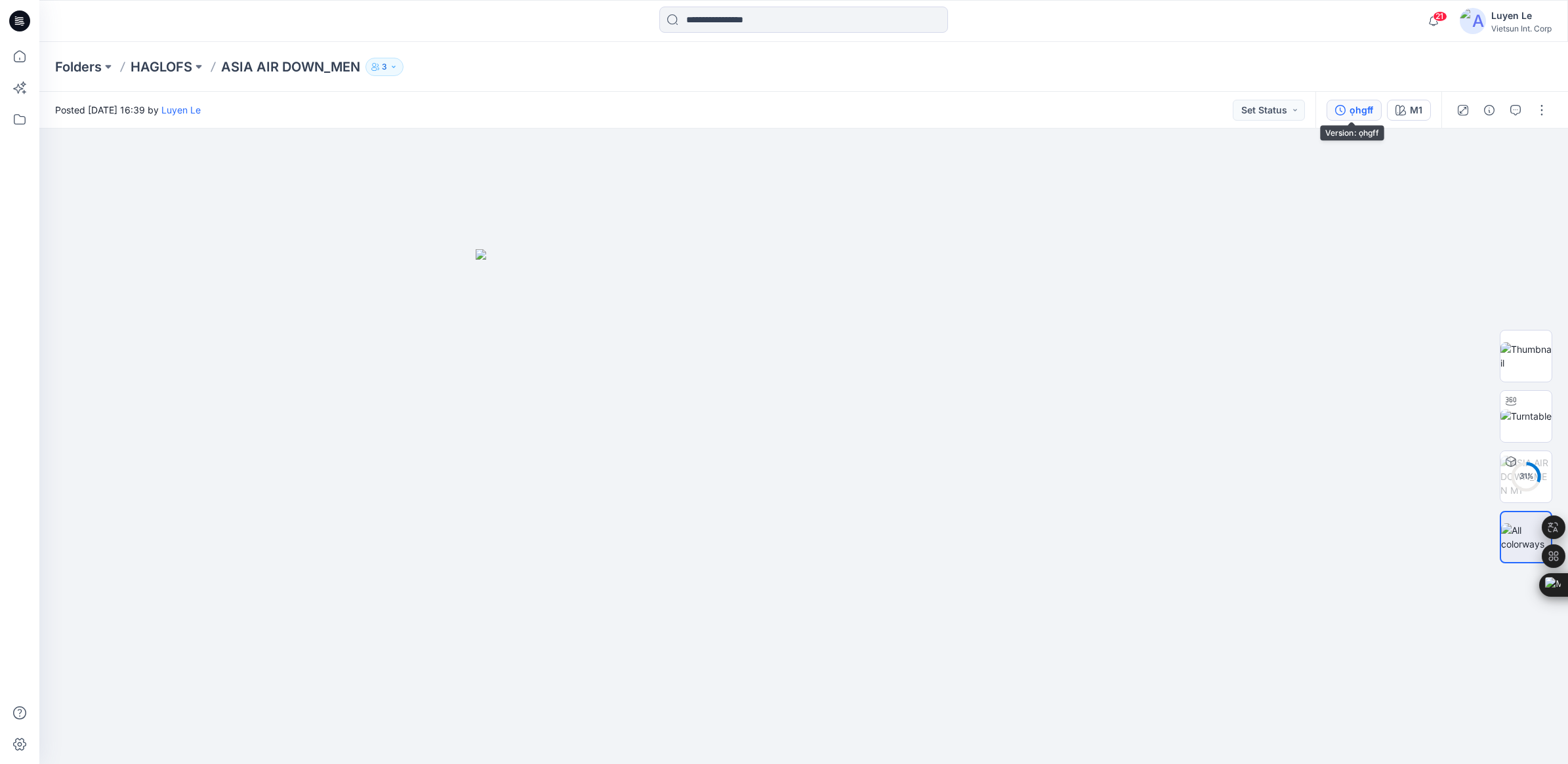
click at [1355, 109] on div "ọhgff" at bounding box center [1361, 109] width 24 height 14
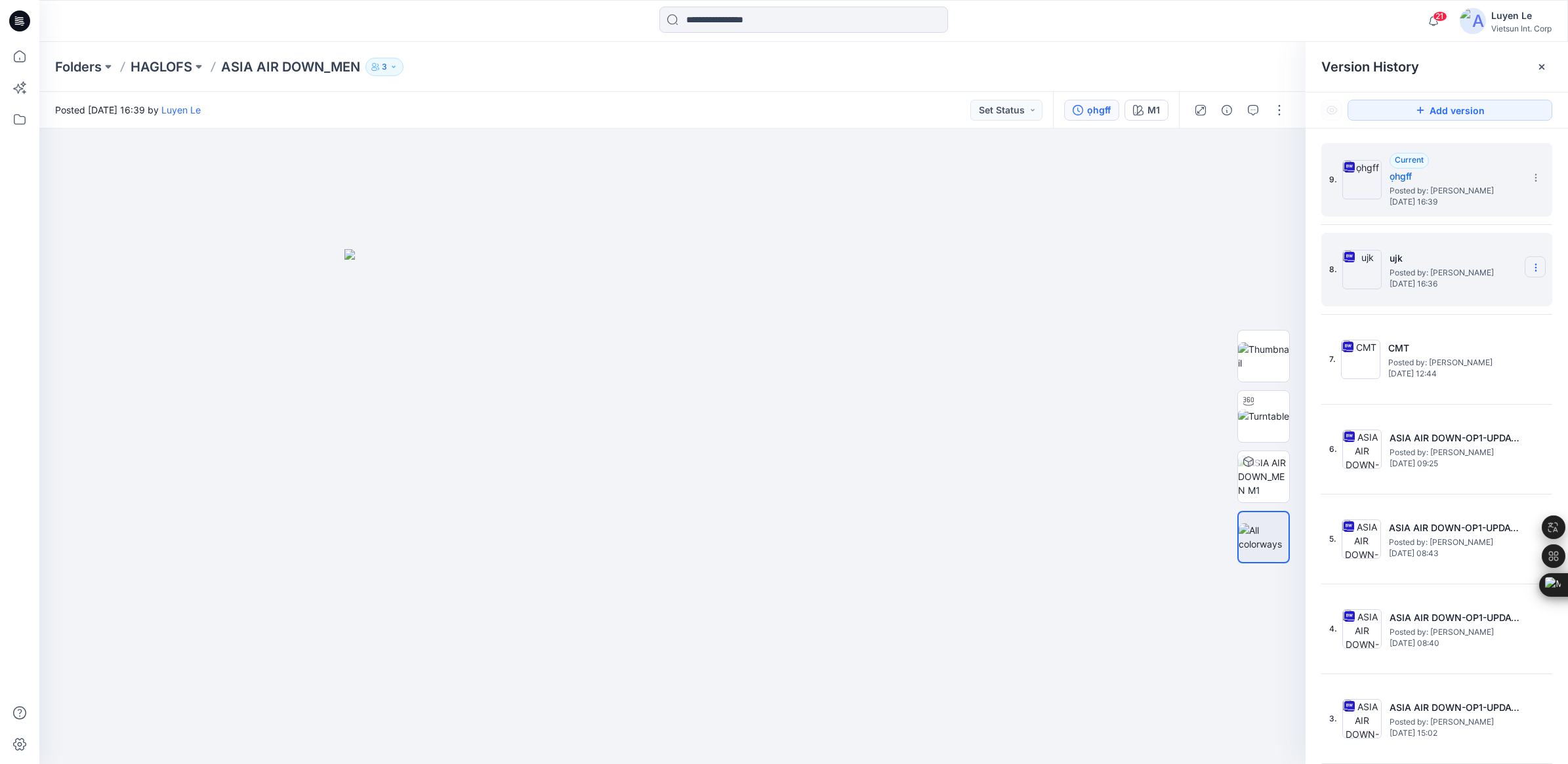
click at [1531, 268] on icon at bounding box center [1536, 268] width 11 height 11
click at [1438, 401] on span "Delete Version" at bounding box center [1445, 404] width 61 height 16
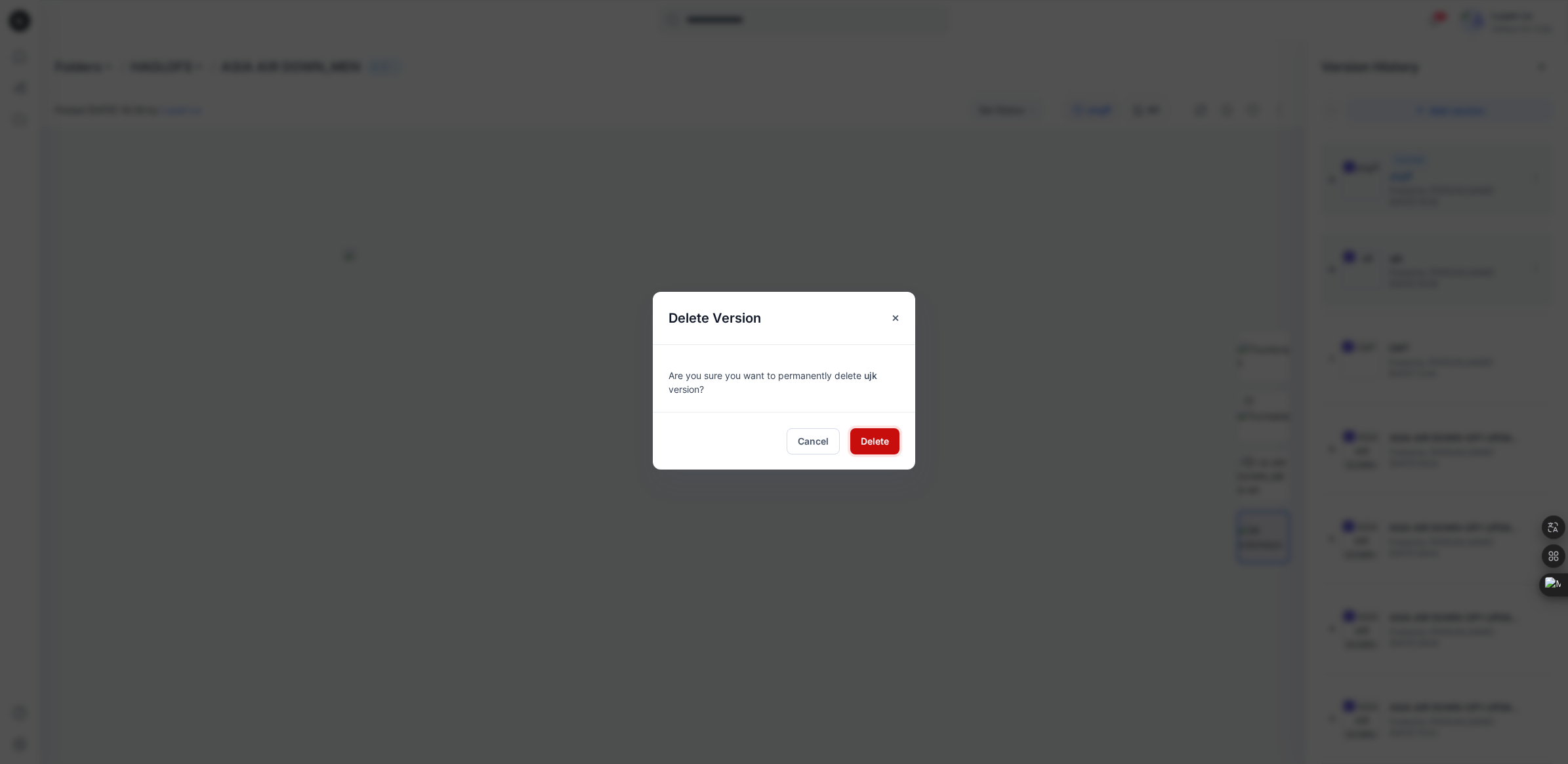
click at [868, 439] on span "Delete" at bounding box center [874, 441] width 28 height 14
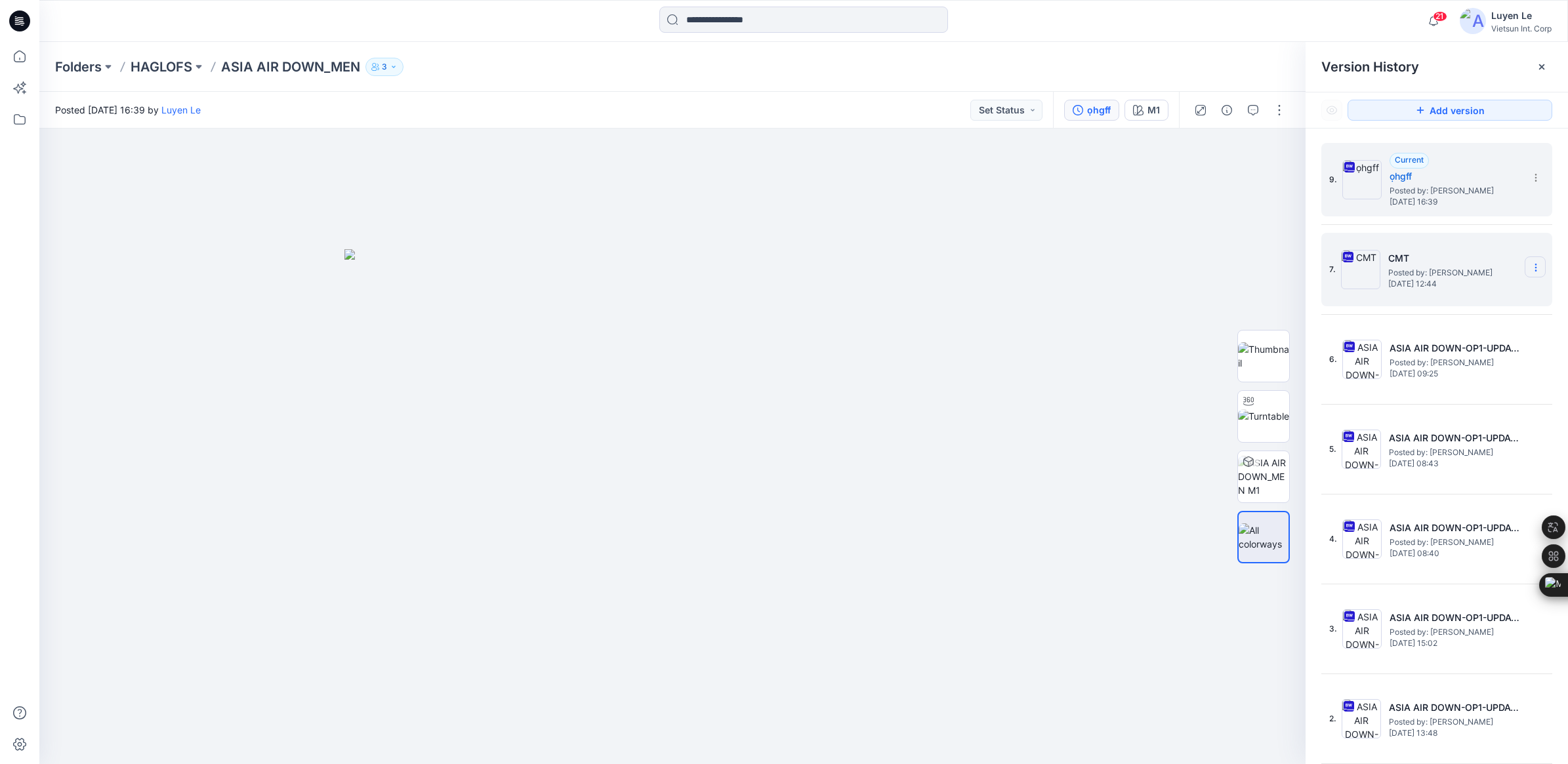
click at [1531, 270] on icon at bounding box center [1536, 268] width 11 height 11
click at [1430, 407] on span "Delete Version" at bounding box center [1445, 404] width 61 height 16
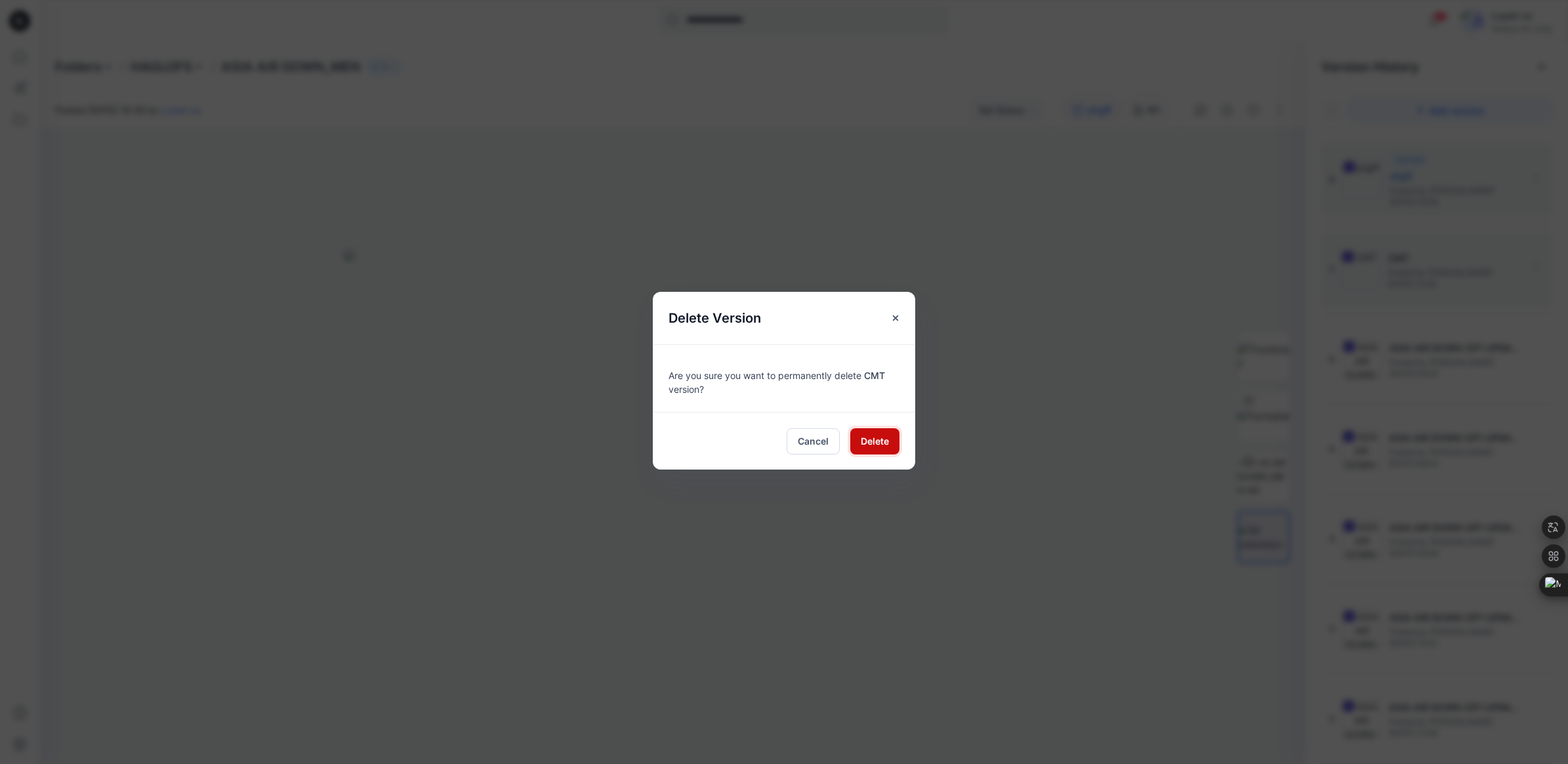
click at [887, 439] on span "Delete" at bounding box center [874, 441] width 28 height 14
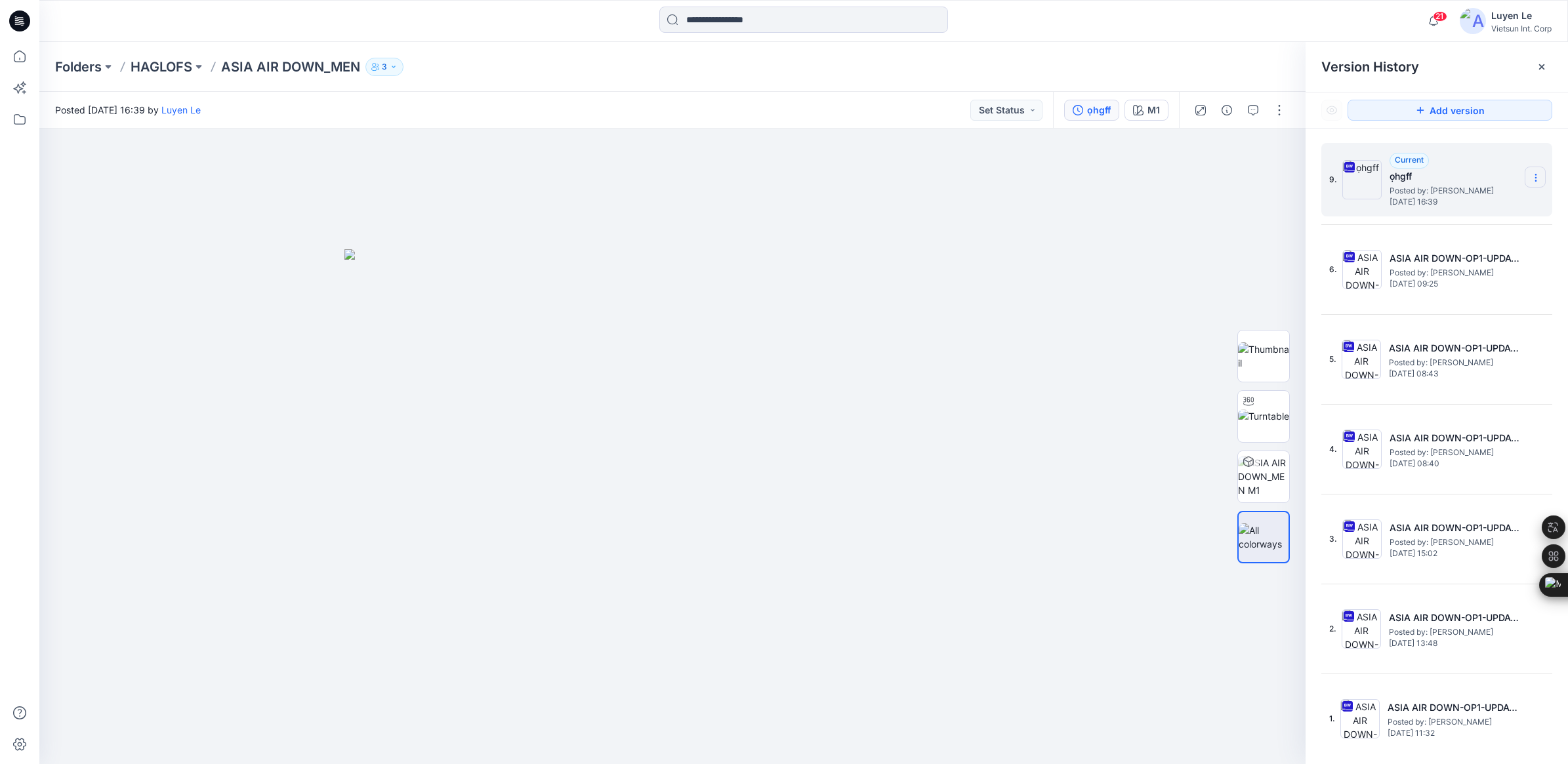
click at [1538, 179] on icon at bounding box center [1536, 178] width 11 height 11
click at [1457, 259] on span "Rename Version" at bounding box center [1449, 256] width 68 height 16
click at [1470, 179] on input "*****" at bounding box center [1471, 176] width 144 height 21
drag, startPoint x: 1470, startPoint y: 179, endPoint x: 1352, endPoint y: 174, distance: 118.1
click at [1352, 174] on div "9. *****" at bounding box center [1437, 179] width 231 height 74
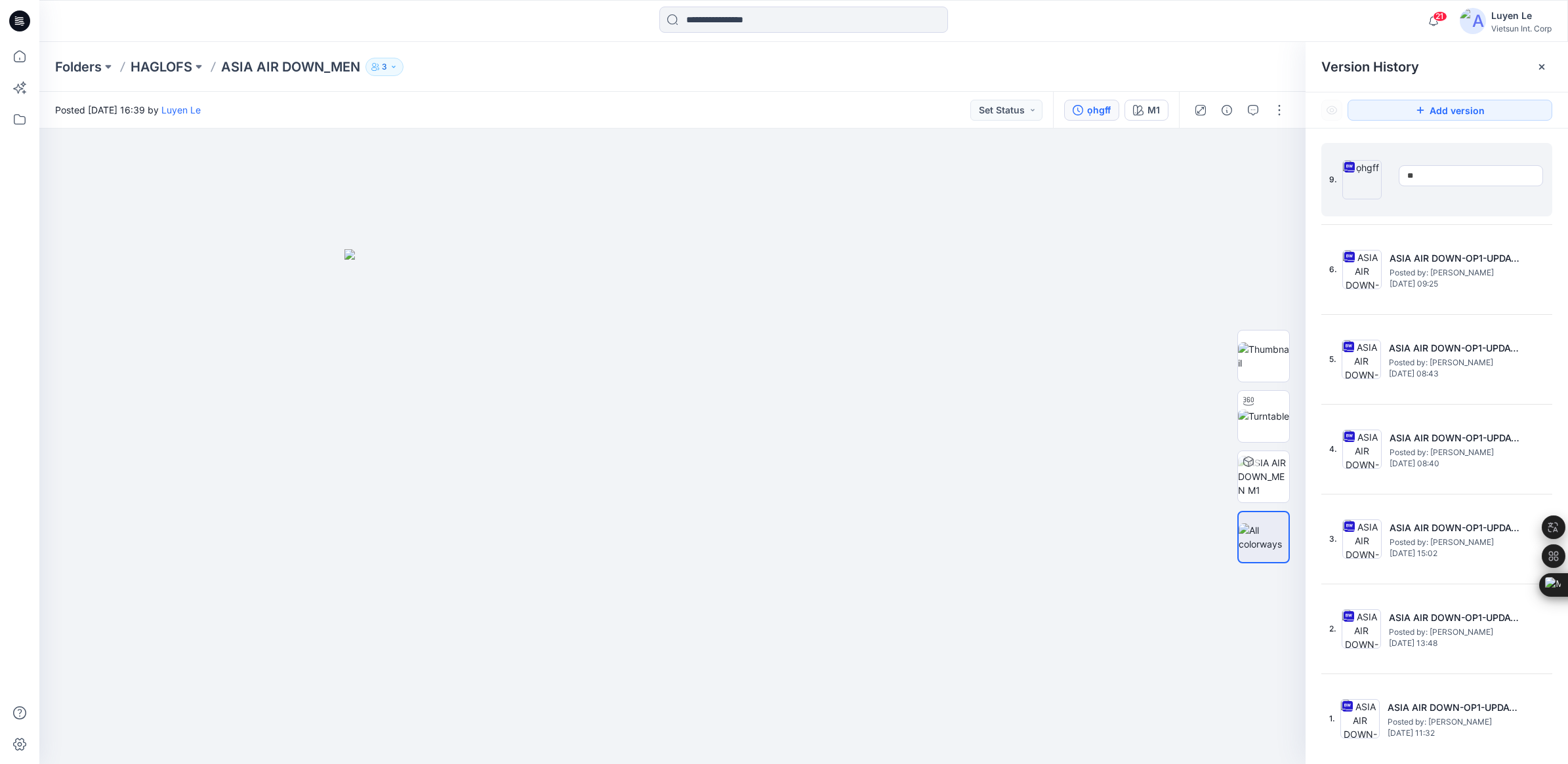
type input "*"
type input "***"
click at [1139, 194] on div at bounding box center [672, 446] width 1266 height 636
click at [152, 71] on p "HAGLOFS" at bounding box center [161, 67] width 62 height 18
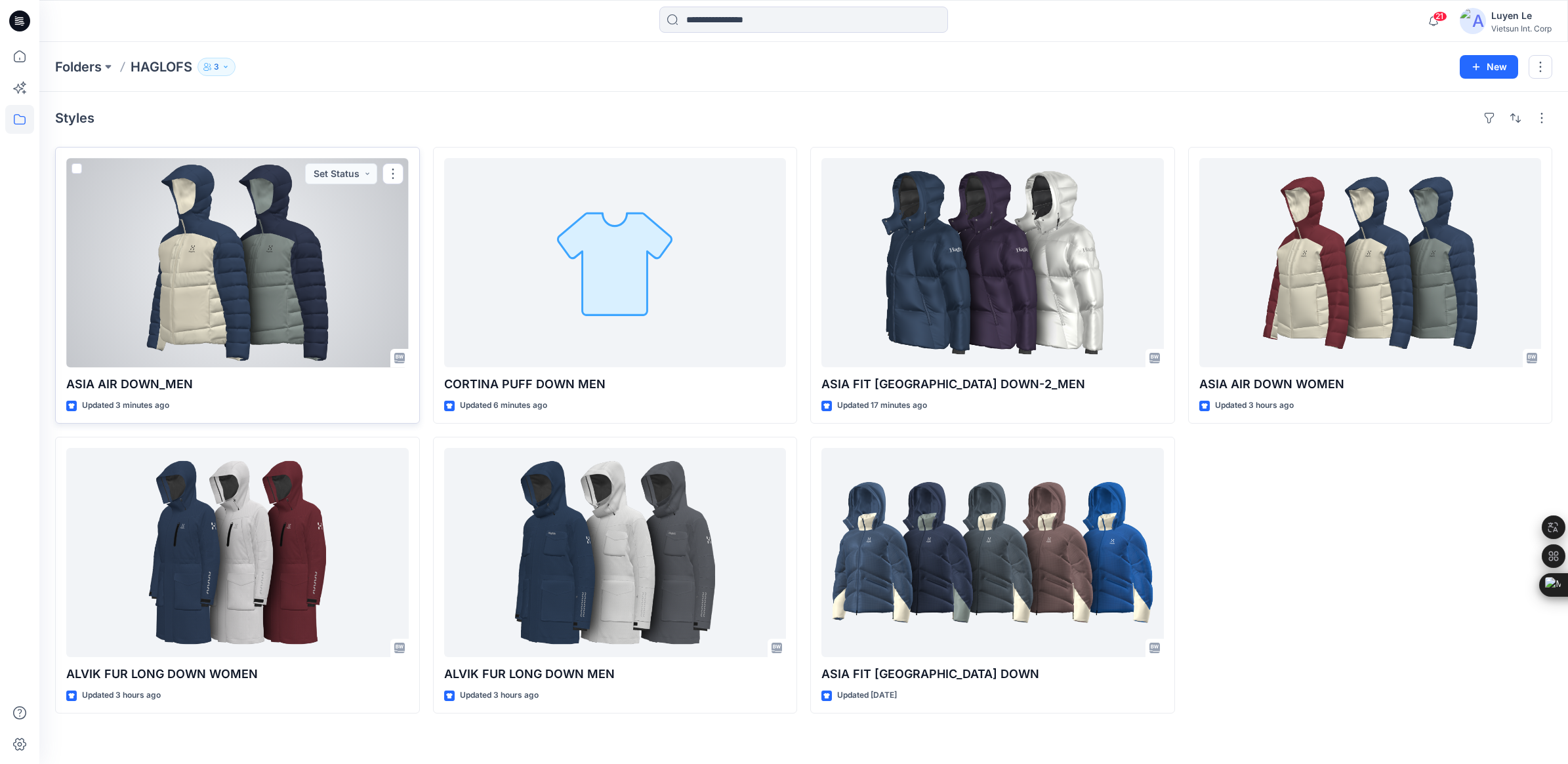
click at [110, 252] on div at bounding box center [237, 262] width 342 height 209
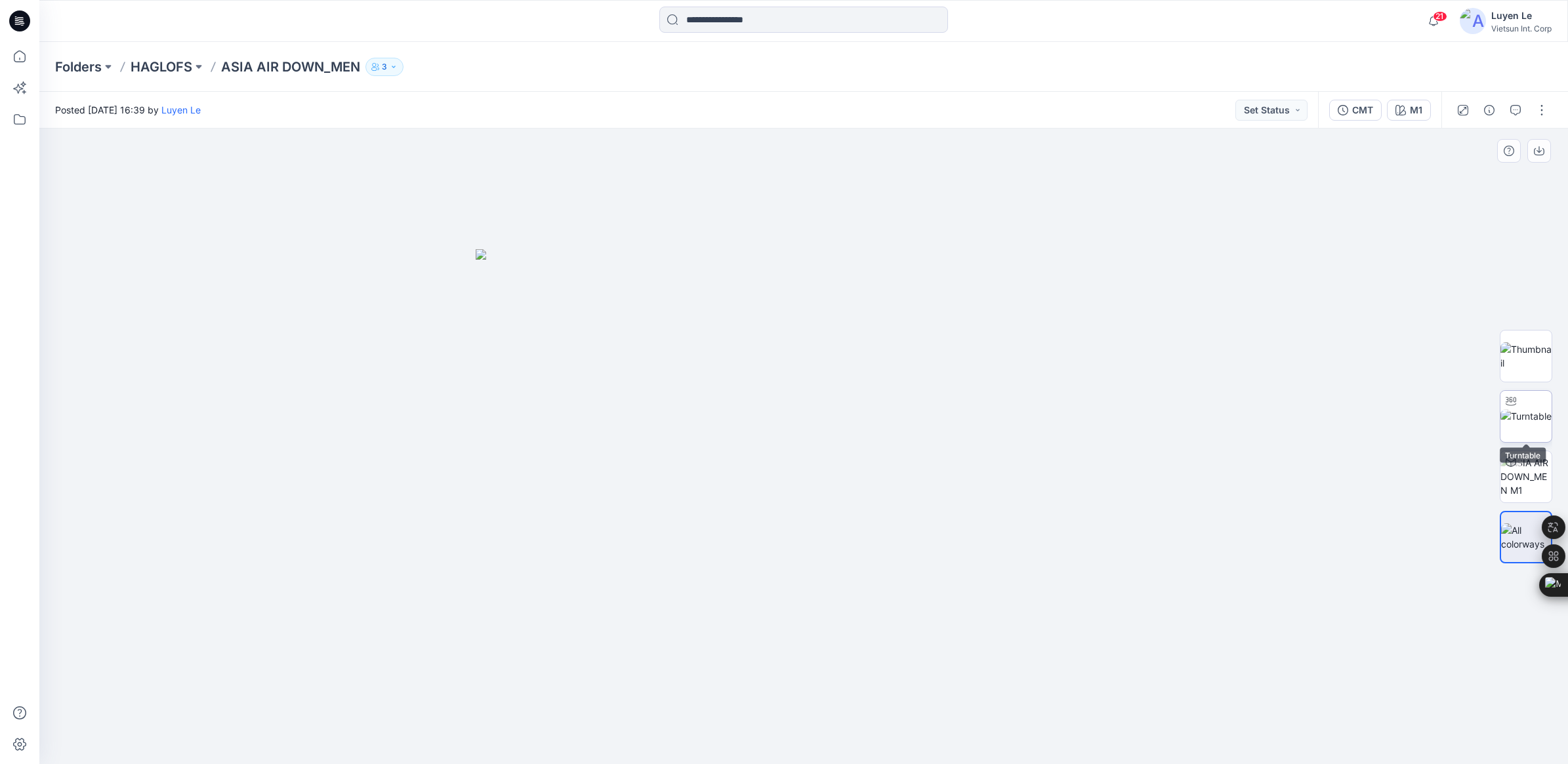
click at [1528, 418] on img at bounding box center [1525, 416] width 51 height 14
drag, startPoint x: 764, startPoint y: 211, endPoint x: 777, endPoint y: 503, distance: 292.3
click at [171, 63] on p "HAGLOFS" at bounding box center [161, 67] width 62 height 18
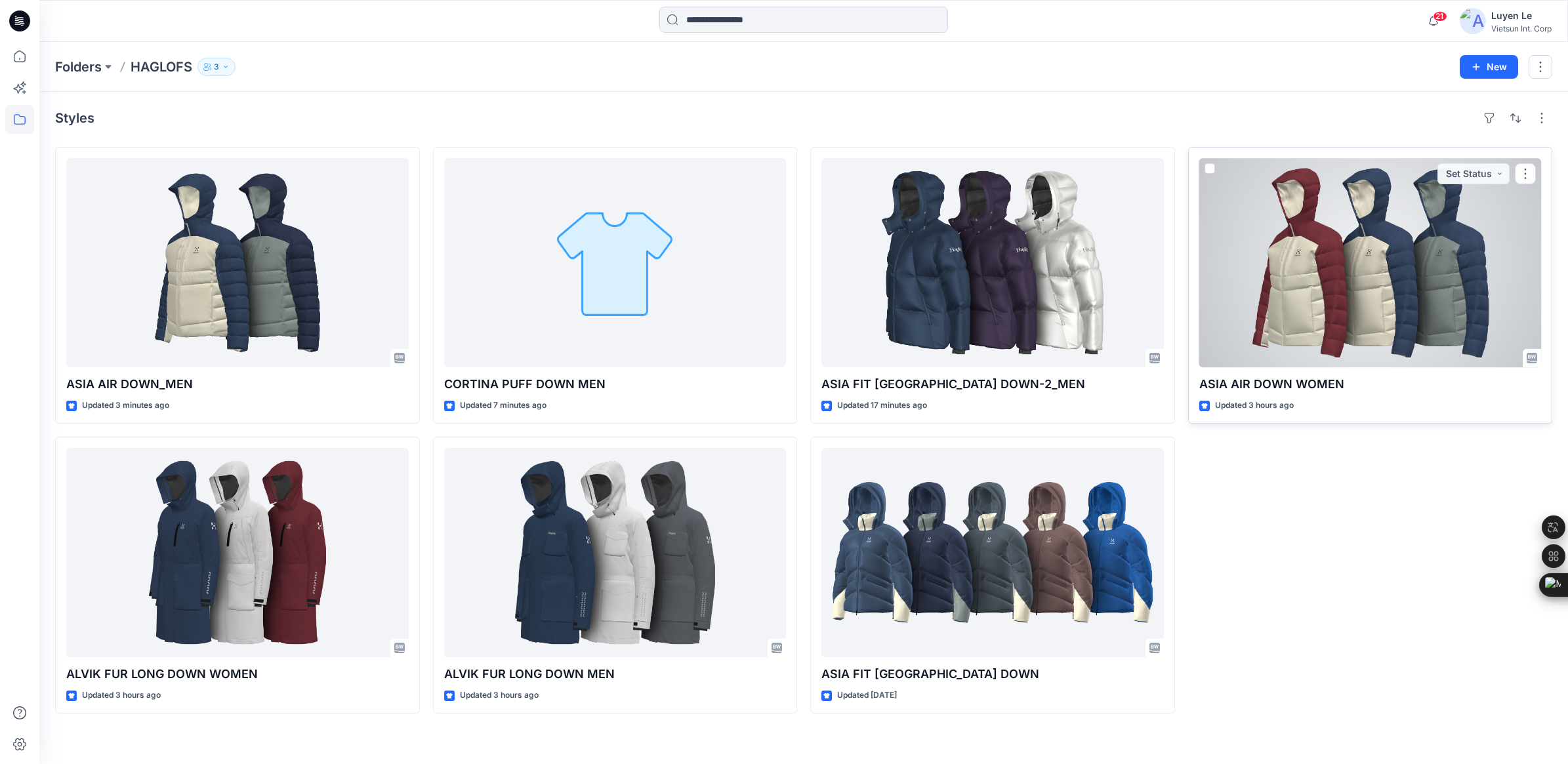
click at [1309, 277] on div at bounding box center [1370, 262] width 342 height 209
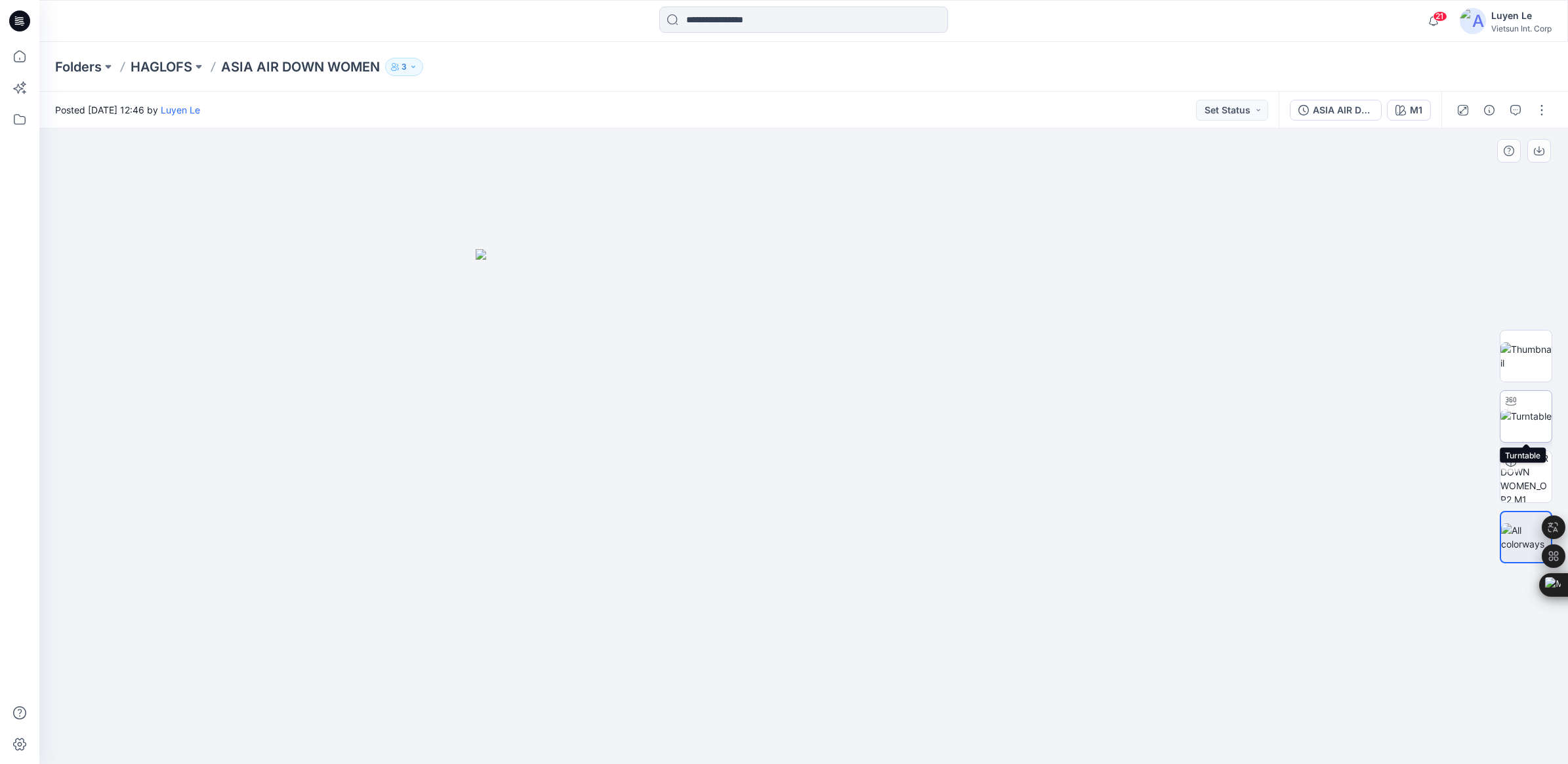
click at [1518, 418] on img at bounding box center [1525, 416] width 51 height 14
drag, startPoint x: 809, startPoint y: 748, endPoint x: 825, endPoint y: 719, distance: 33.1
click at [825, 719] on icon at bounding box center [805, 724] width 397 height 49
click at [148, 73] on p "HAGLOFS" at bounding box center [161, 67] width 62 height 18
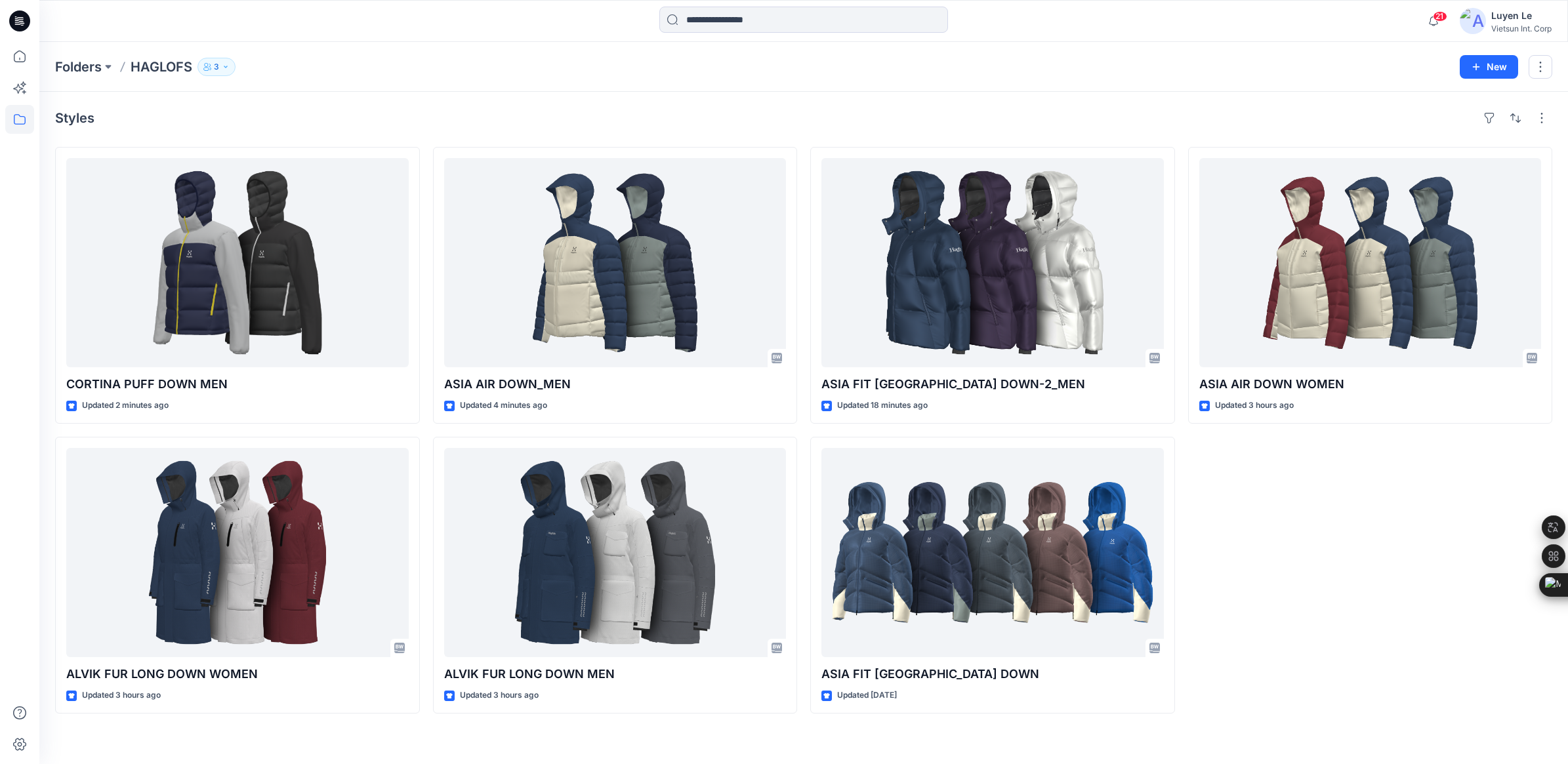
click at [397, 119] on div "Styles" at bounding box center [803, 118] width 1497 height 21
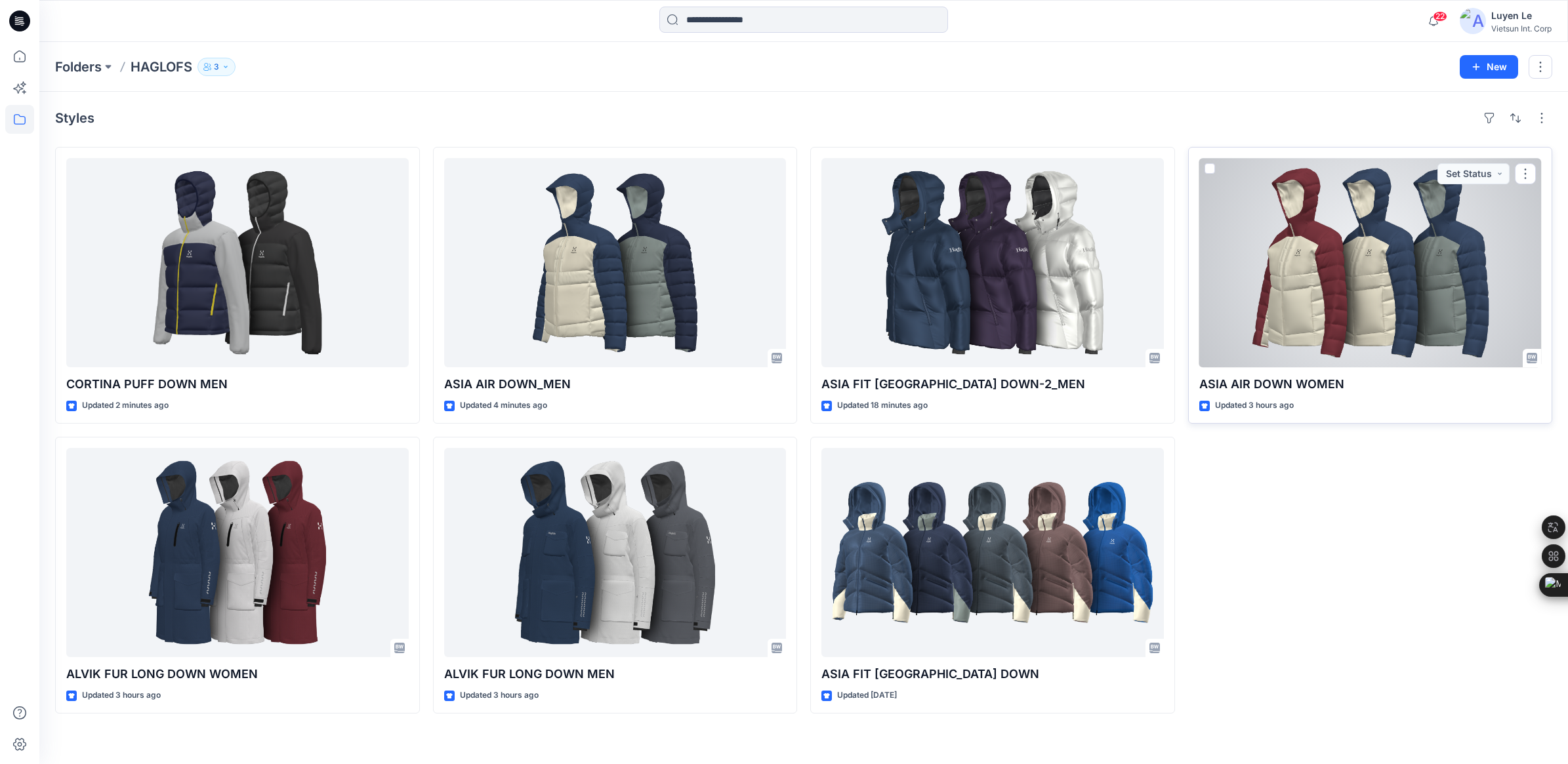
click at [1334, 285] on div at bounding box center [1370, 262] width 342 height 209
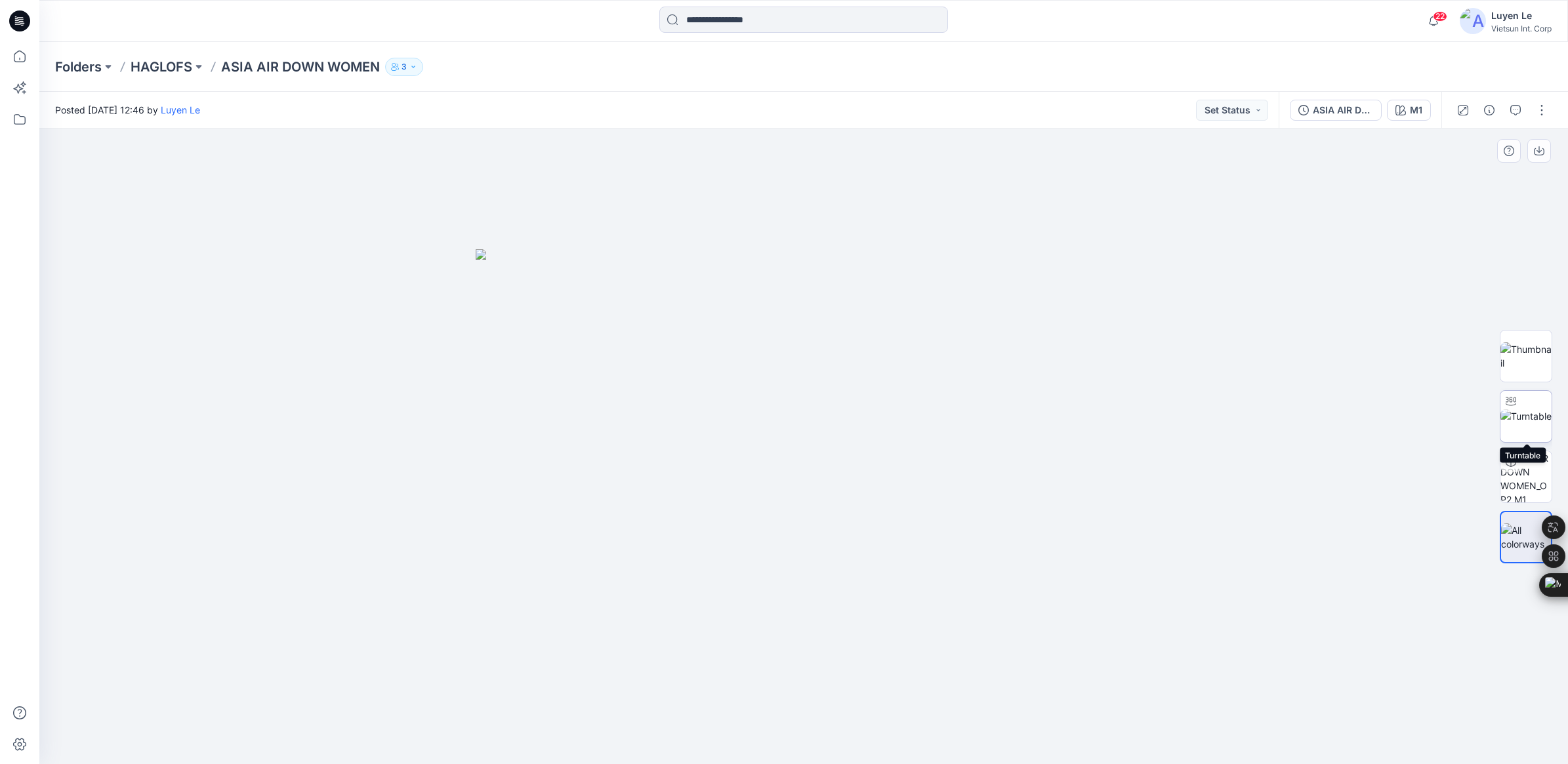
click at [1531, 411] on img at bounding box center [1525, 416] width 51 height 14
click at [170, 63] on p "HAGLOFS" at bounding box center [161, 67] width 62 height 18
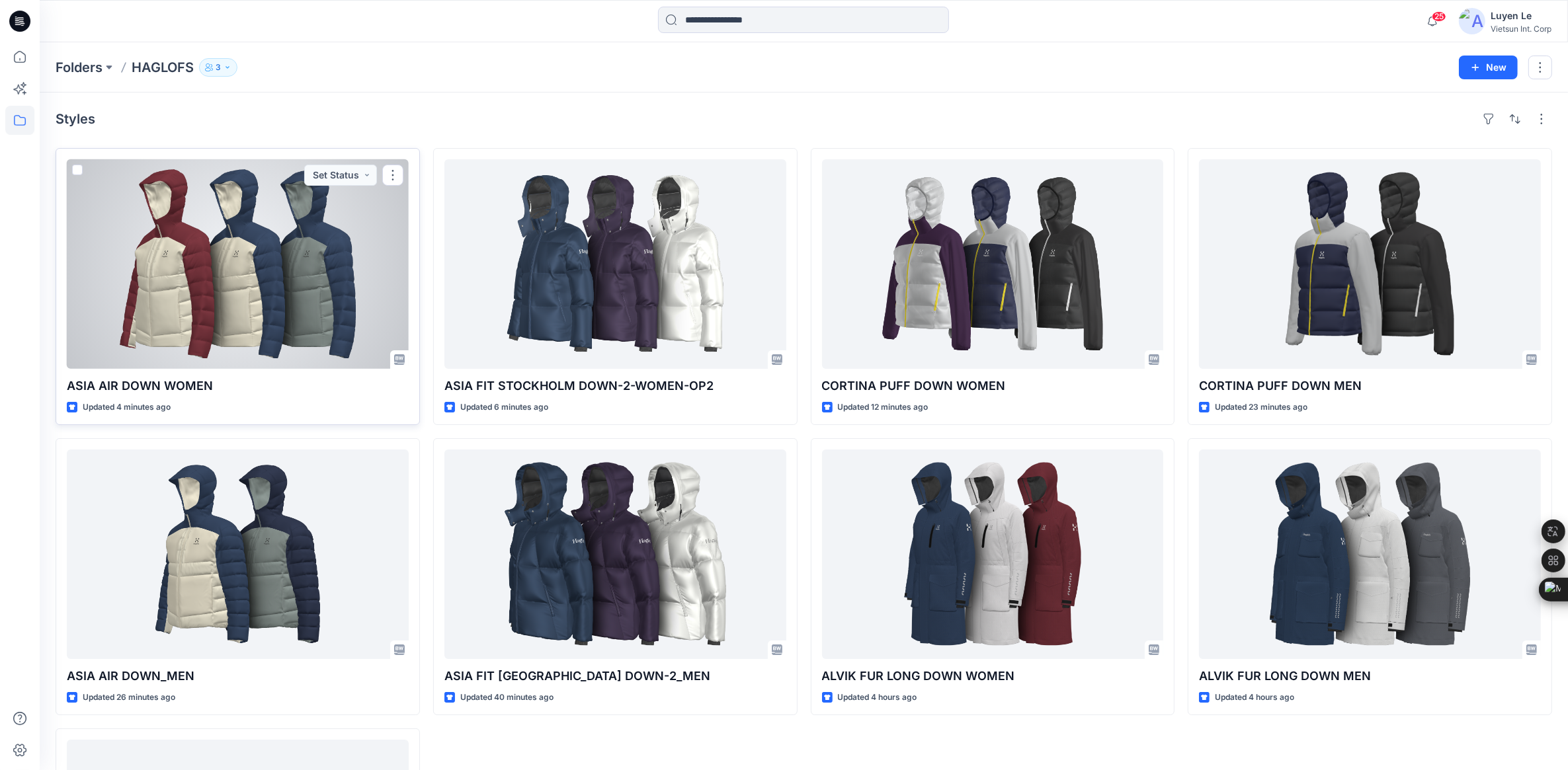
click at [242, 309] on div at bounding box center [238, 264] width 342 height 209
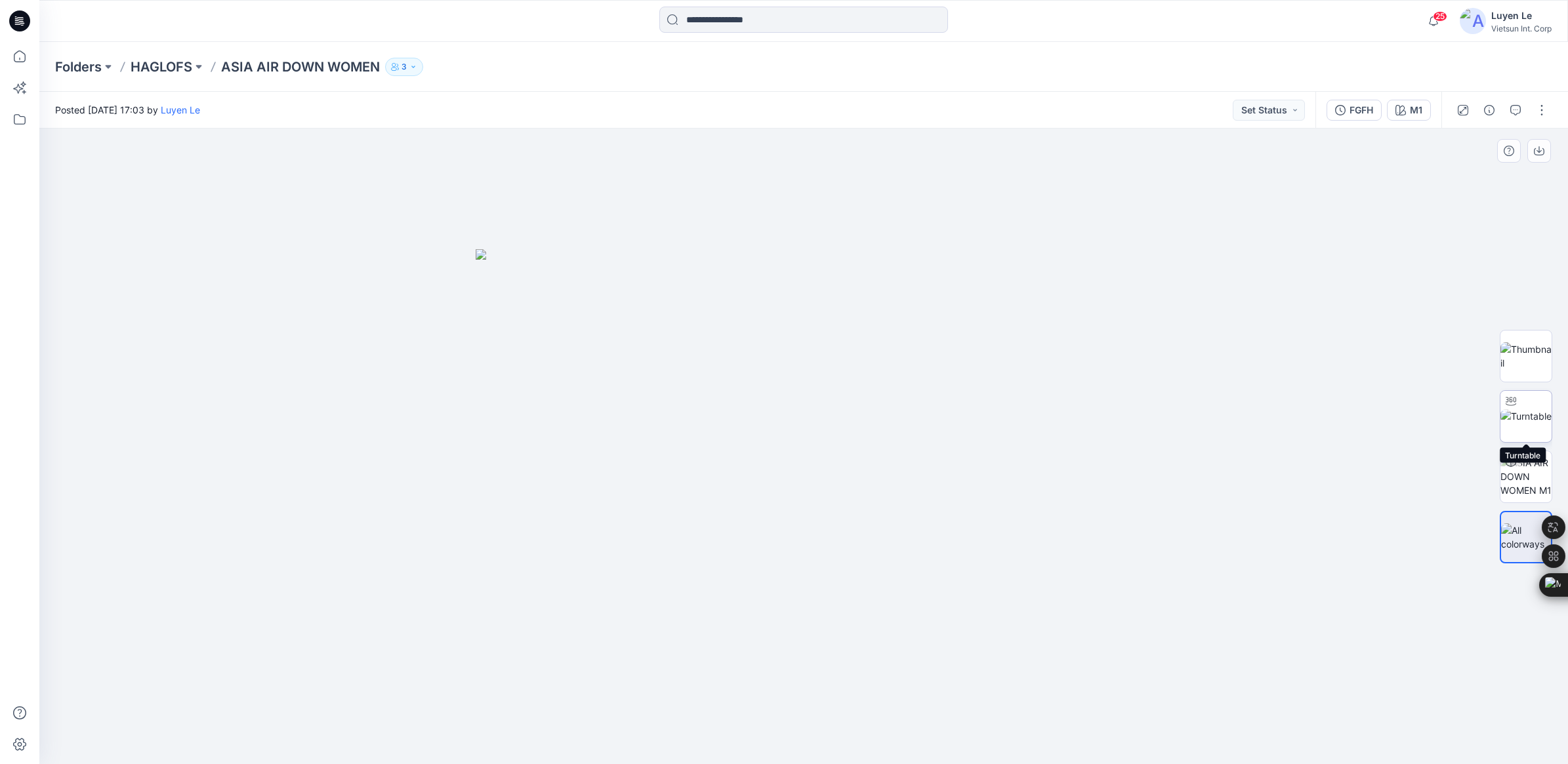
click at [1526, 412] on img at bounding box center [1525, 416] width 51 height 14
drag, startPoint x: 801, startPoint y: 746, endPoint x: 1217, endPoint y: 720, distance: 416.8
click at [1217, 720] on div at bounding box center [804, 446] width 1528 height 636
click at [174, 69] on p "HAGLOFS" at bounding box center [161, 67] width 62 height 18
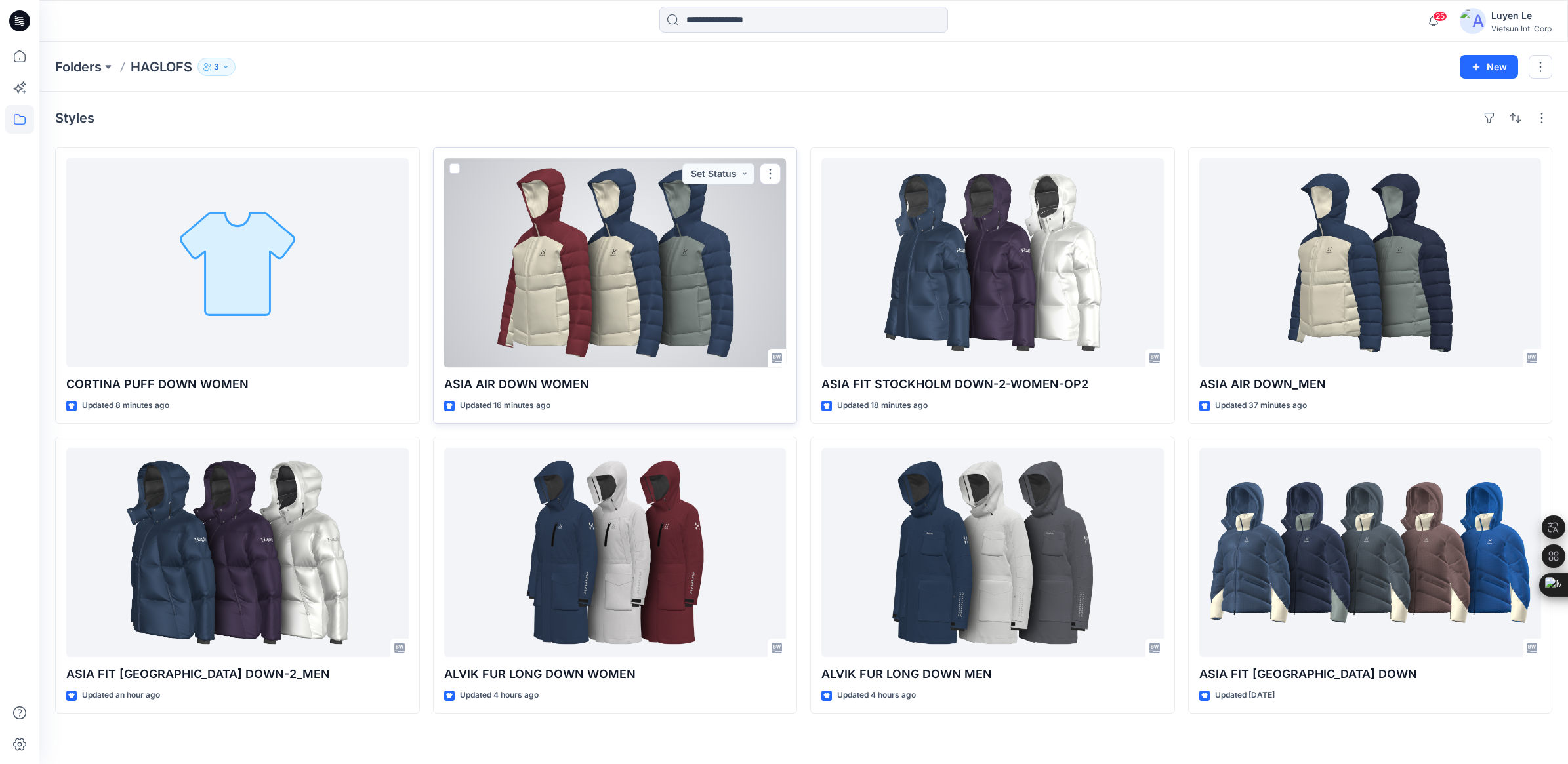
click at [643, 322] on div at bounding box center [615, 262] width 342 height 209
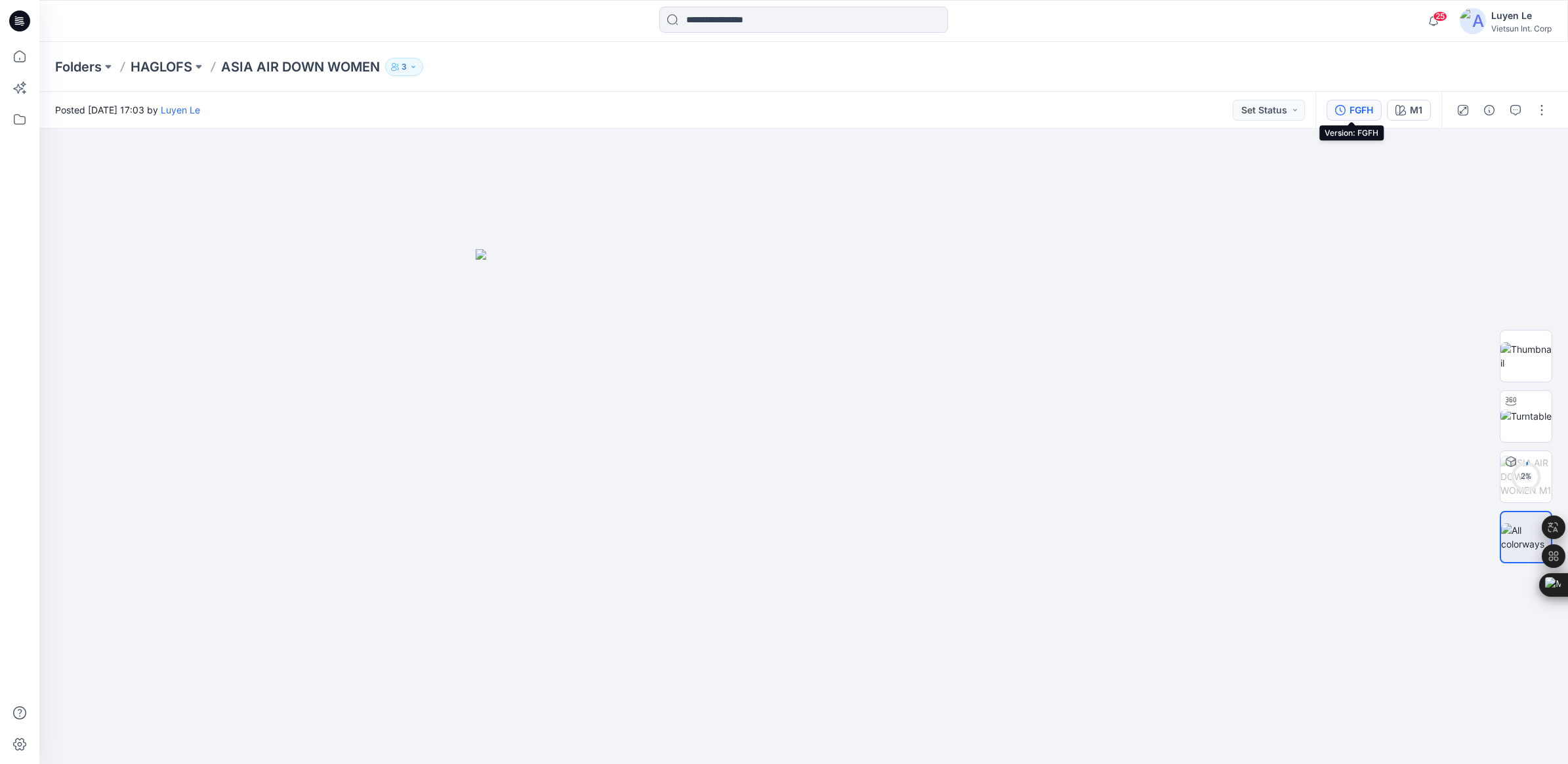
click at [1350, 108] on div "FGFH" at bounding box center [1361, 109] width 24 height 14
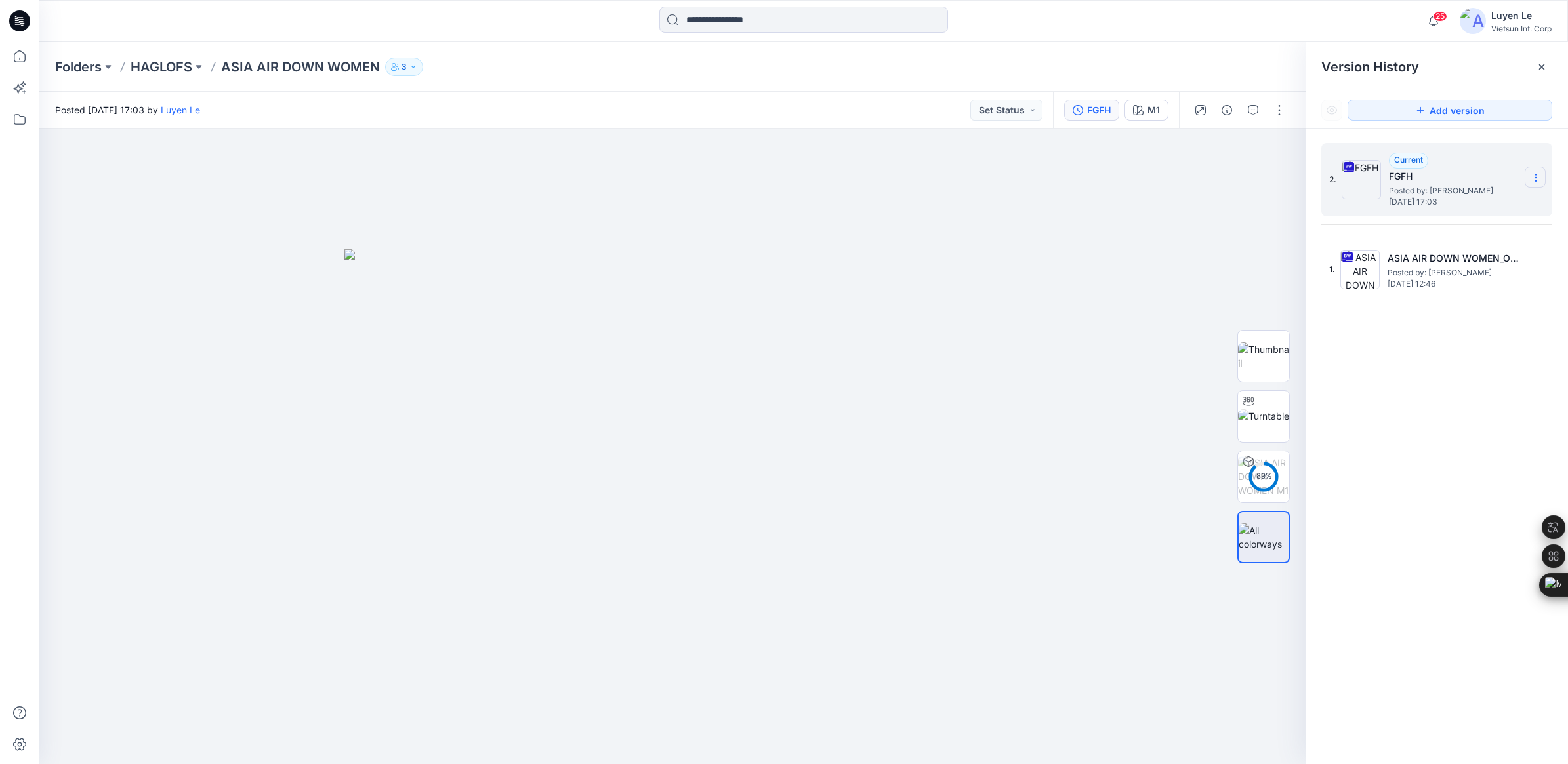
click at [1537, 172] on section at bounding box center [1535, 177] width 21 height 21
click at [1460, 255] on span "Rename Version" at bounding box center [1449, 256] width 68 height 16
click at [1442, 179] on input "****" at bounding box center [1471, 176] width 144 height 21
drag, startPoint x: 1458, startPoint y: 171, endPoint x: 1336, endPoint y: 168, distance: 122.0
click at [1336, 168] on div "2. ****" at bounding box center [1437, 179] width 231 height 74
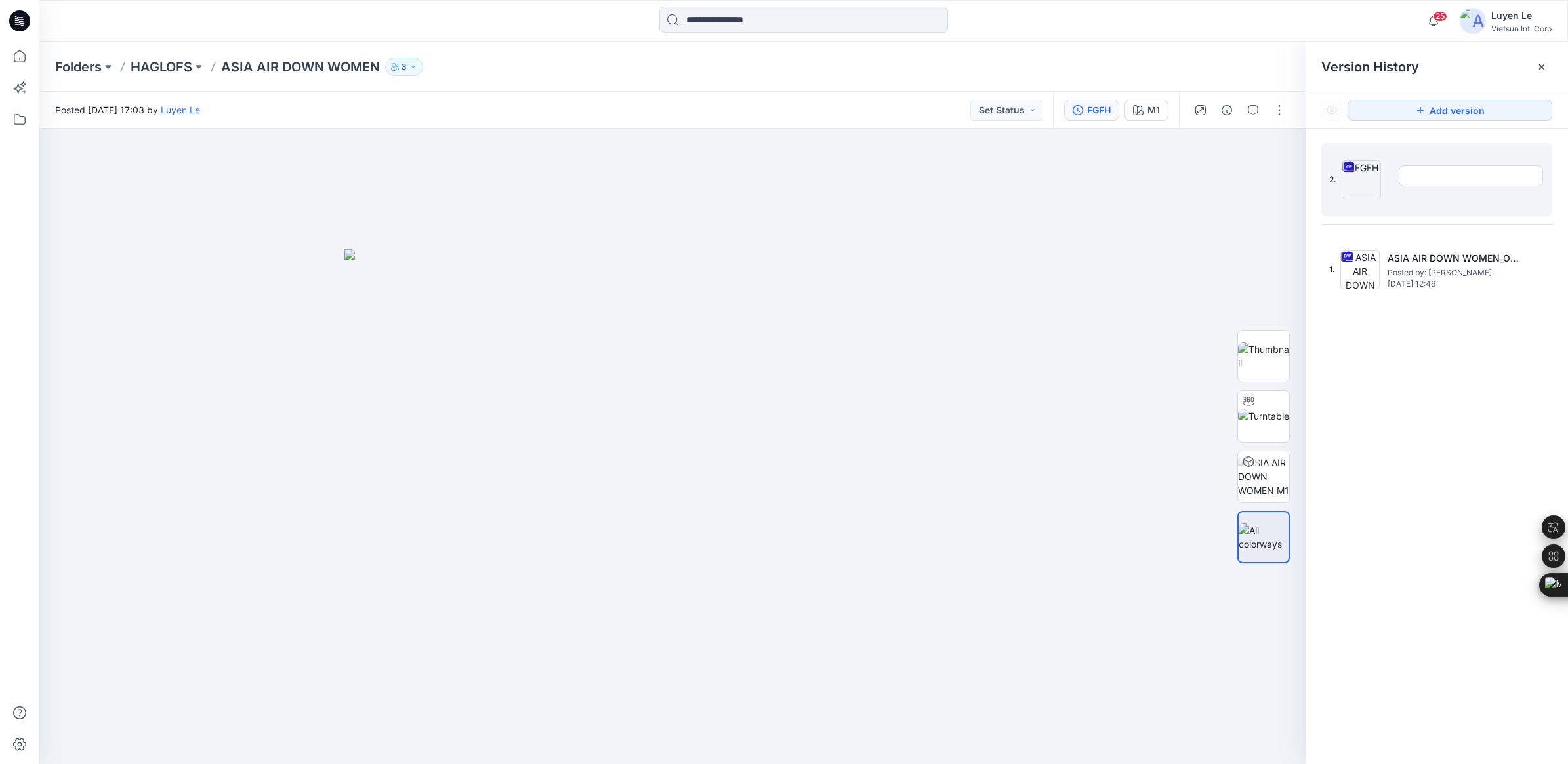
type input "*"
type input "***"
click at [1398, 336] on div "2. *** 1. ASIA AIR DOWN WOMEN_OP2 Posted by: Luyen Le Friday, September 05, 202…" at bounding box center [1436, 455] width 262 height 655
click at [172, 68] on p "HAGLOFS" at bounding box center [161, 67] width 62 height 18
